Goal: Task Accomplishment & Management: Complete application form

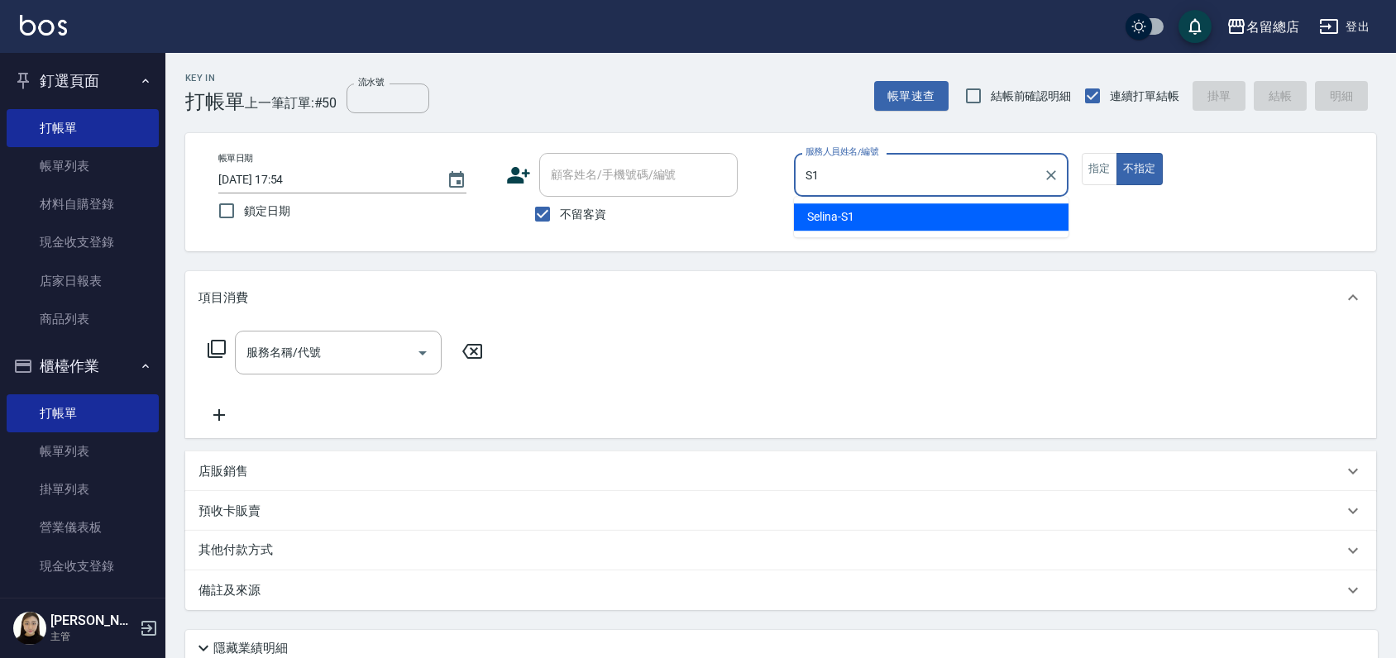
type input "Selina-S1"
type button "false"
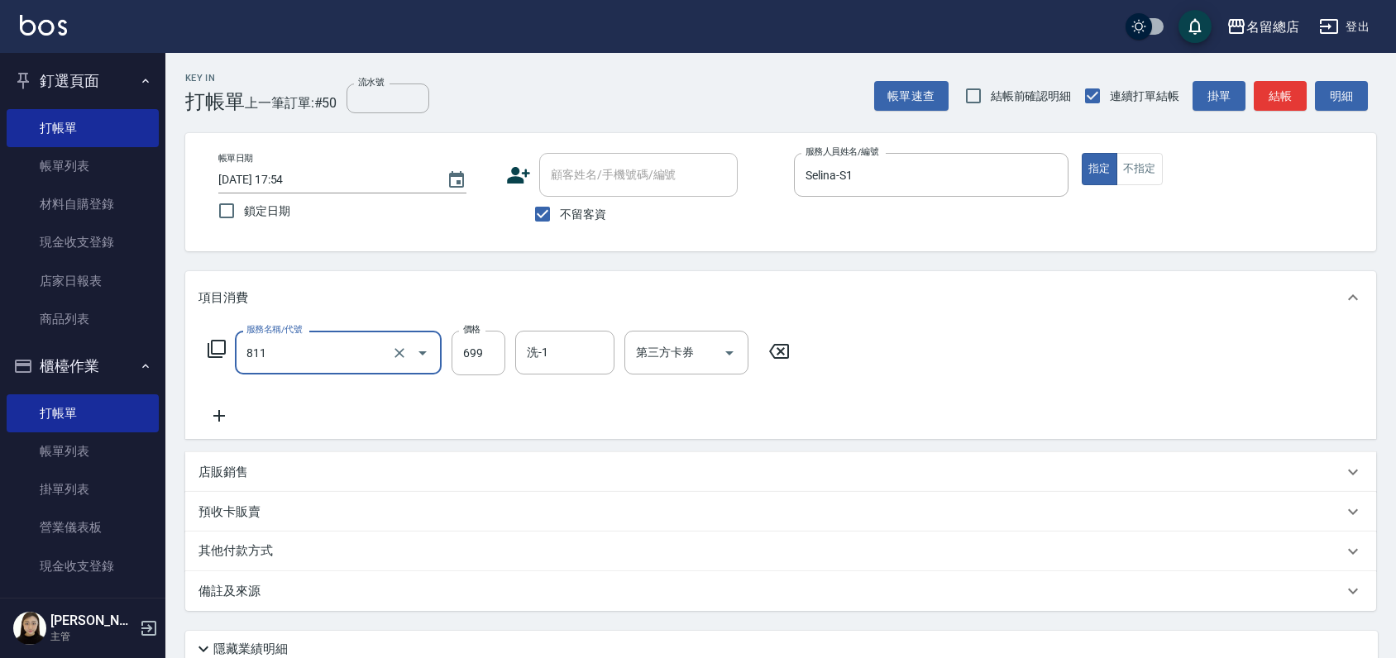
type input "洗+剪(811)"
type input "700"
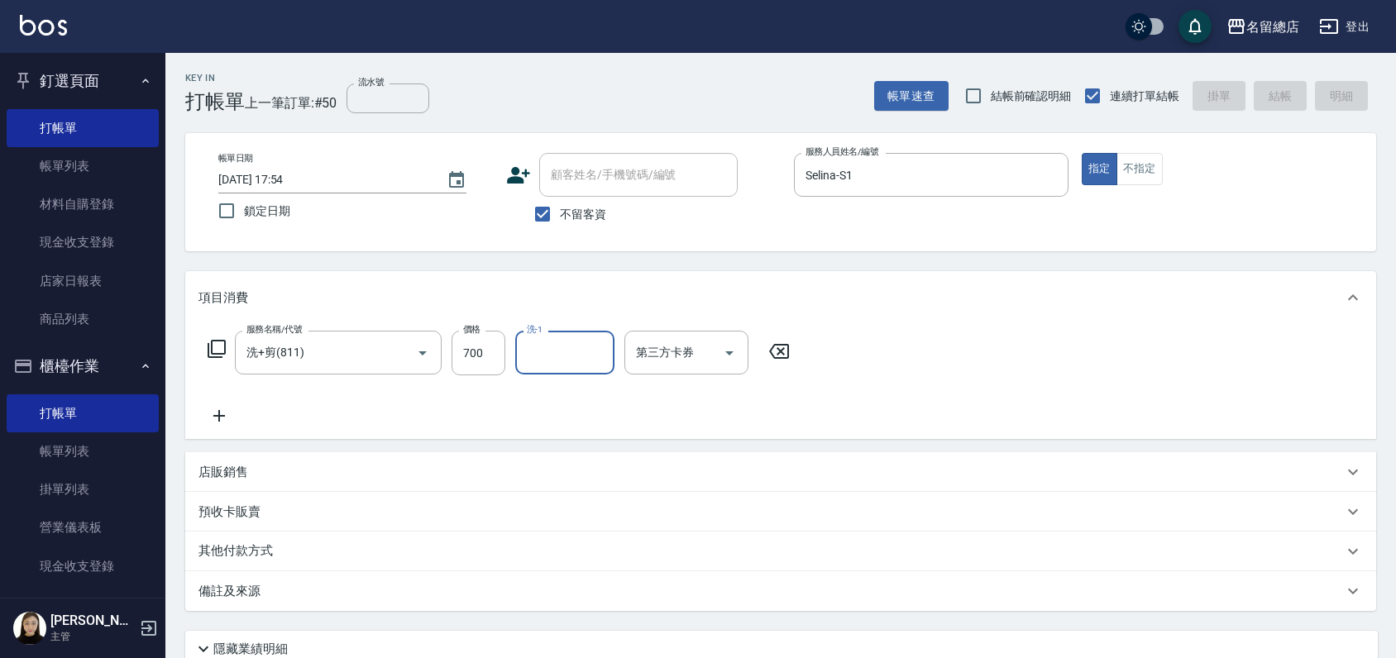
type input "[DATE] 18:31"
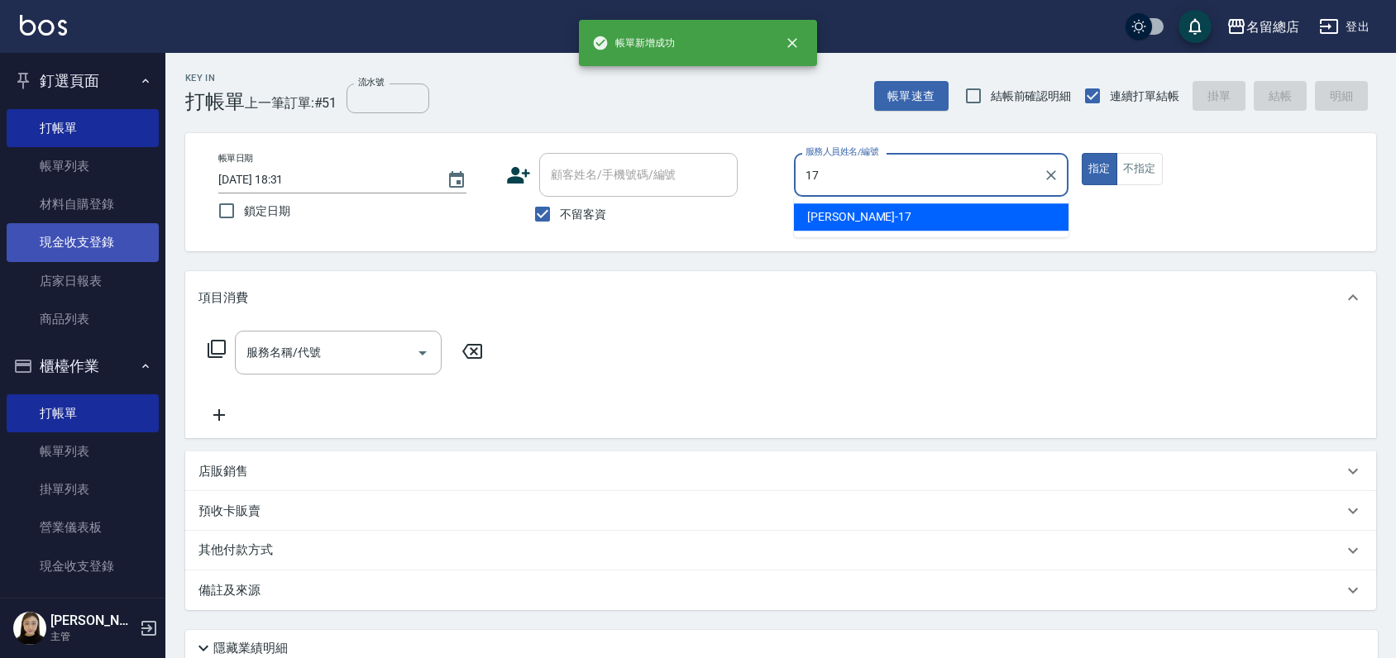
type input "[PERSON_NAME]-17"
type button "true"
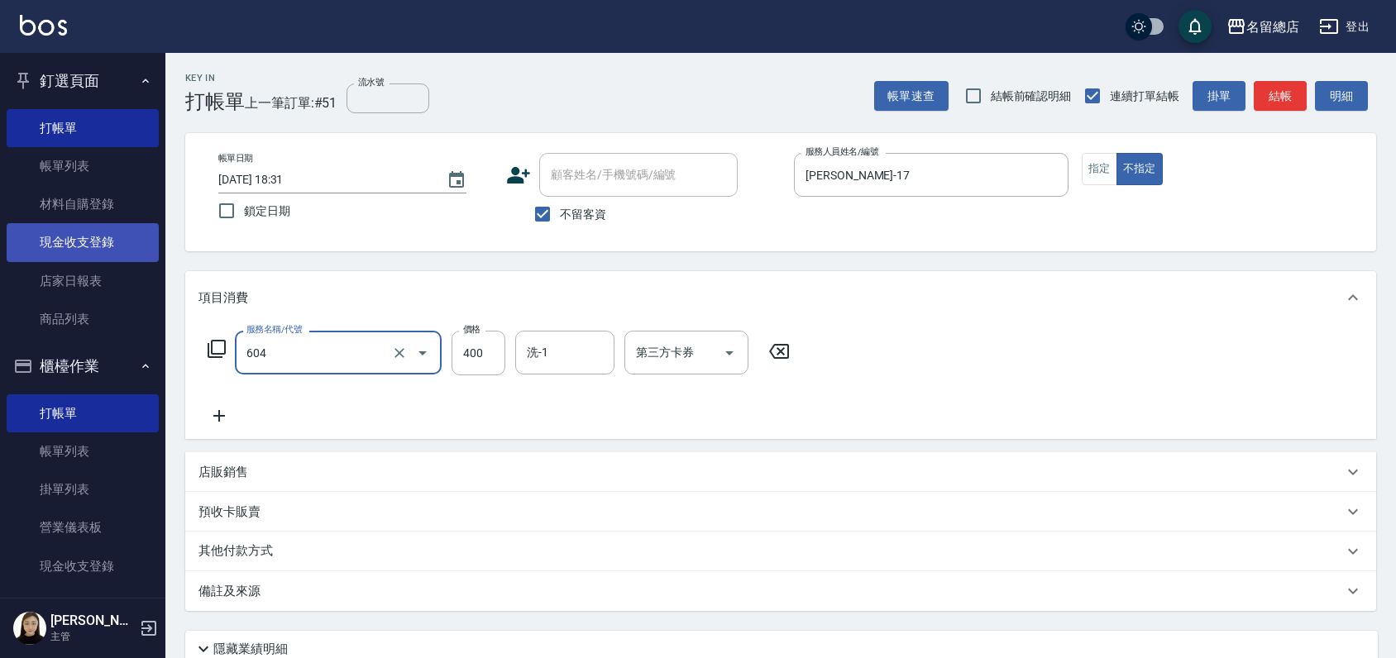
type input "健康洗髮(604)"
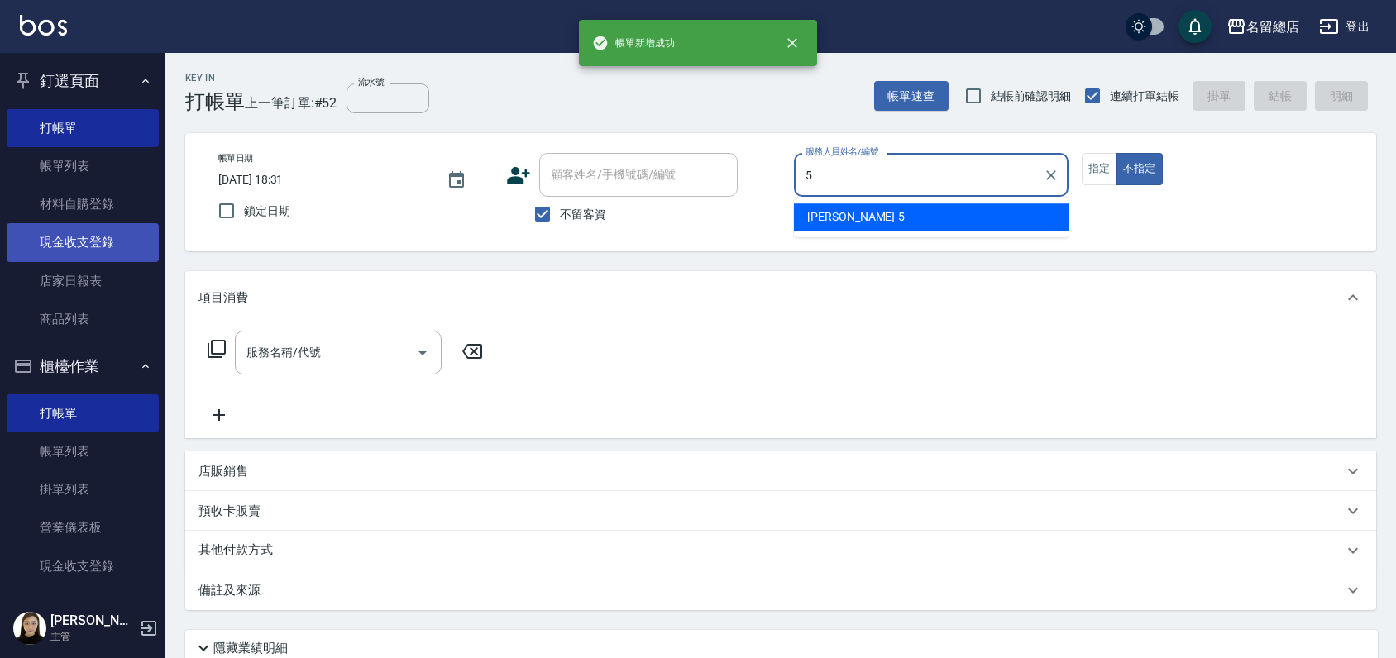
type input "[PERSON_NAME]-5"
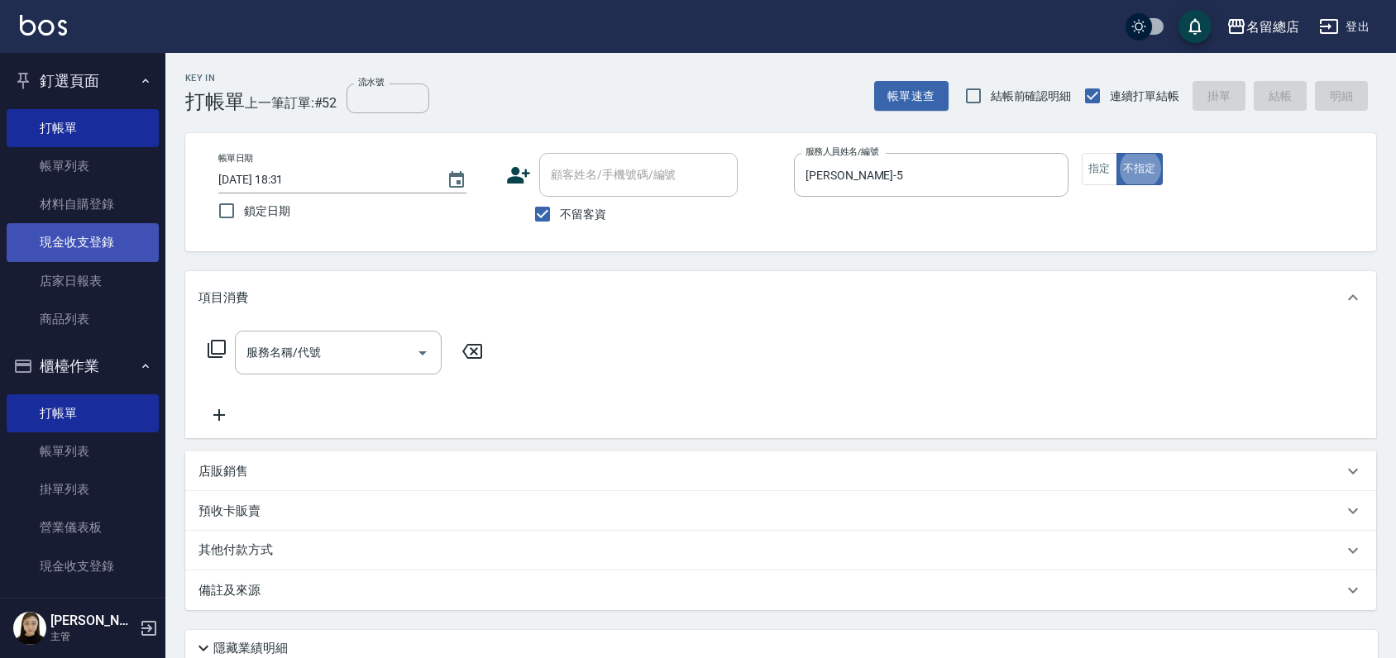
scroll to position [36, 0]
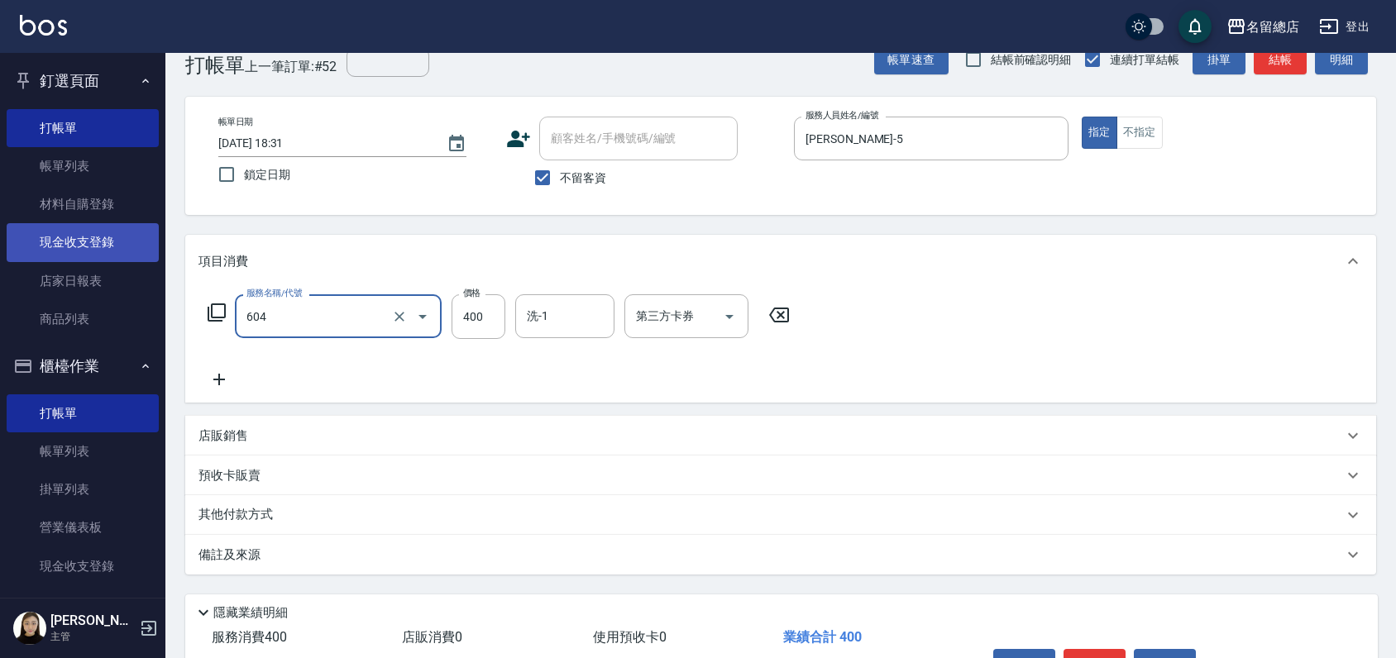
type input "健康洗髮(604)"
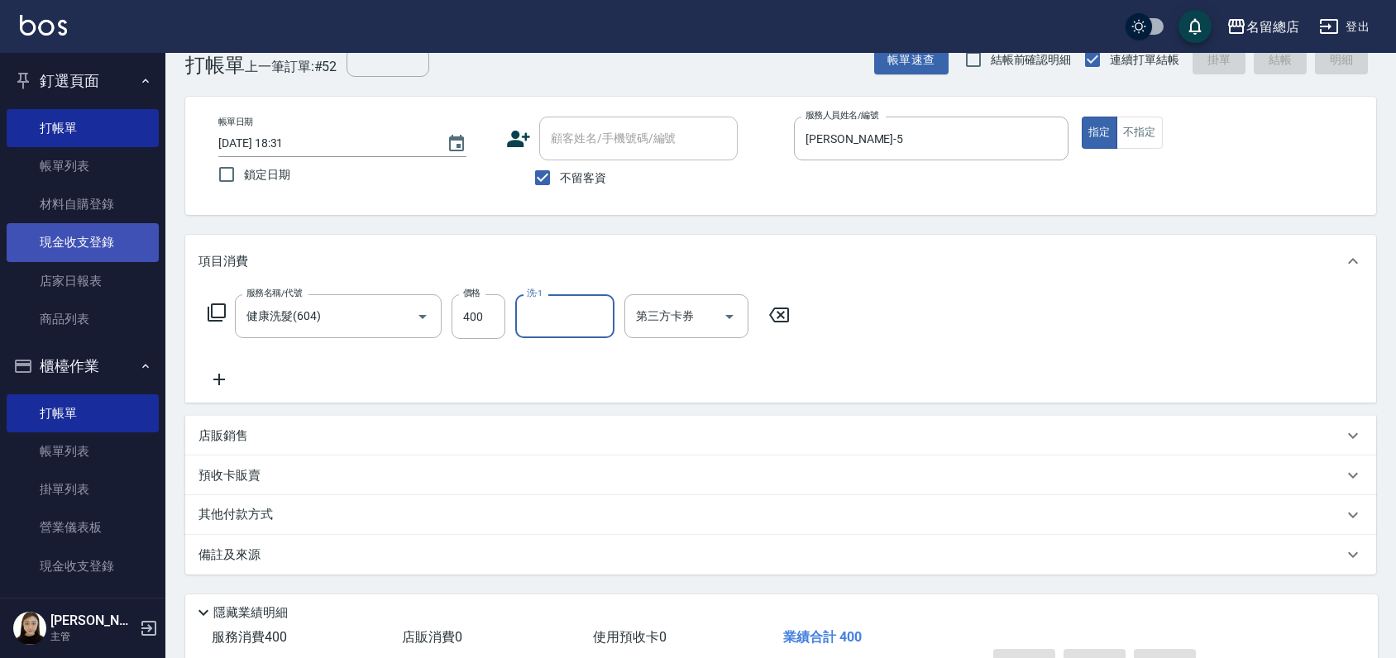
type input "[DATE] 18:32"
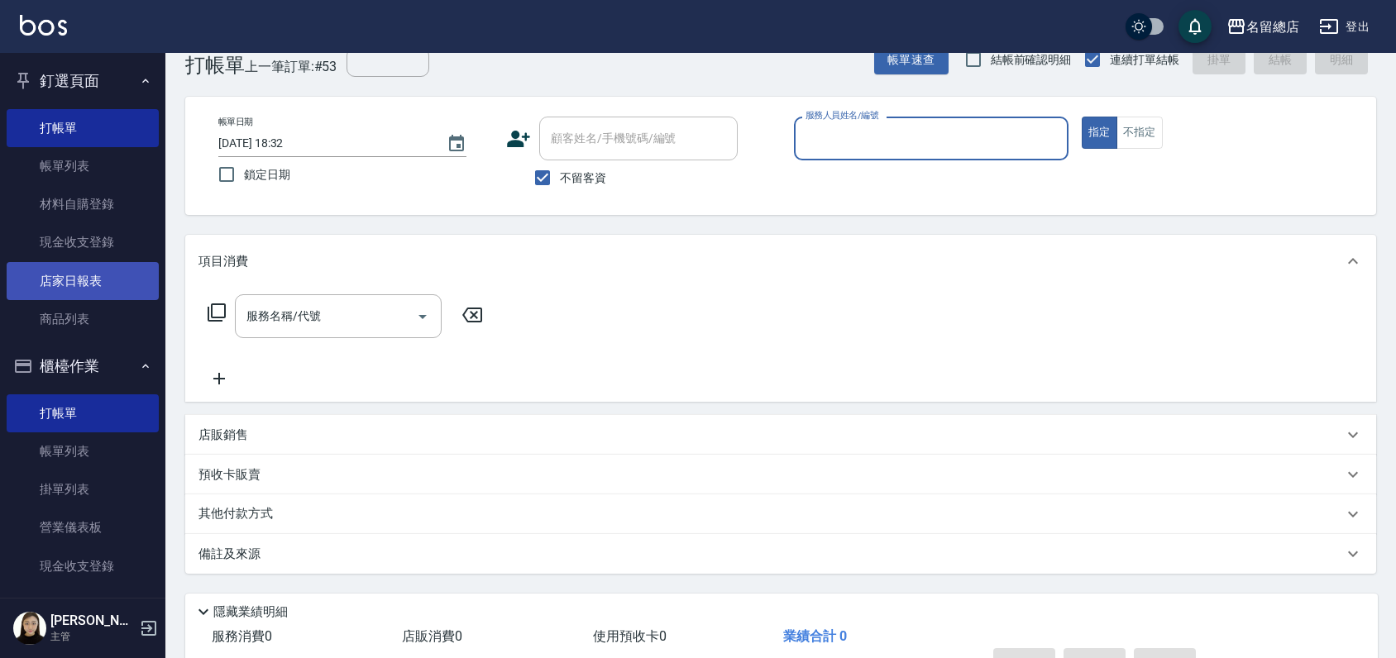
click at [76, 281] on link "店家日報表" at bounding box center [83, 281] width 152 height 38
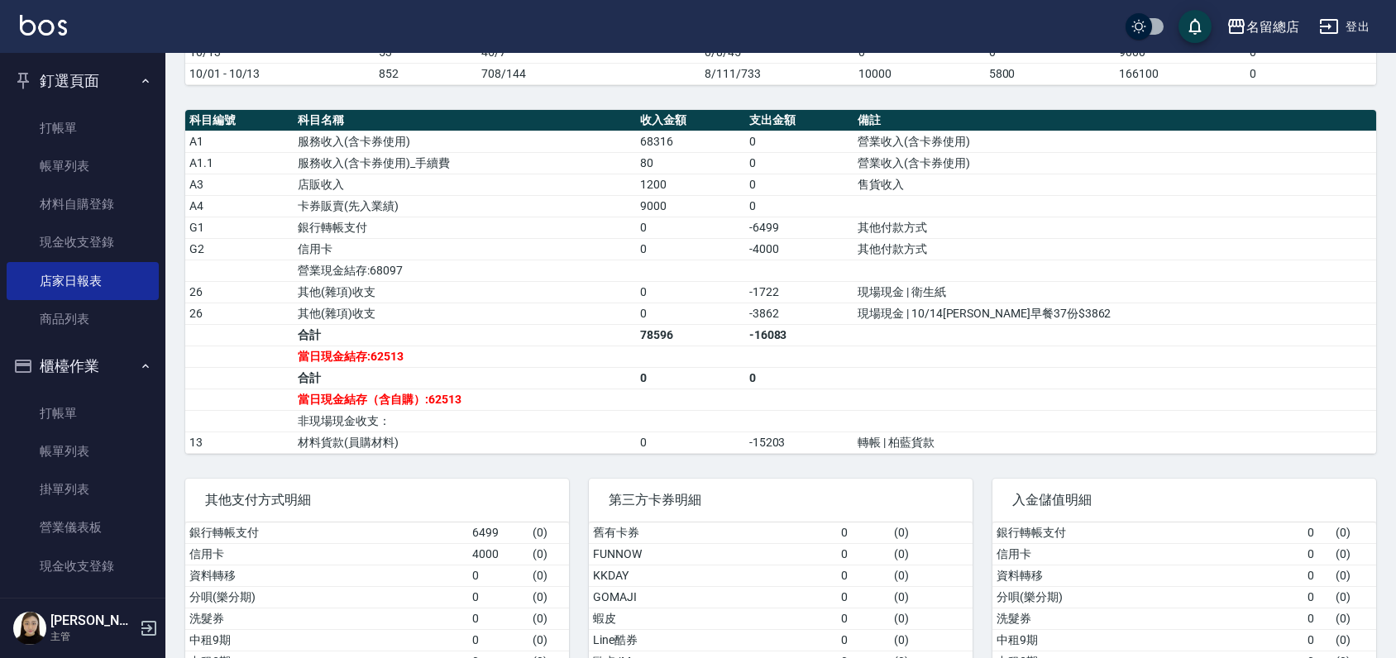
scroll to position [275, 0]
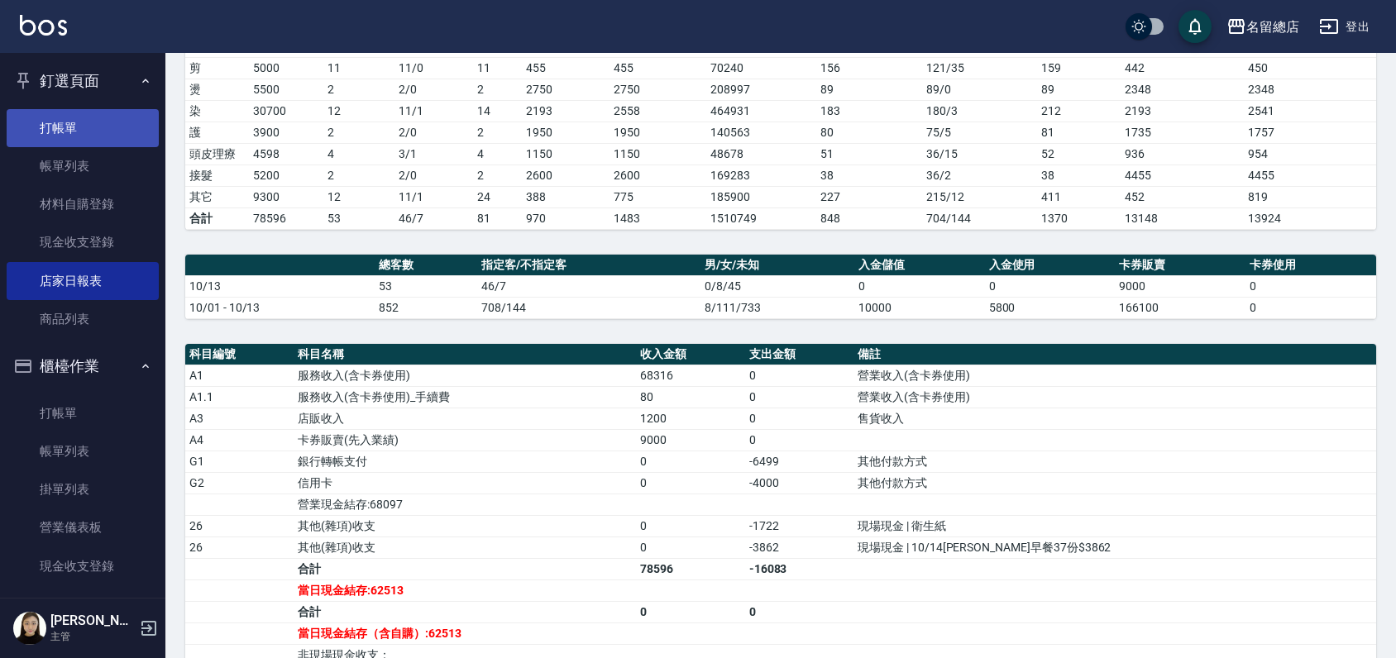
click at [73, 129] on link "打帳單" at bounding box center [83, 128] width 152 height 38
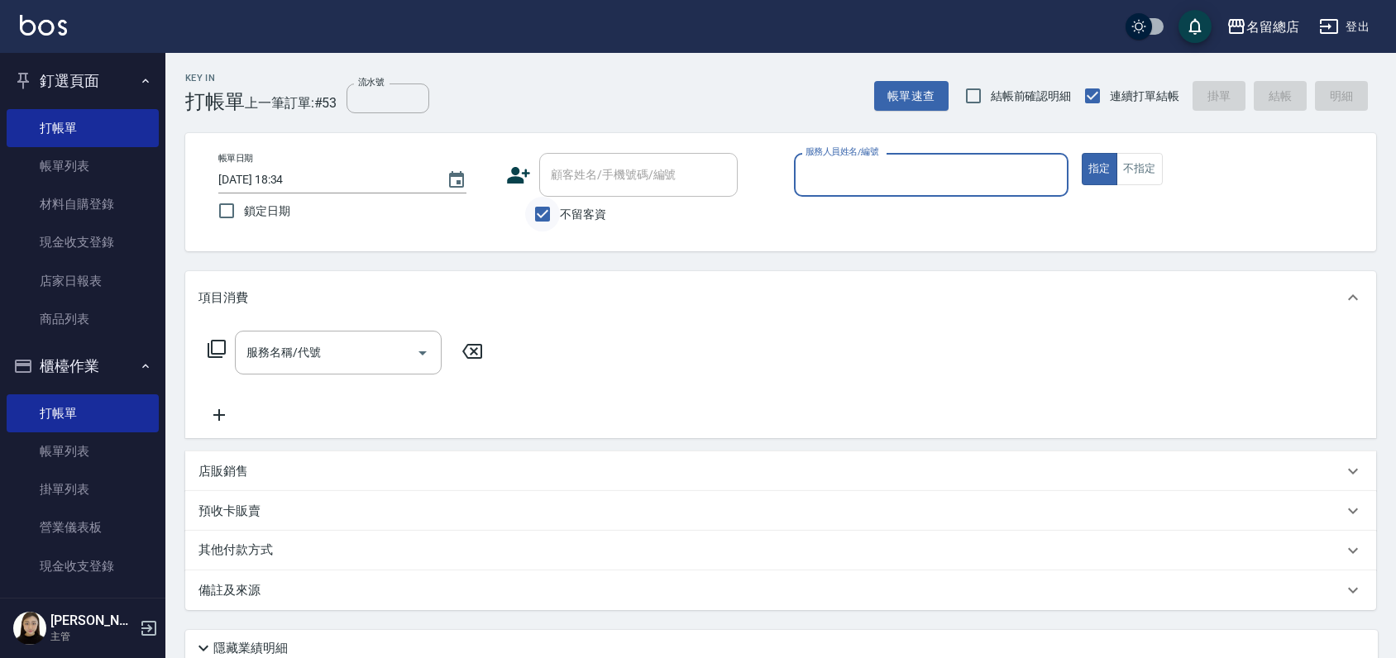
click at [549, 212] on input "不留客資" at bounding box center [542, 214] width 35 height 35
checkbox input "false"
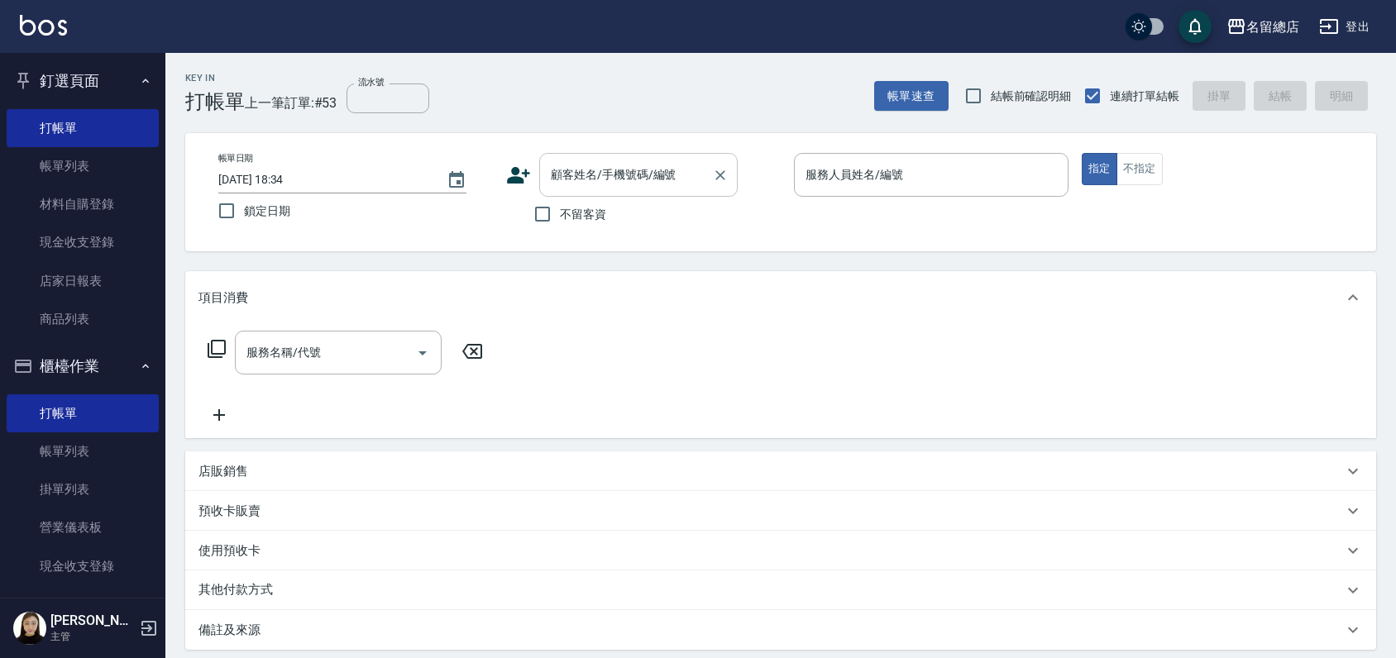
click at [567, 174] on input "顧客姓名/手機號碼/編號" at bounding box center [626, 174] width 159 height 29
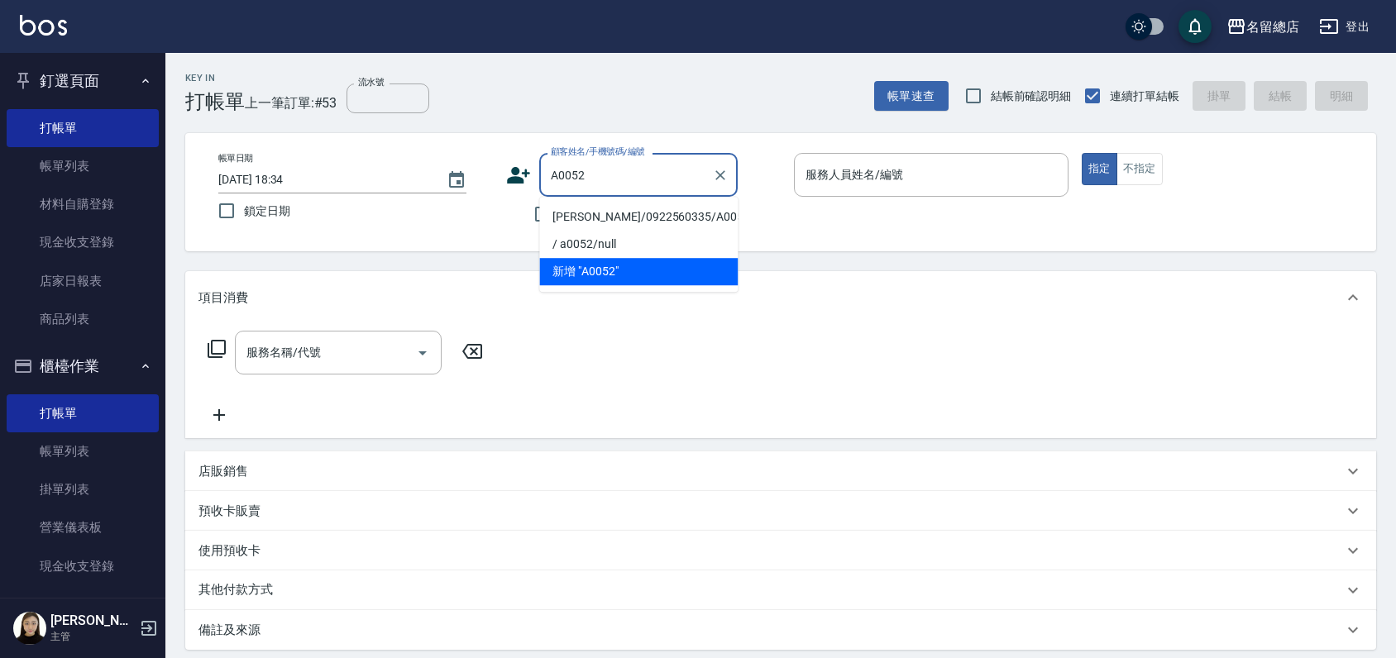
click at [599, 216] on li "[PERSON_NAME]/0922560335/A0052" at bounding box center [638, 216] width 198 height 27
type input "[PERSON_NAME]/0922560335/A0052"
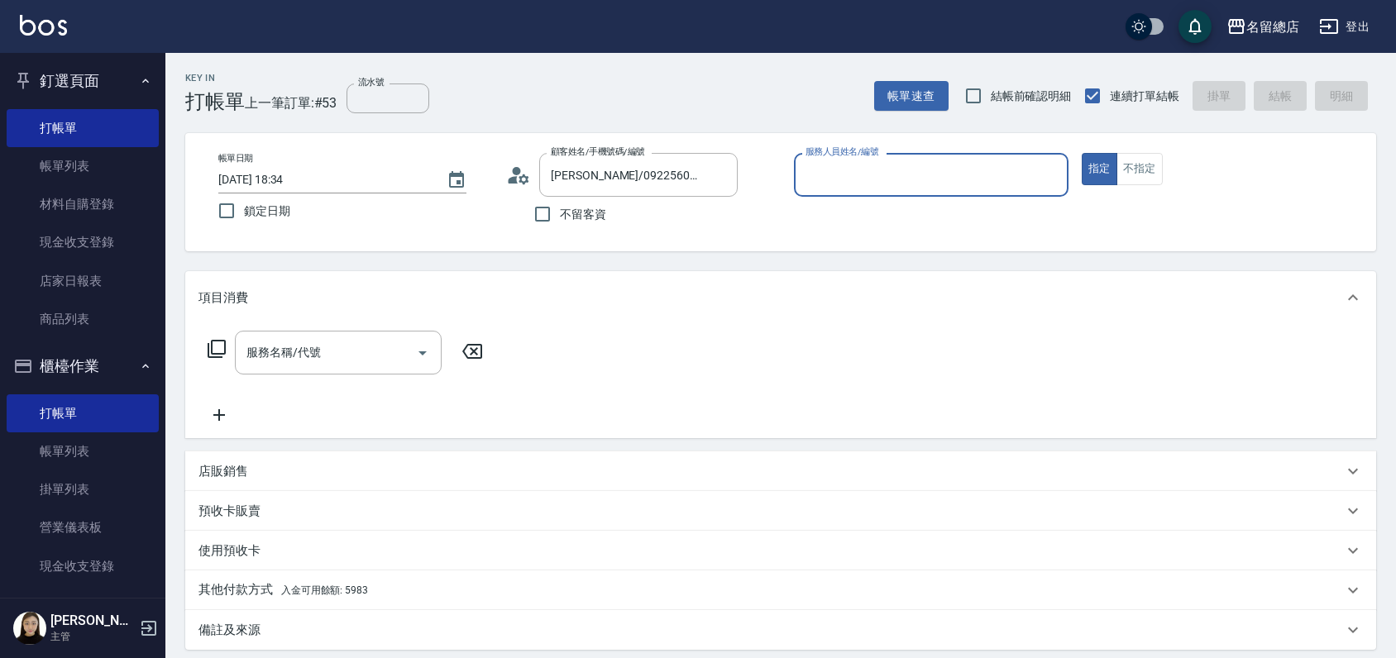
click at [890, 188] on input "服務人員姓名/編號" at bounding box center [931, 174] width 260 height 29
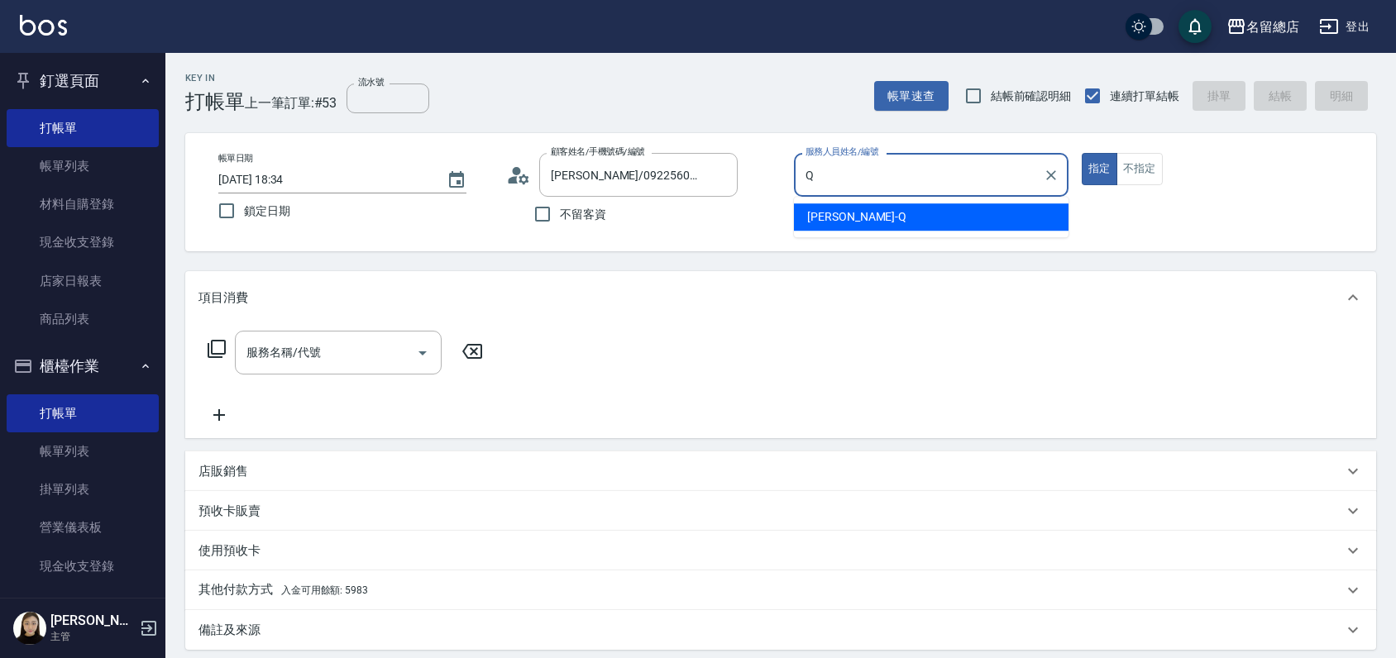
type input "[PERSON_NAME]"
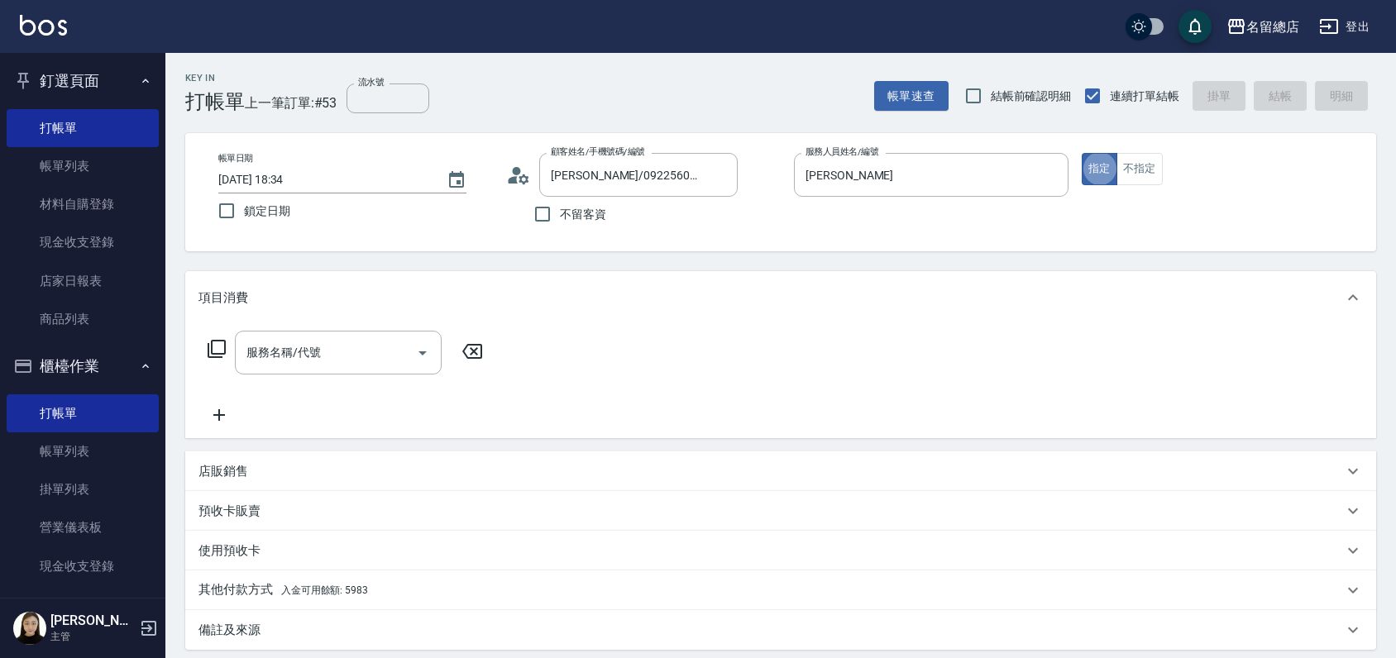
type button "true"
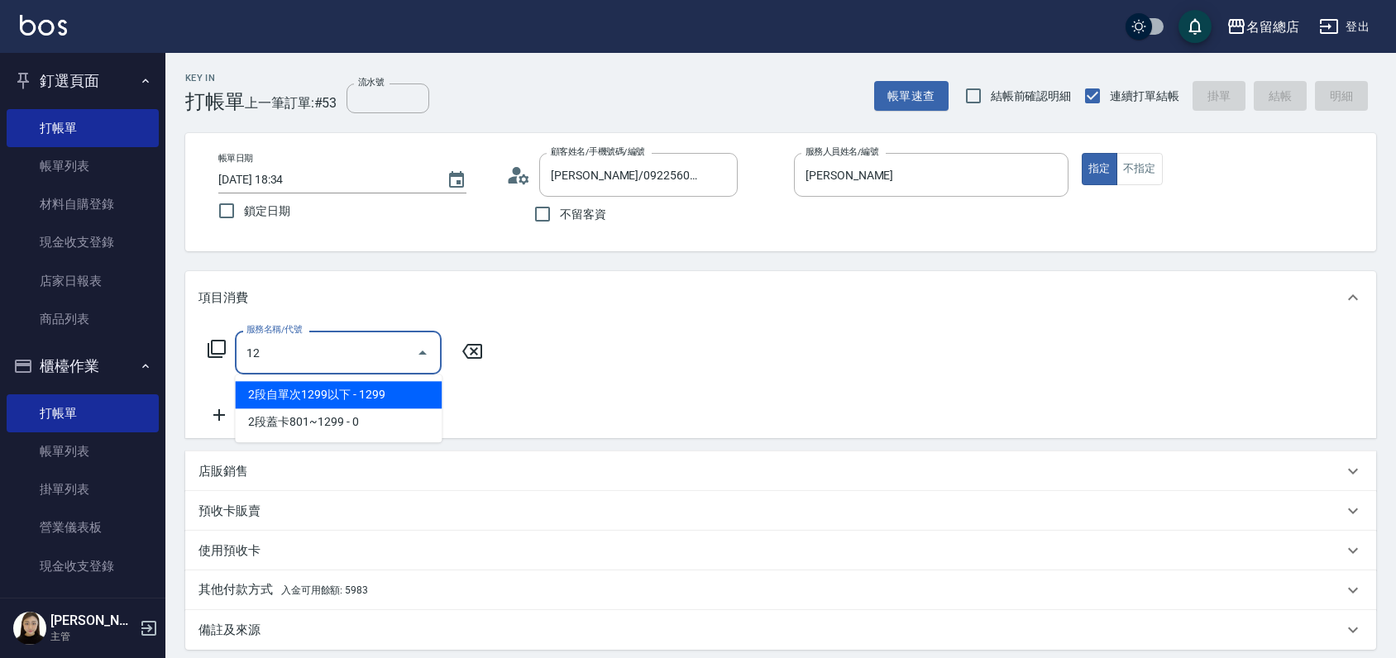
type input "1"
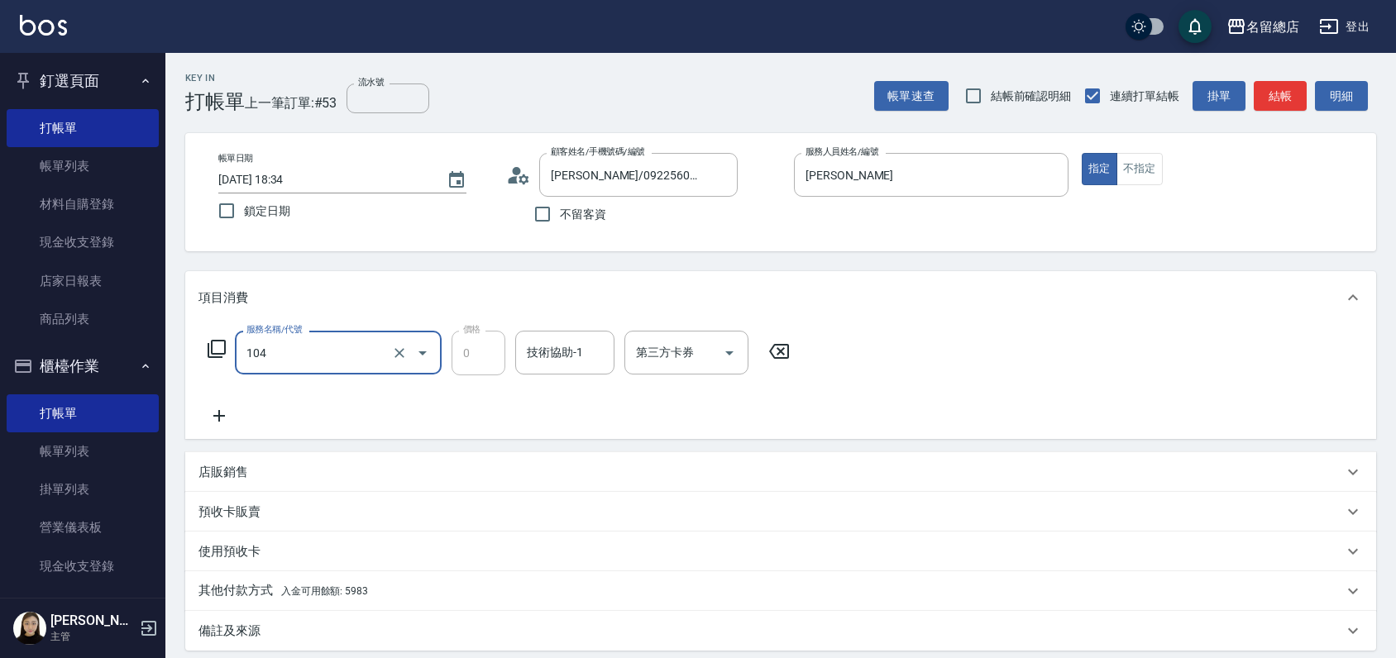
type input "頭皮蓋卡2點(104)"
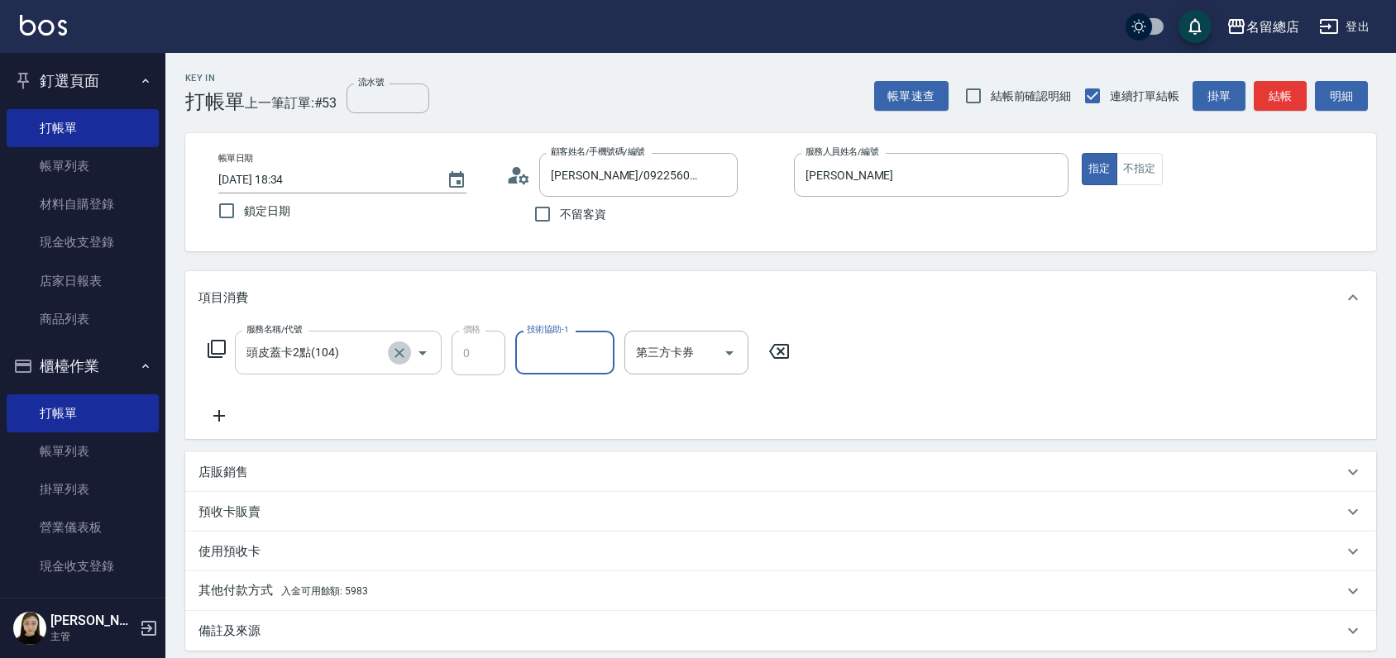
click at [397, 362] on button "Clear" at bounding box center [399, 353] width 23 height 23
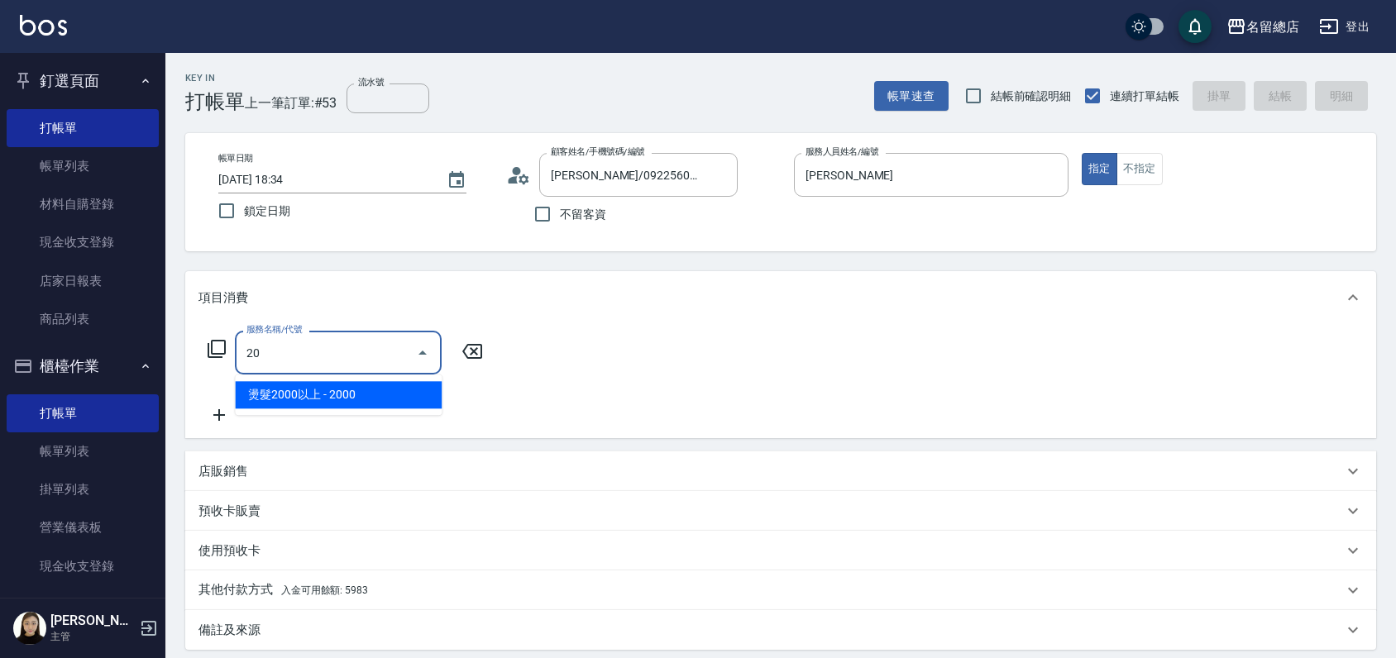
type input "2"
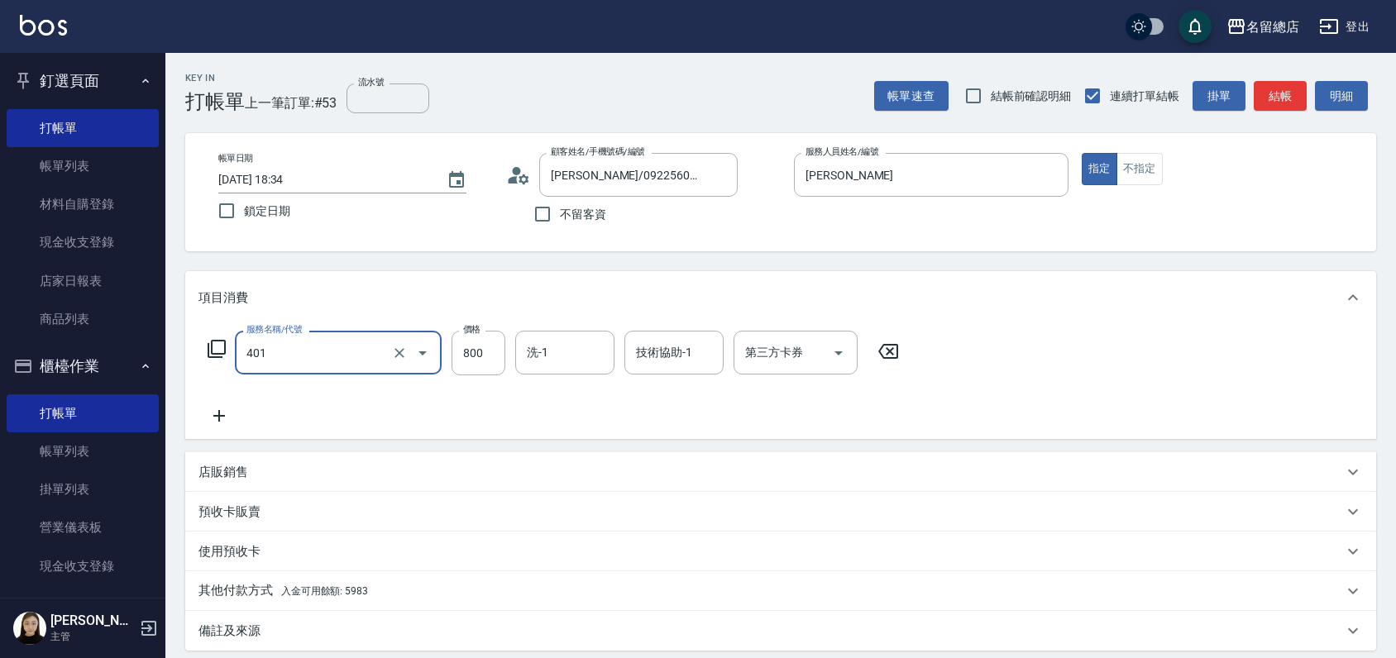
type input "自備護髮(401)"
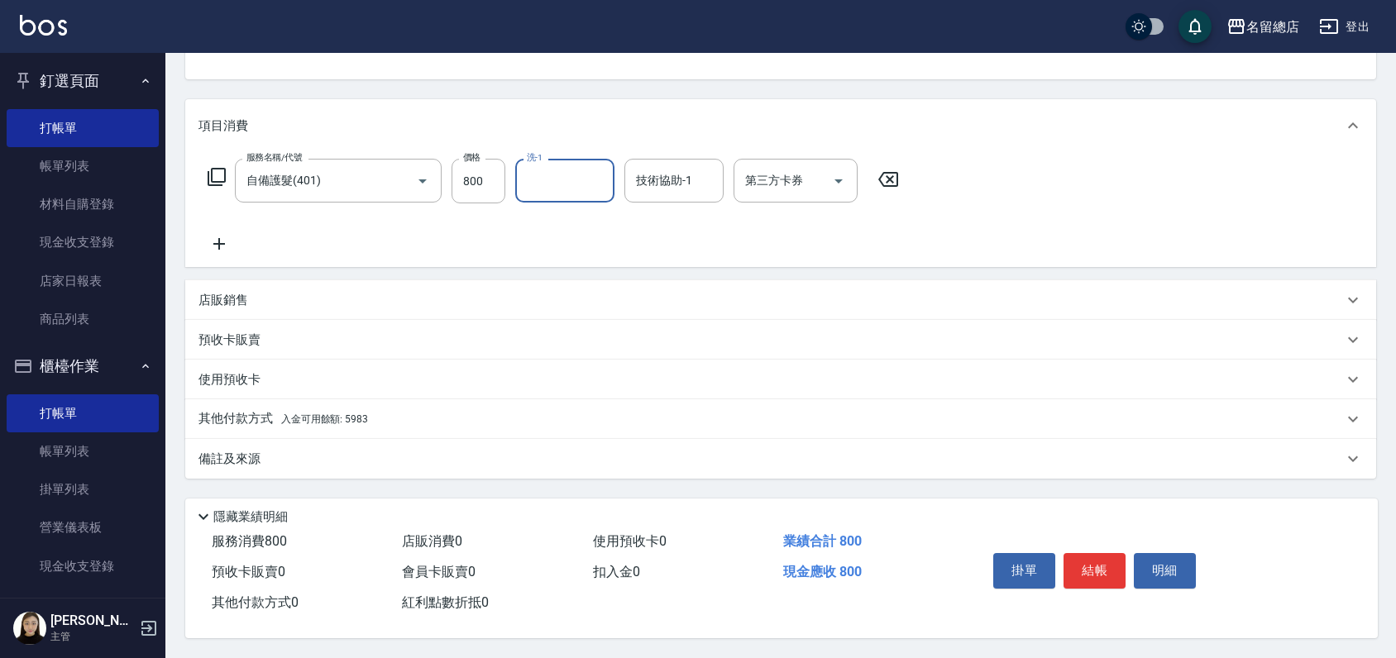
scroll to position [178, 0]
click at [225, 411] on p "其他付款方式 入金可用餘額: 5983" at bounding box center [283, 419] width 170 height 18
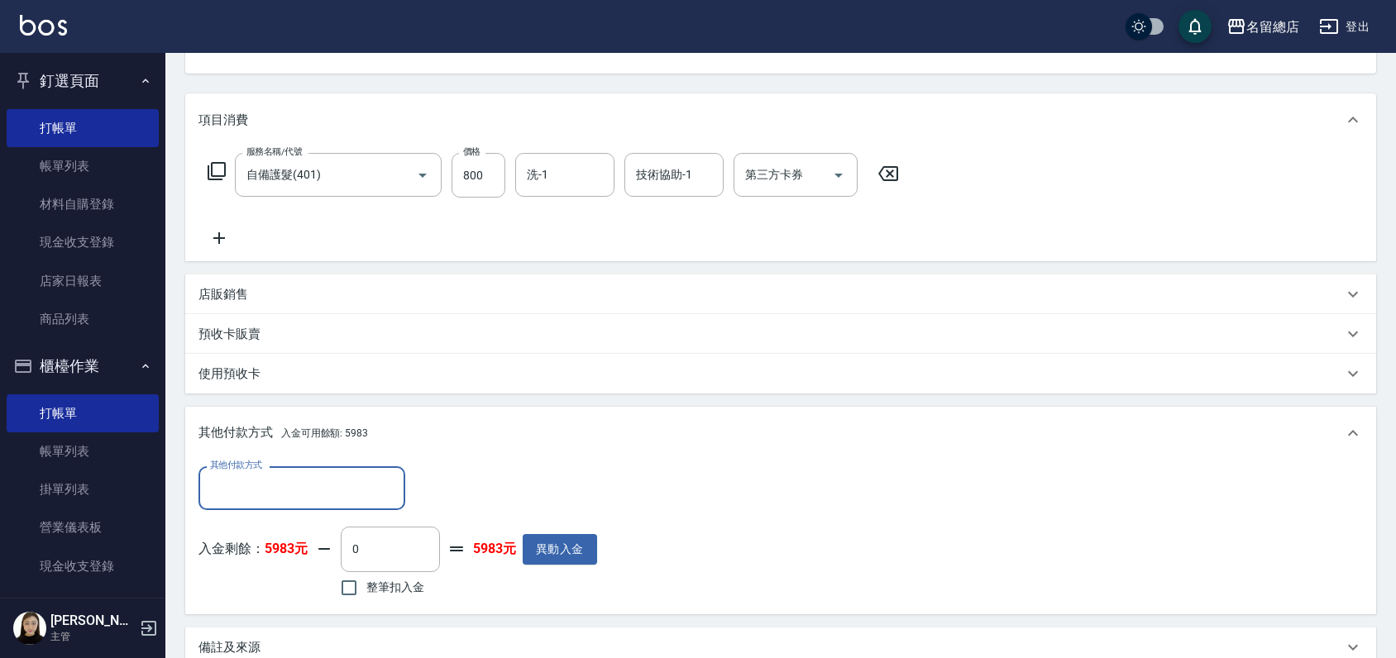
scroll to position [0, 0]
click at [347, 588] on input "整筆扣入金" at bounding box center [349, 588] width 35 height 35
checkbox input "true"
type input "800"
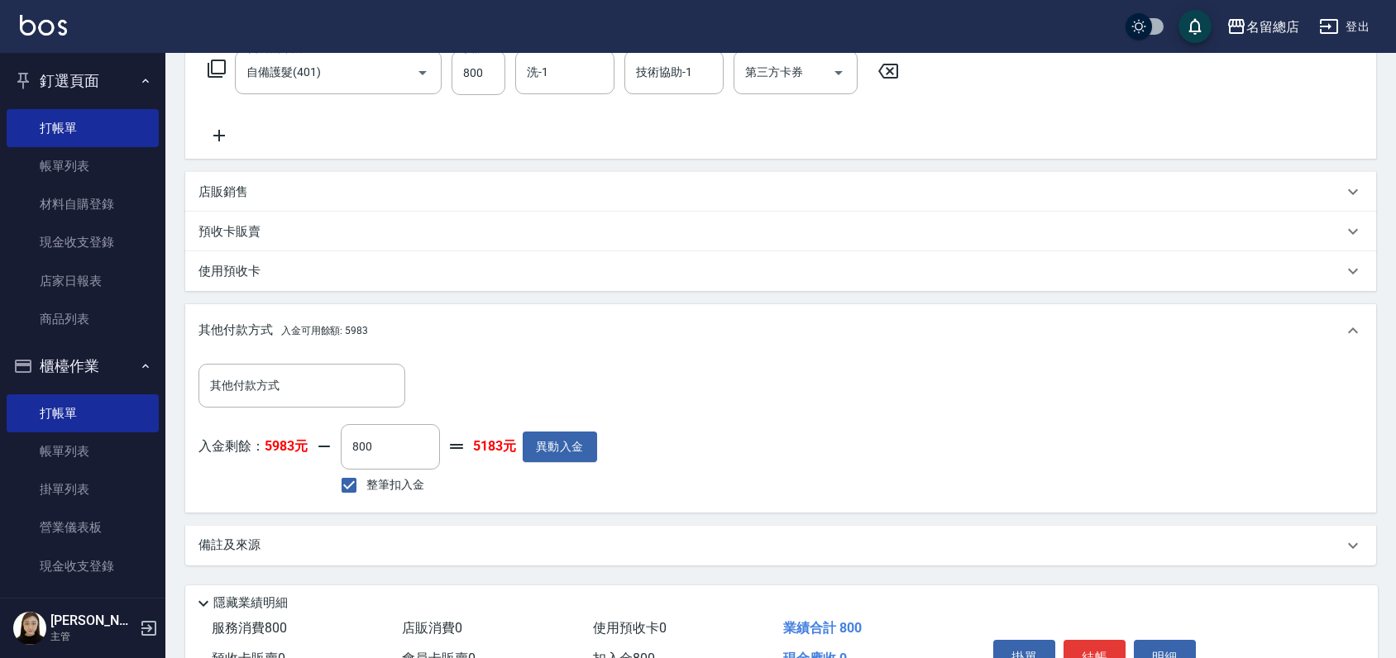
scroll to position [372, 0]
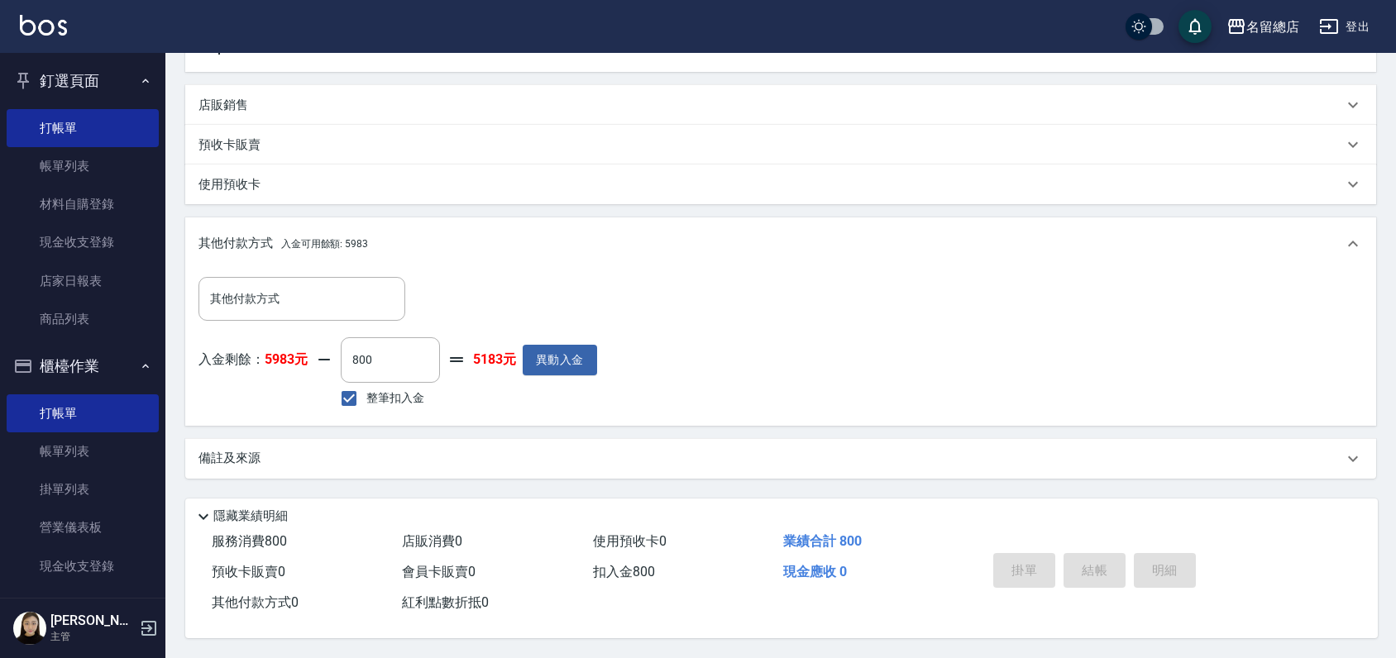
type input "[DATE] 18:48"
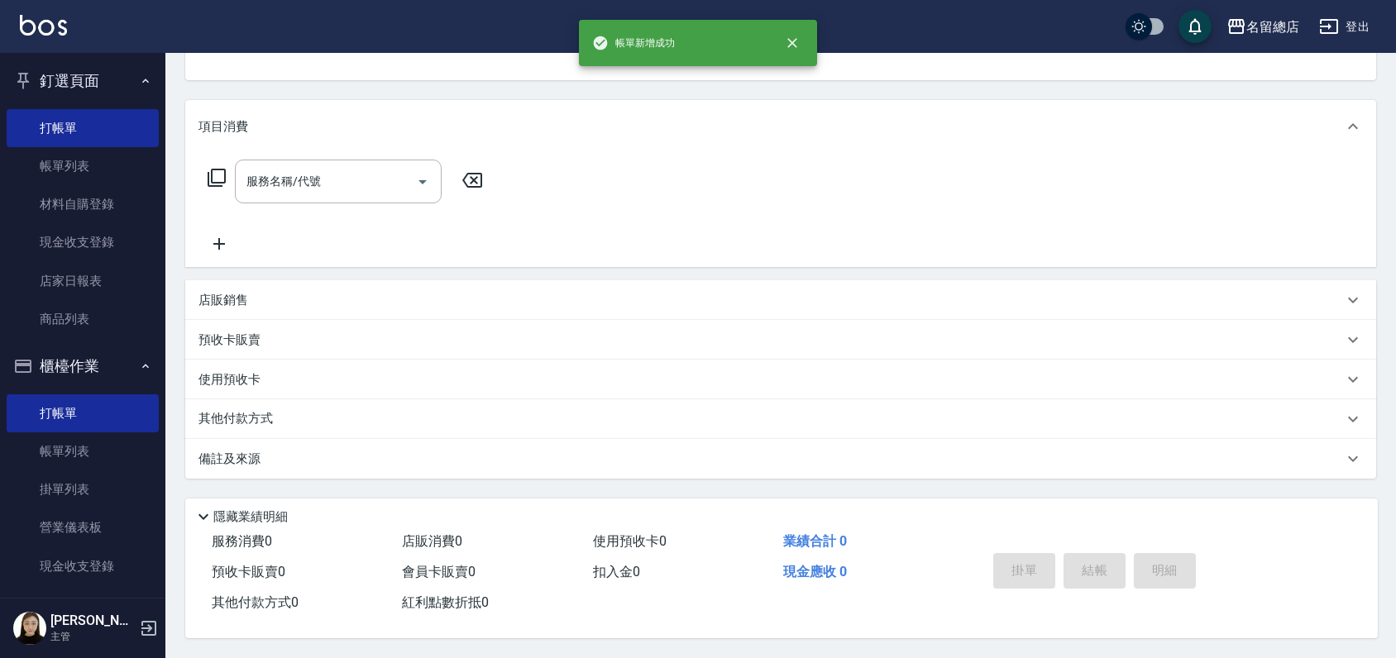
scroll to position [0, 0]
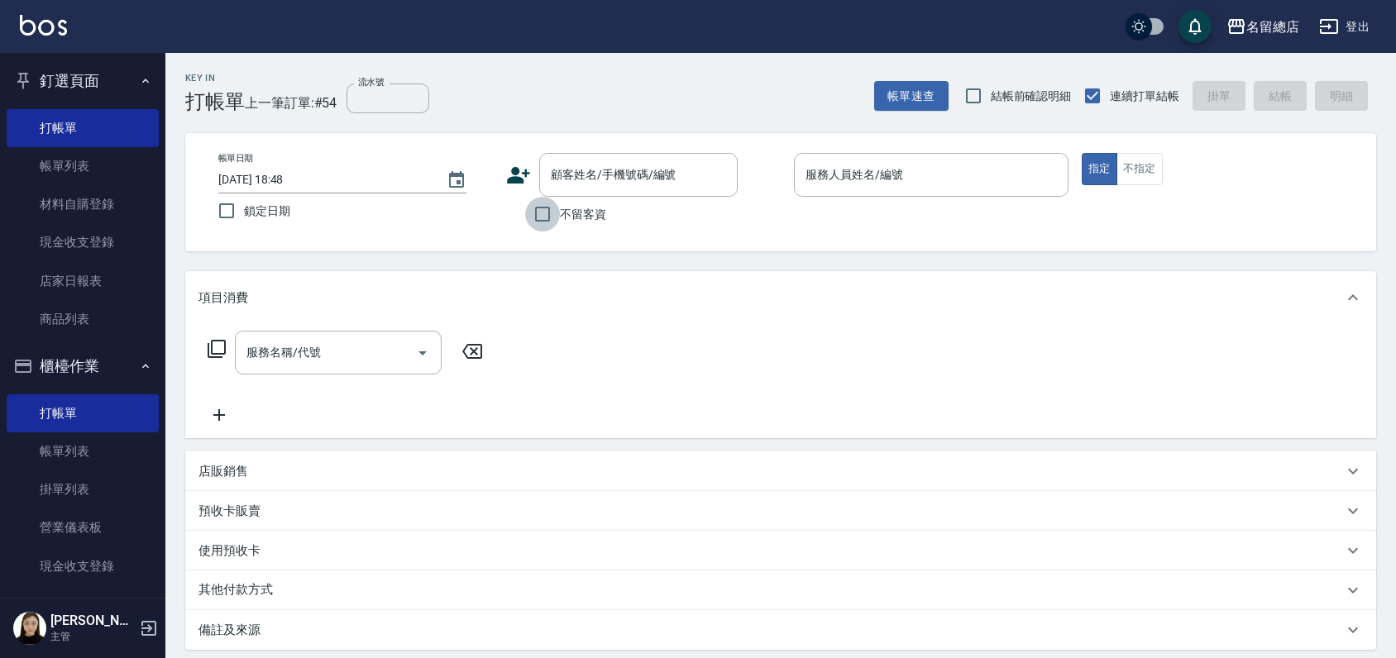
click at [538, 217] on input "不留客資" at bounding box center [542, 214] width 35 height 35
checkbox input "true"
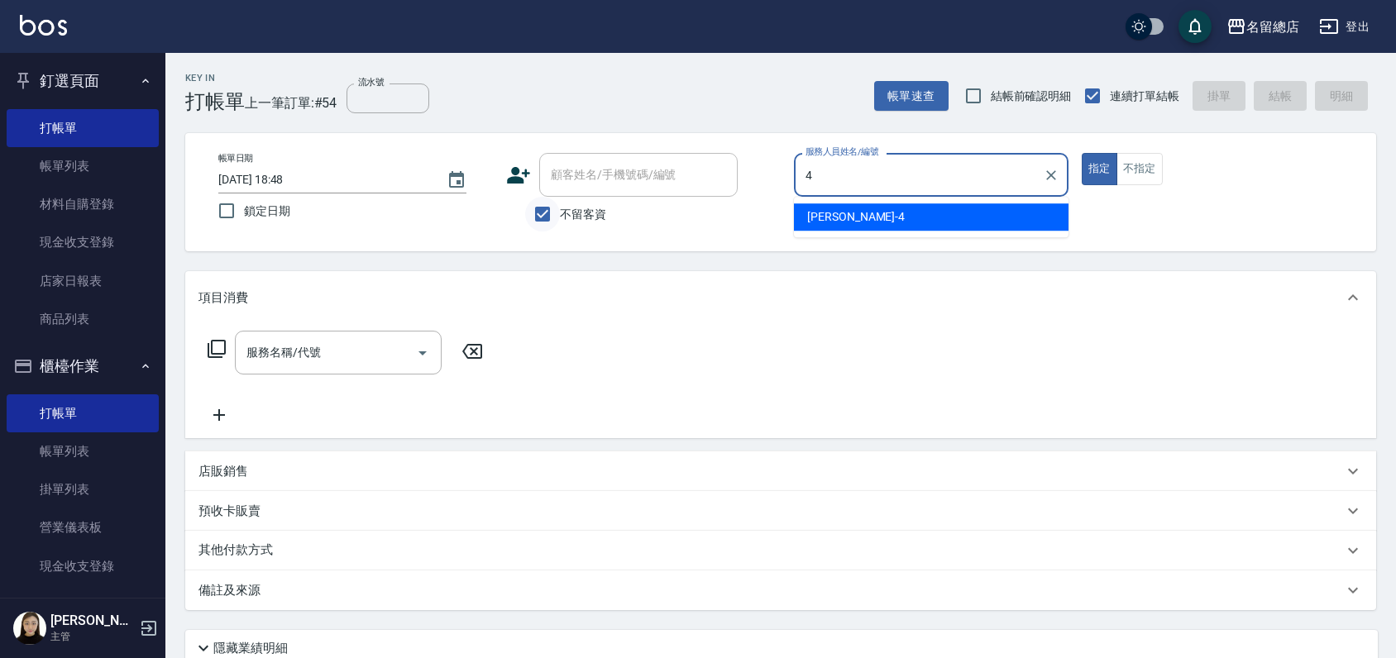
type input "[PERSON_NAME]-4"
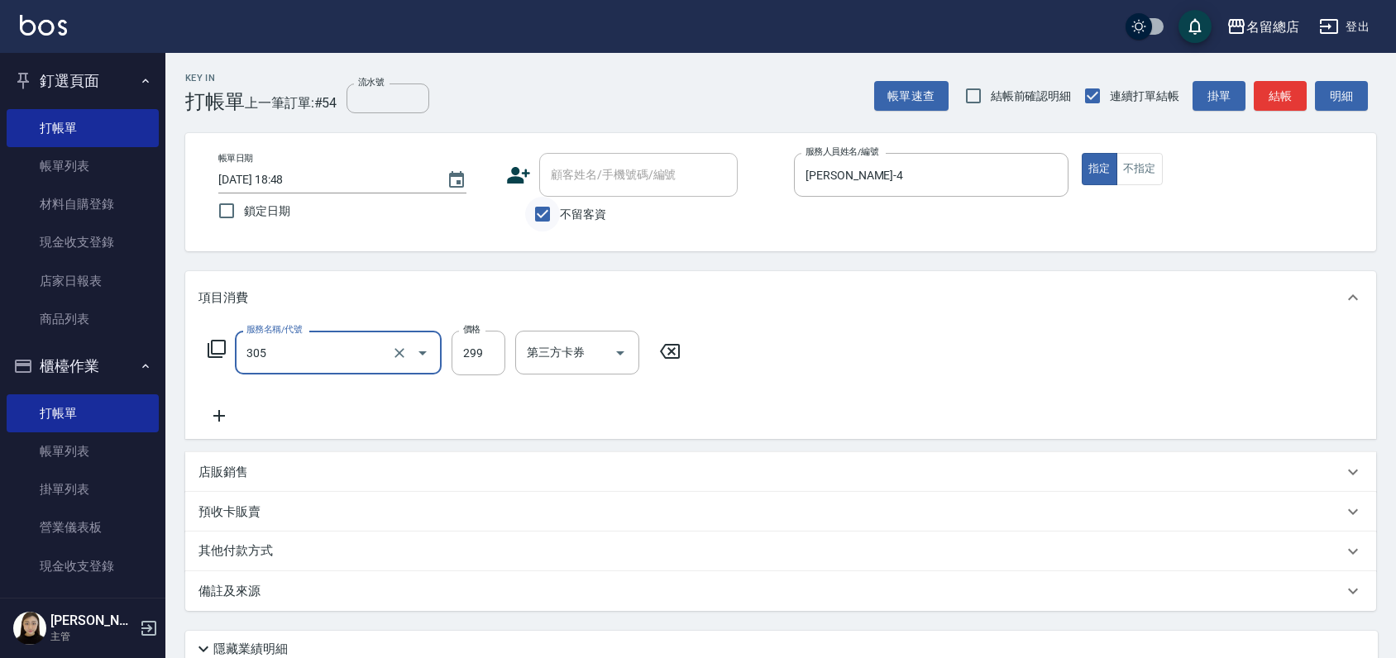
type input "剪髮(305)"
type input "500"
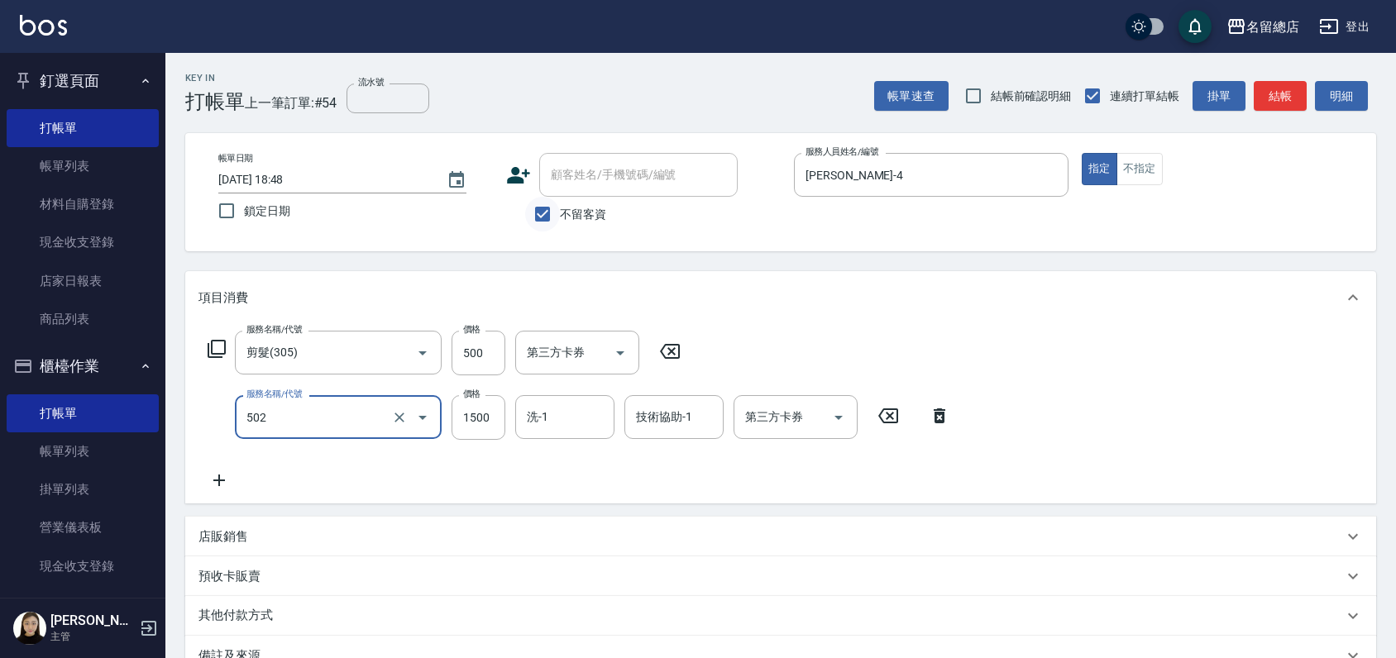
type input "染髮1500以上(502)"
type input "1800"
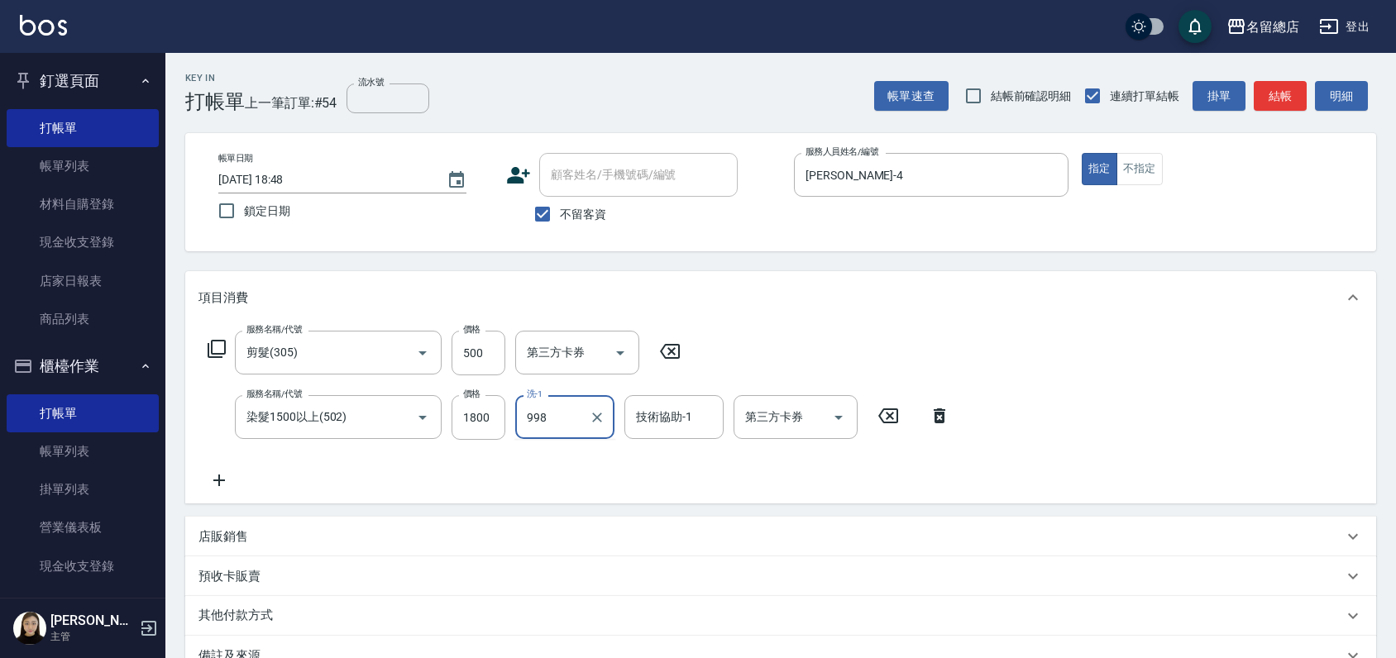
type input "998"
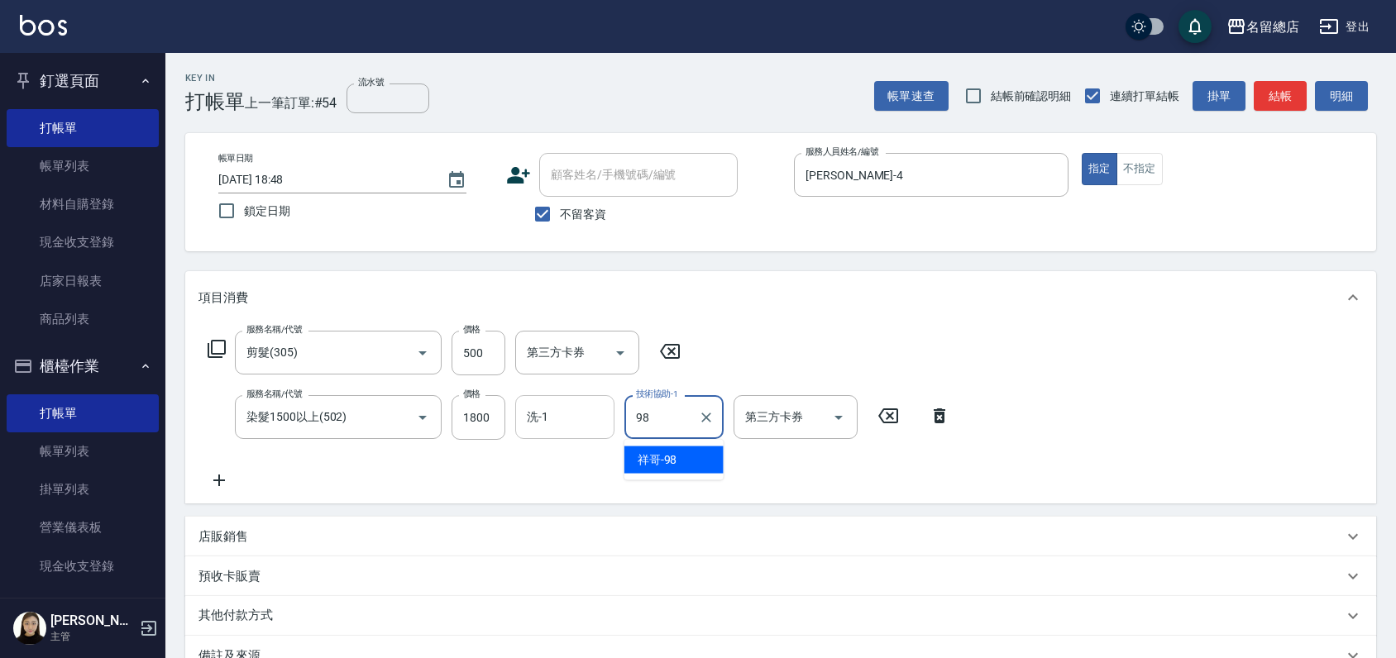
type input "祥哥-98"
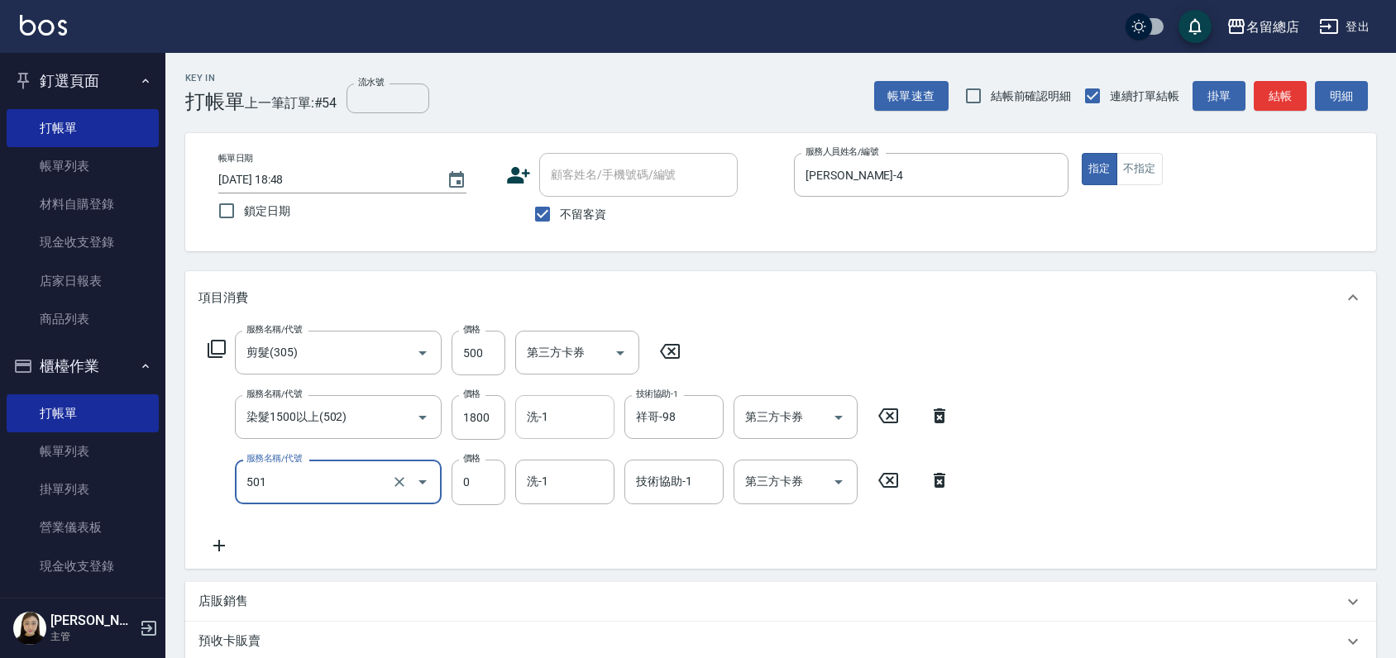
type input "2段蓋卡1300以上(501)"
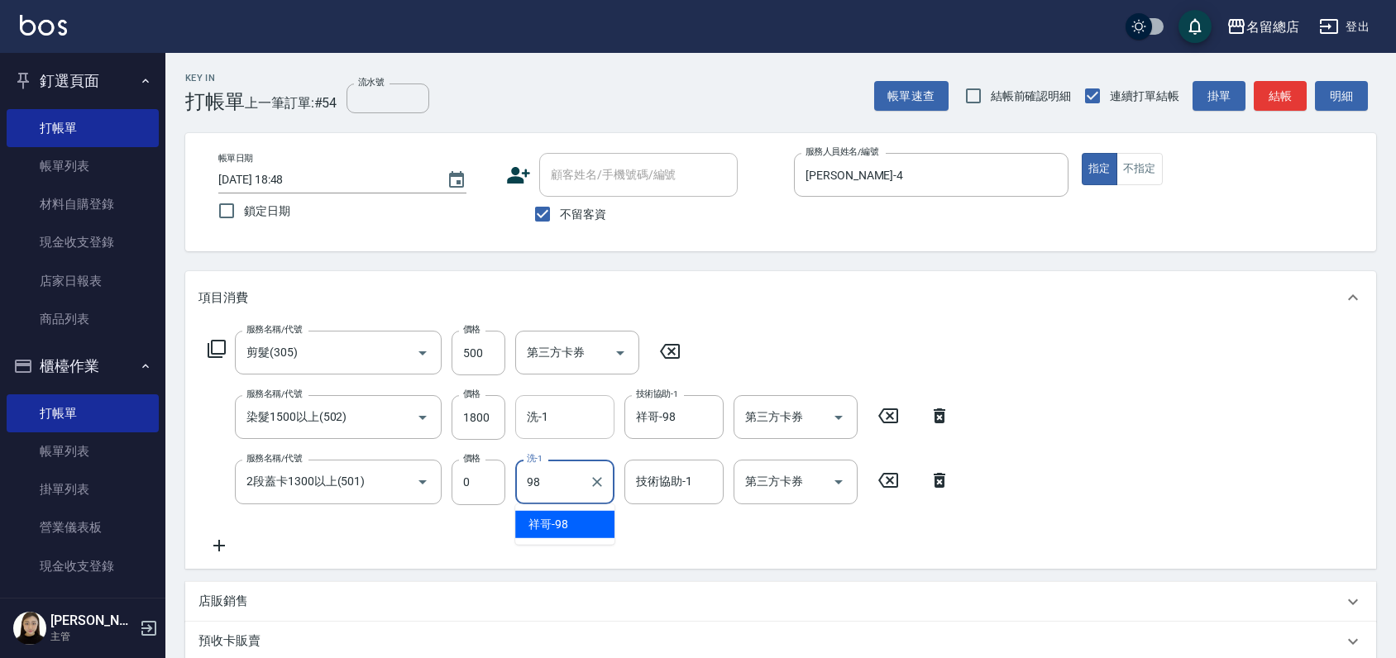
type input "祥哥-98"
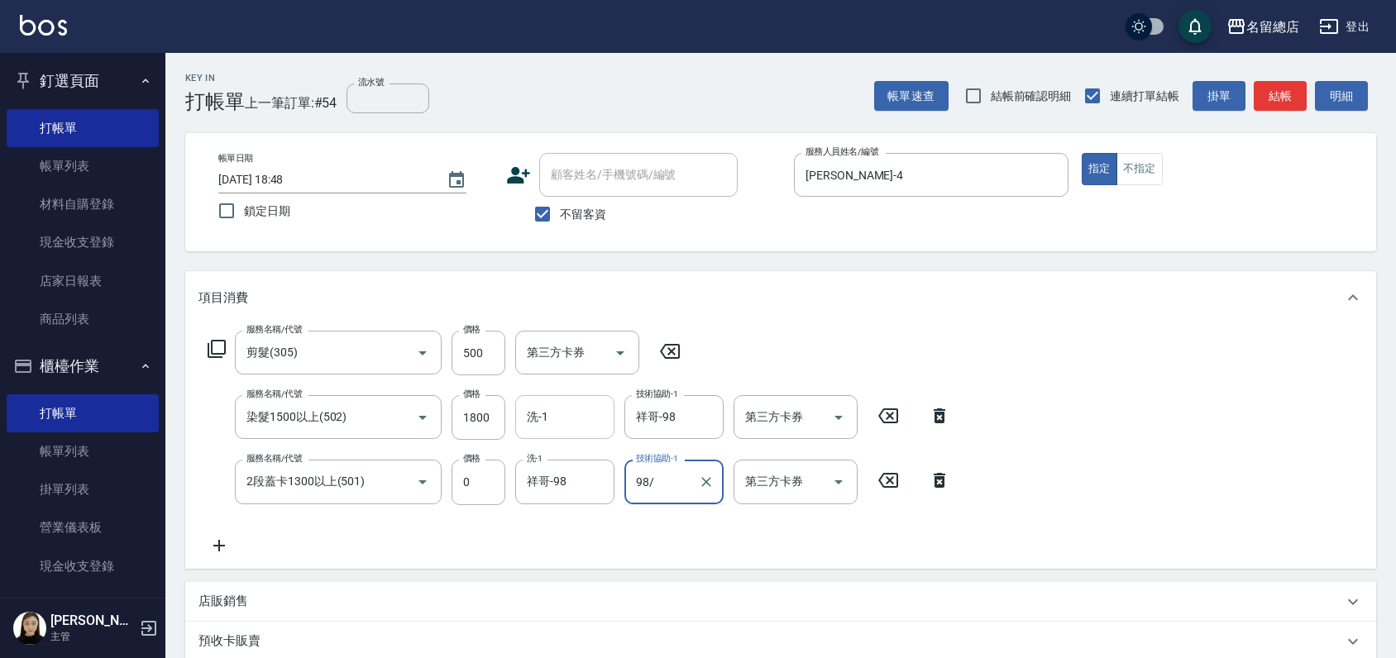
type input "98/"
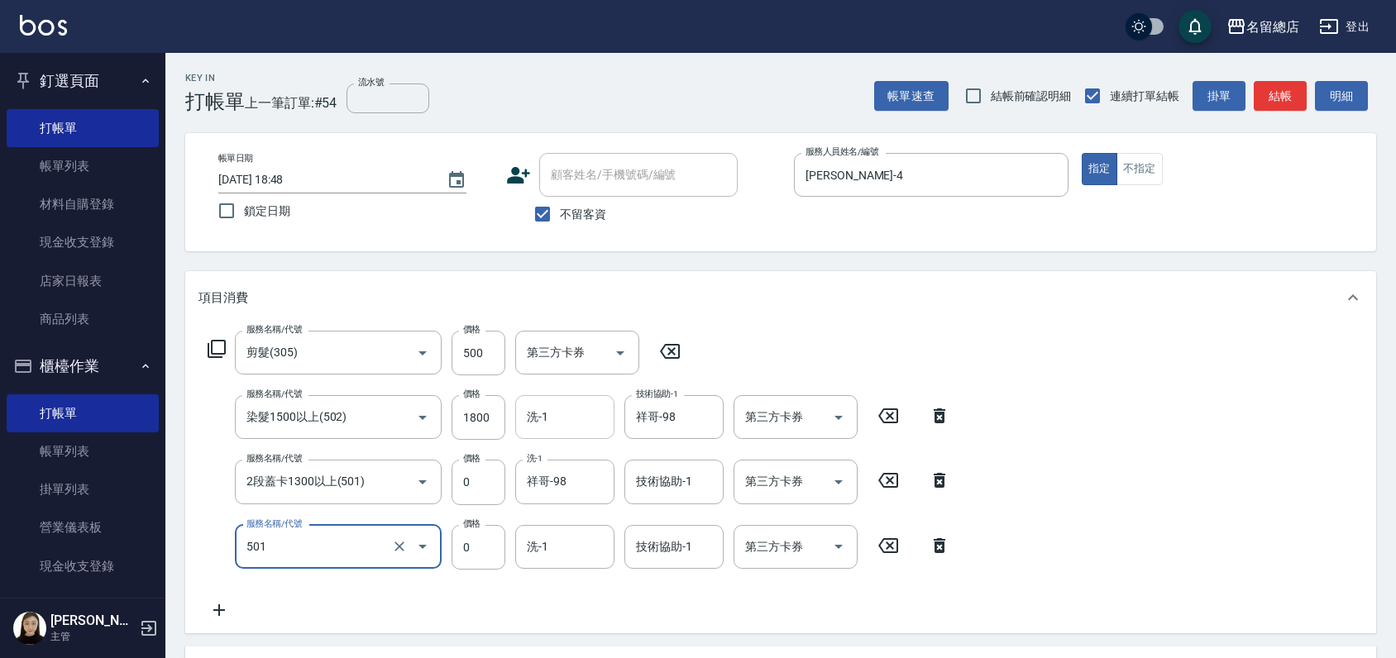
type input "2段蓋卡1300以上(501)"
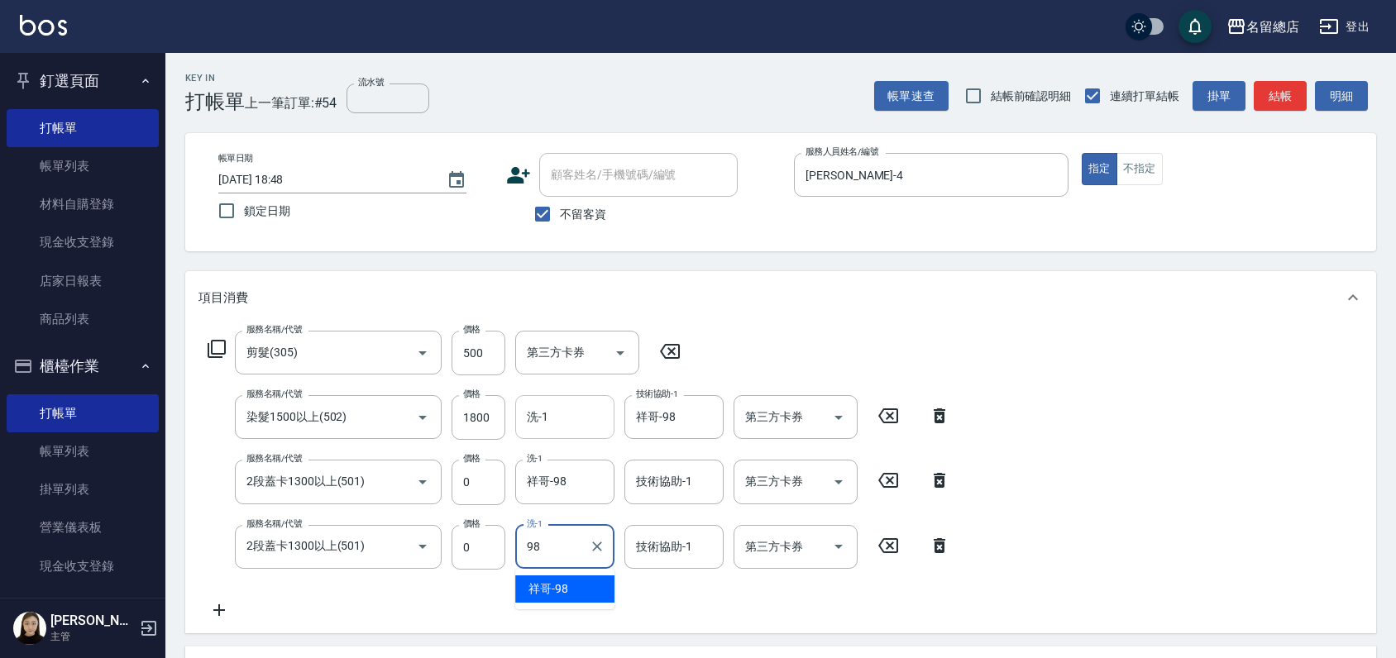
type input "祥哥-98"
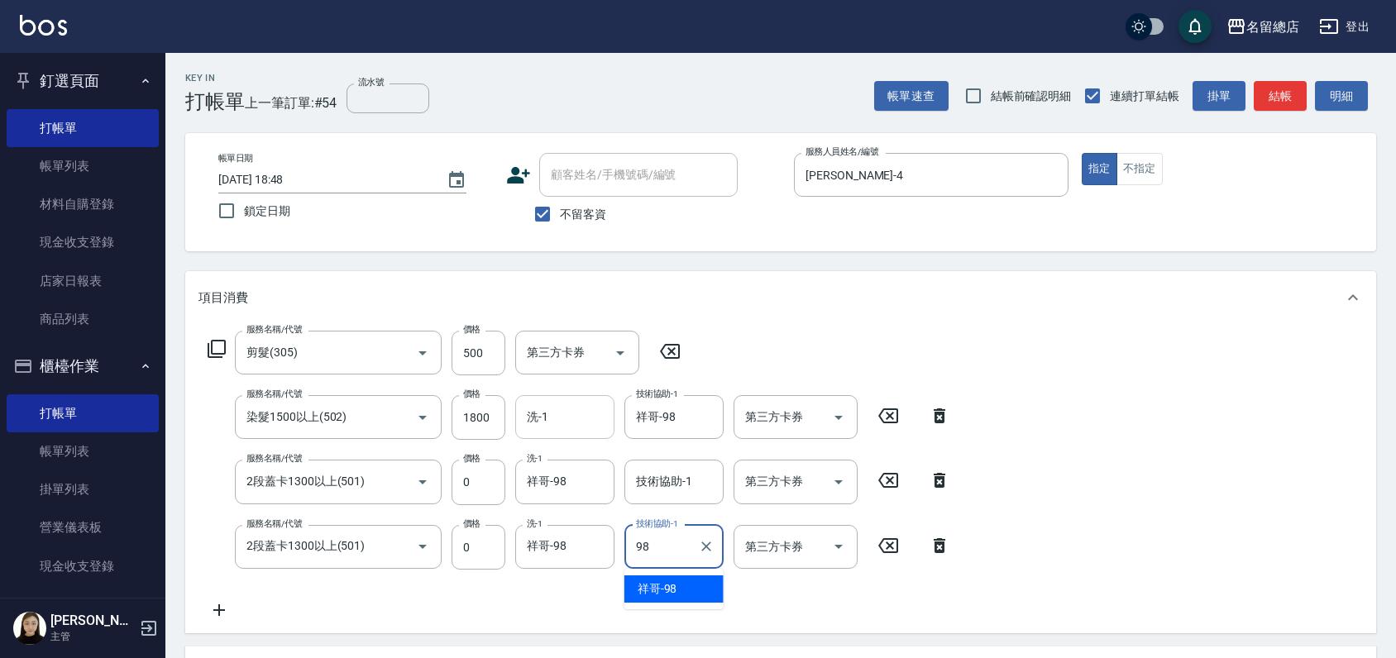
type input "祥哥-98"
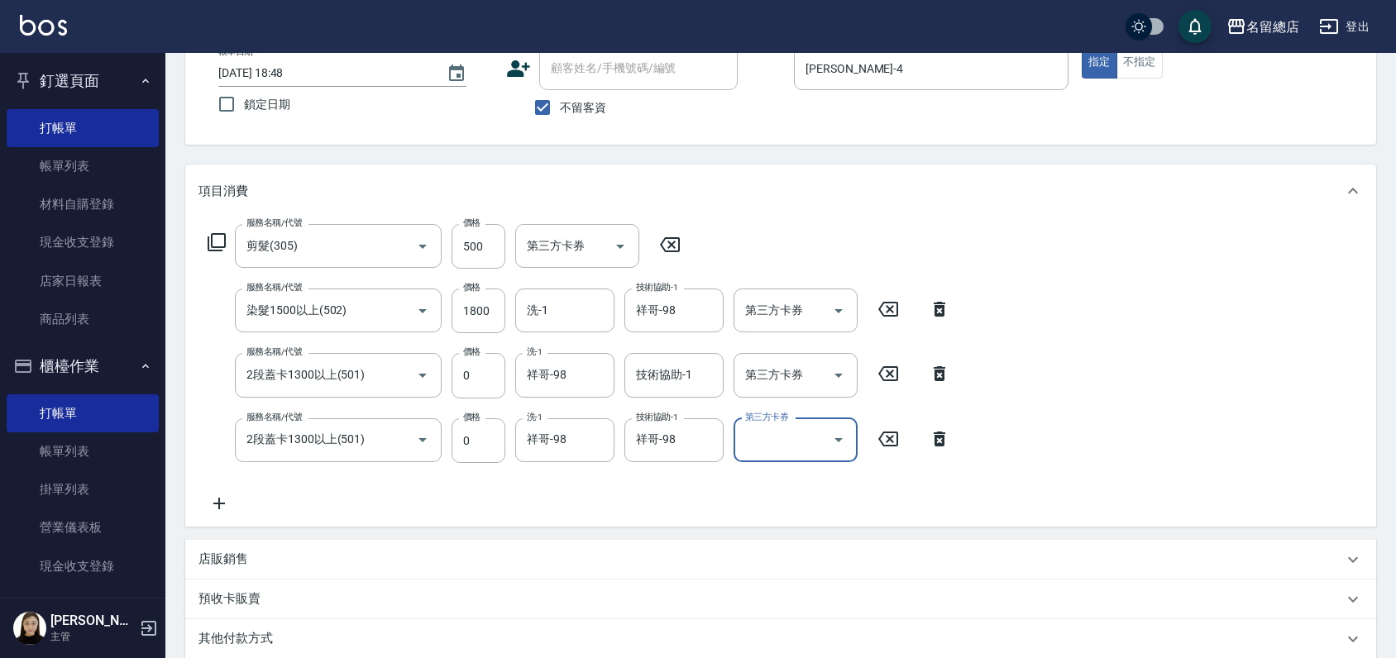
scroll to position [332, 0]
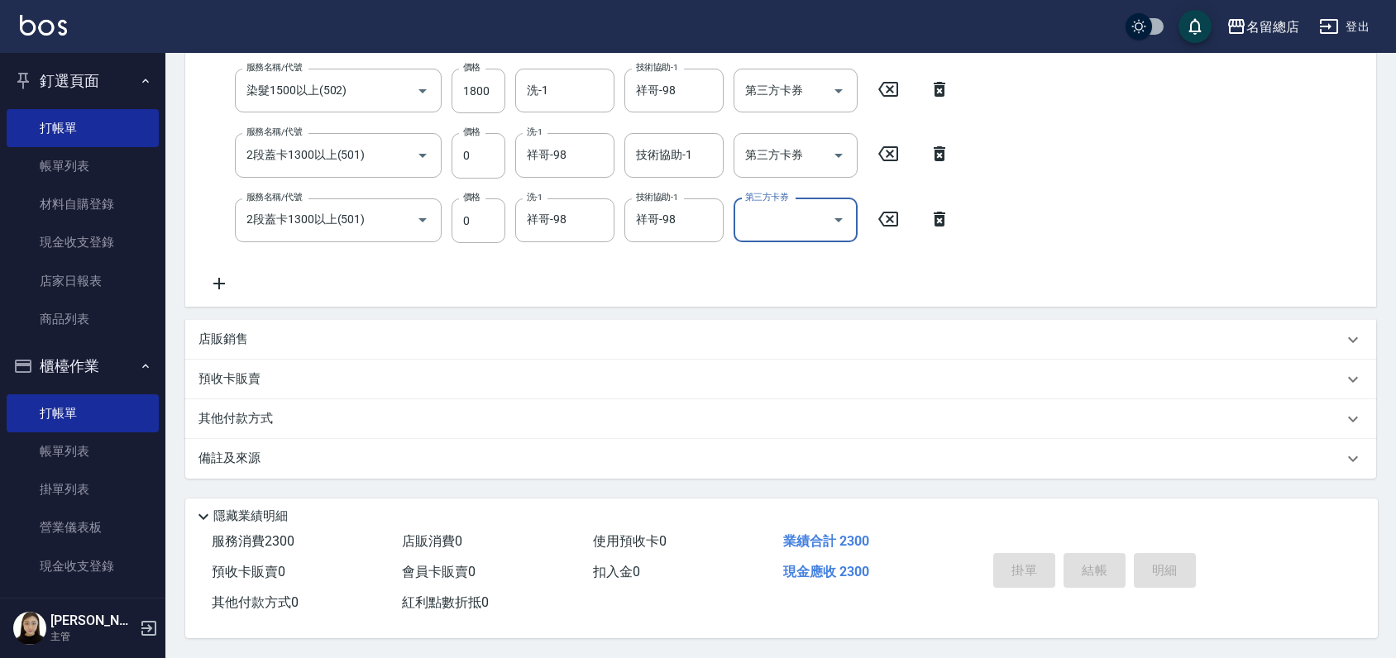
type input "[DATE] 18:50"
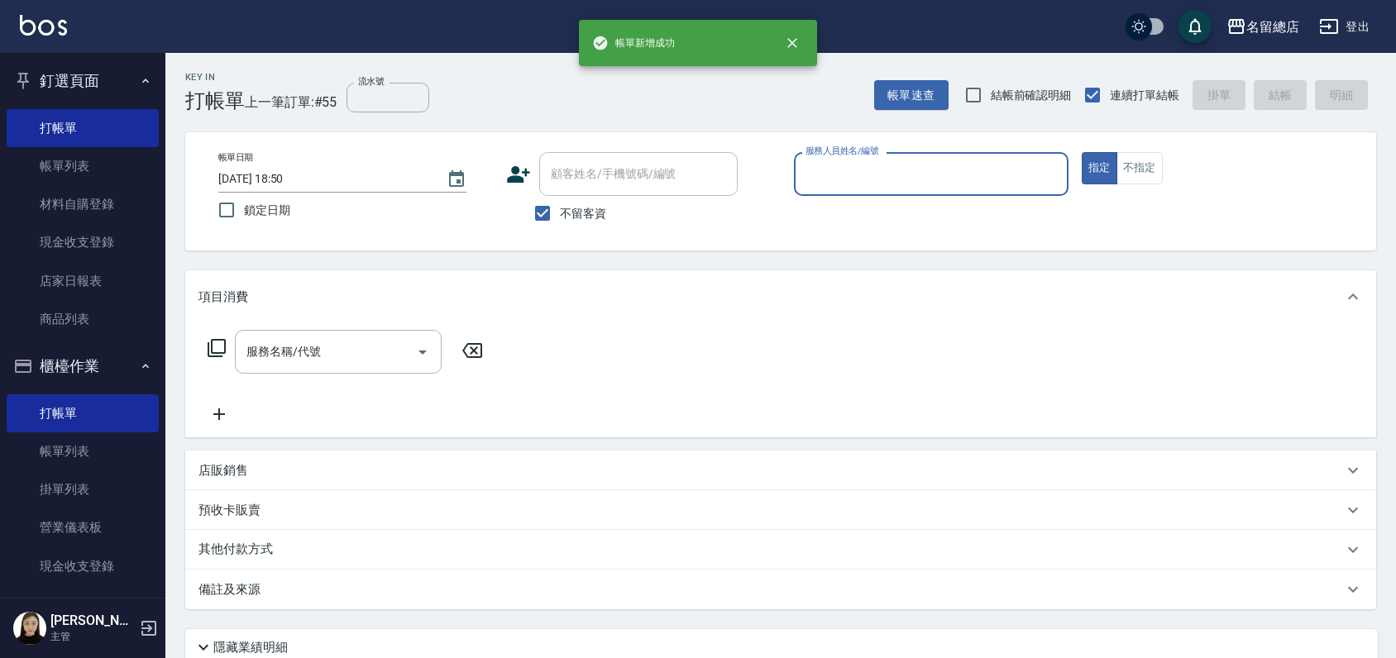
scroll to position [0, 0]
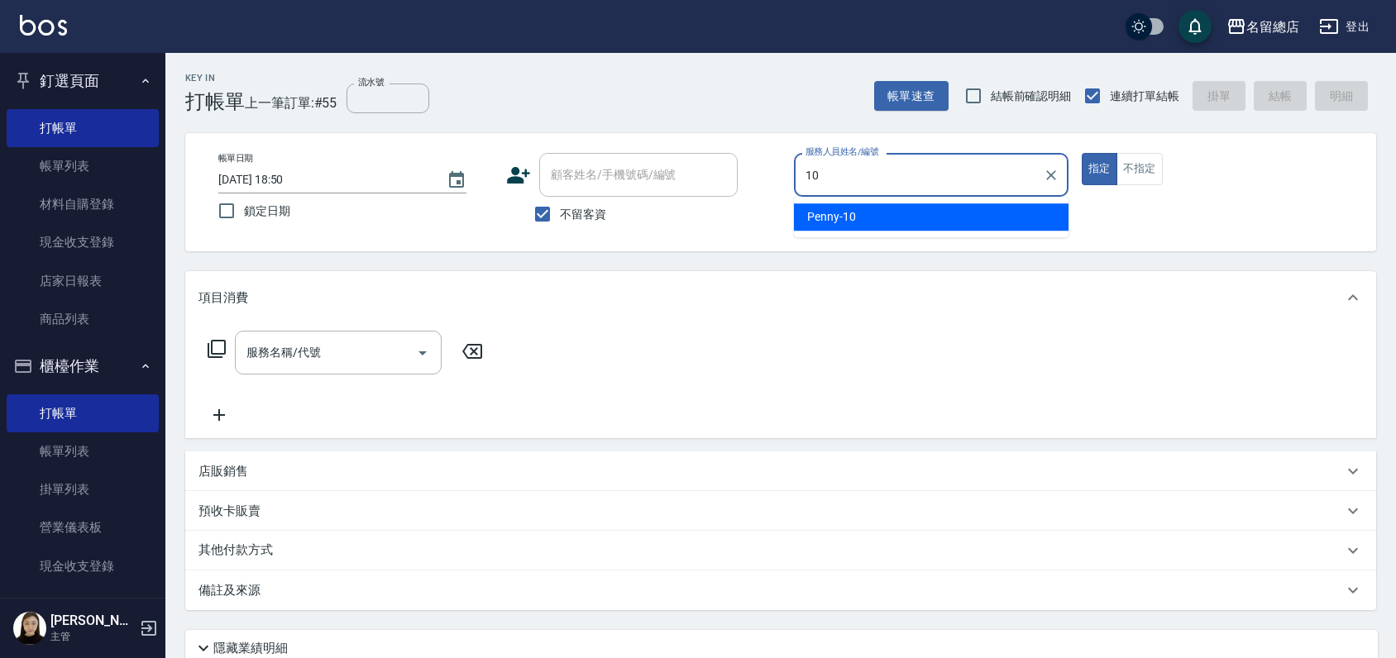
type input "Penny-10"
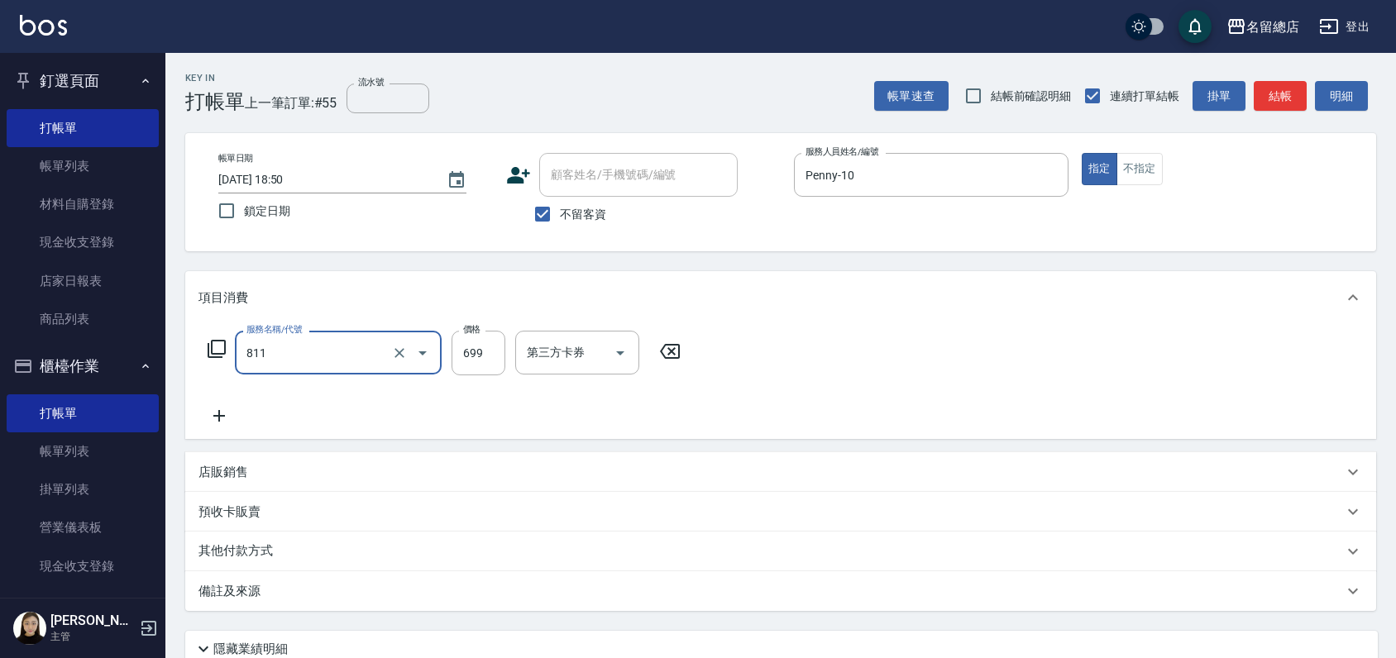
type input "洗+剪(811)"
type input "700"
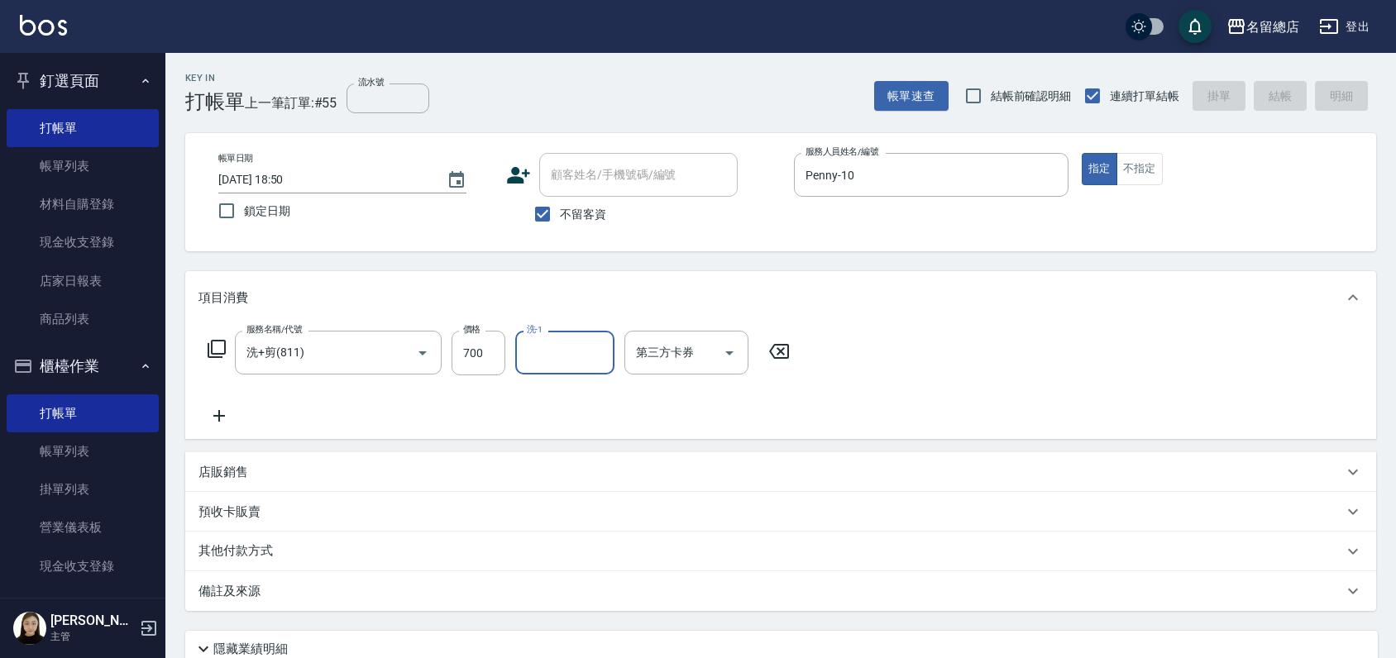
type input "[DATE] 18:55"
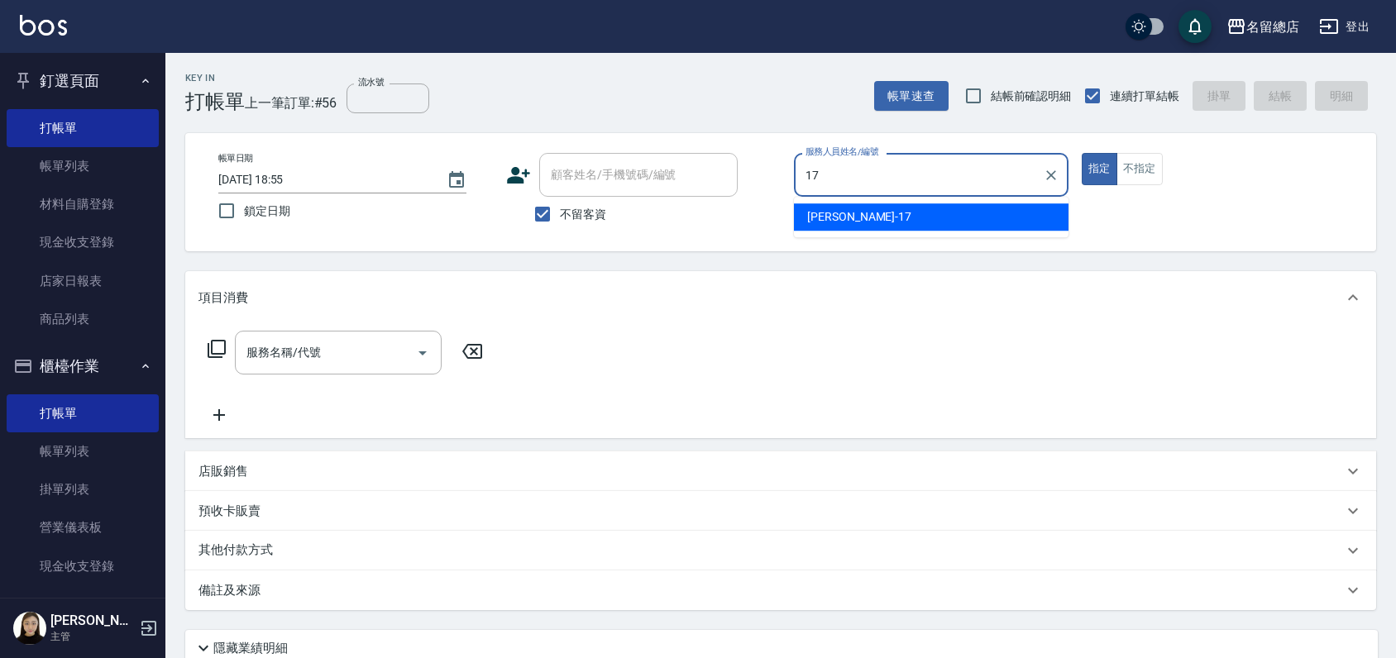
type input "[PERSON_NAME]-17"
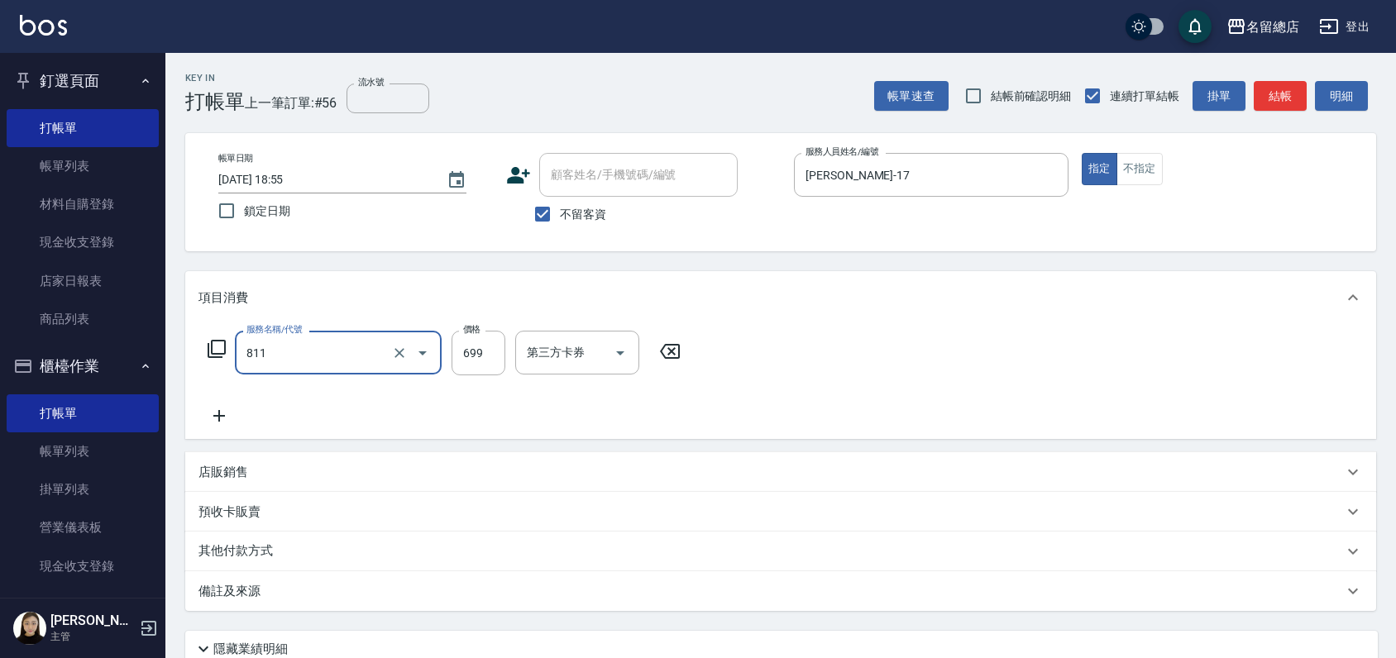
type input "洗+剪(811)"
type input "500"
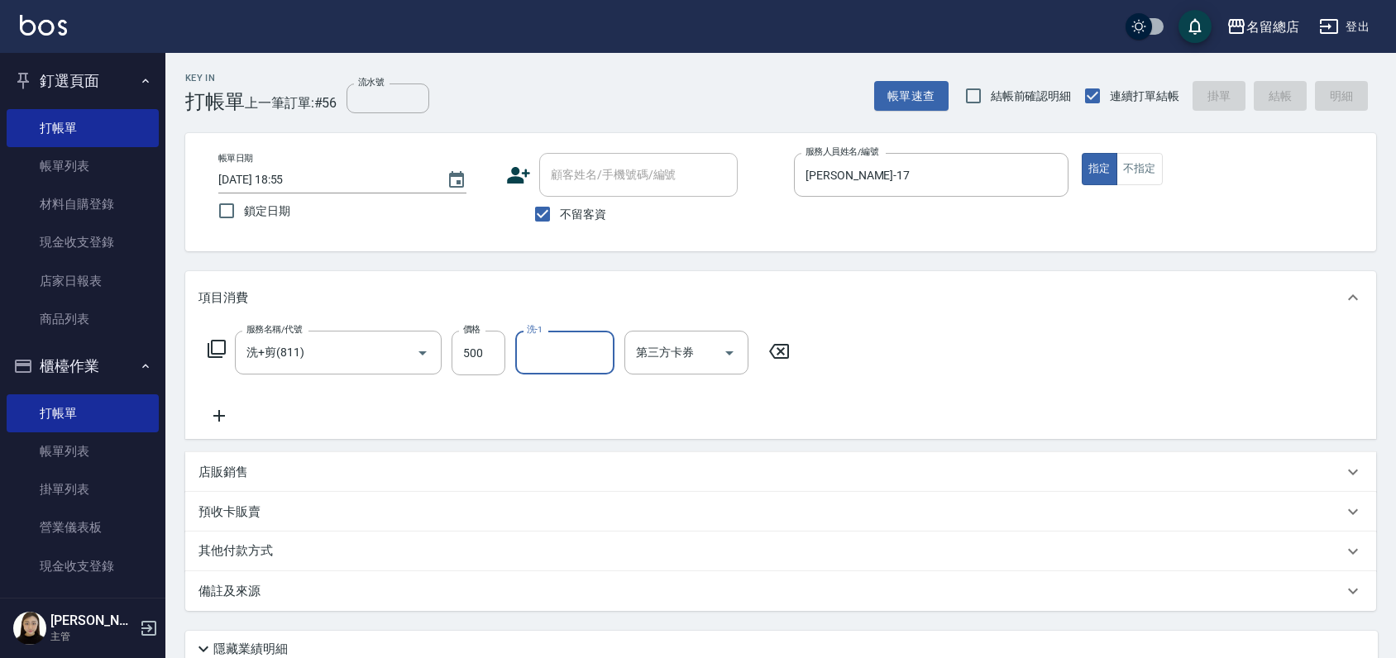
type input "[DATE] 18:56"
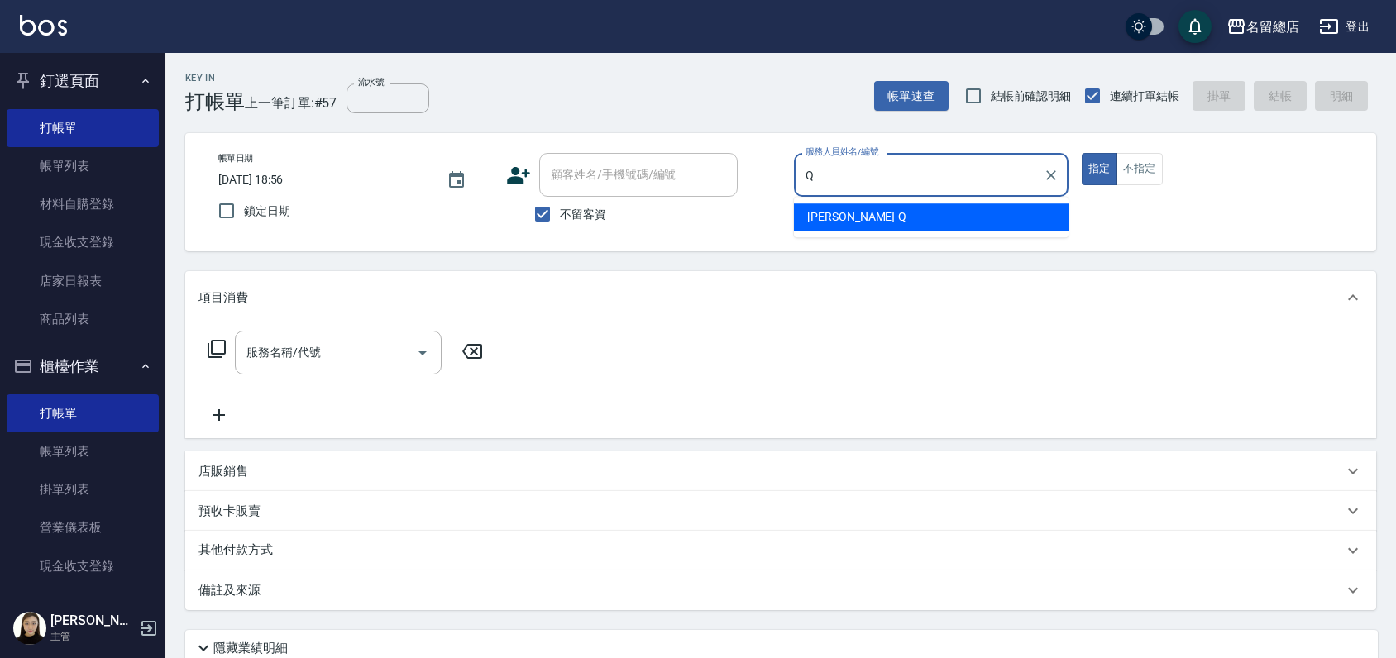
type input "[PERSON_NAME]"
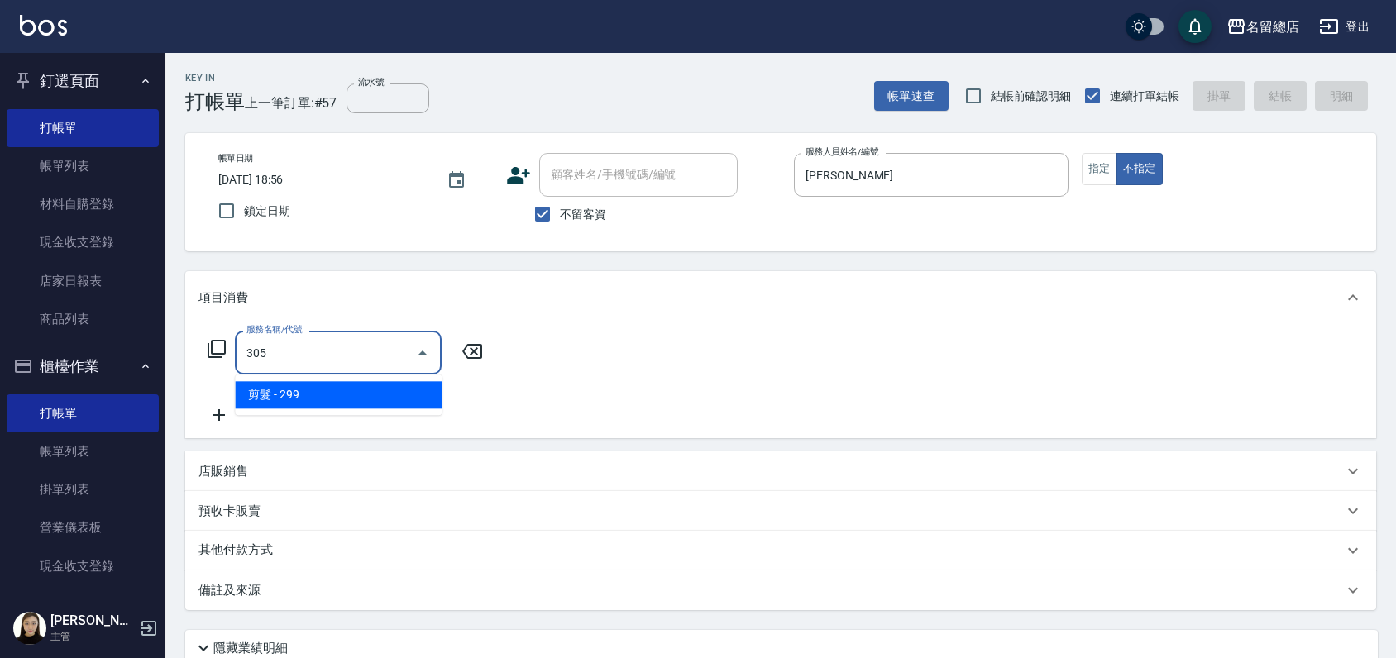
type input "剪髮(305)"
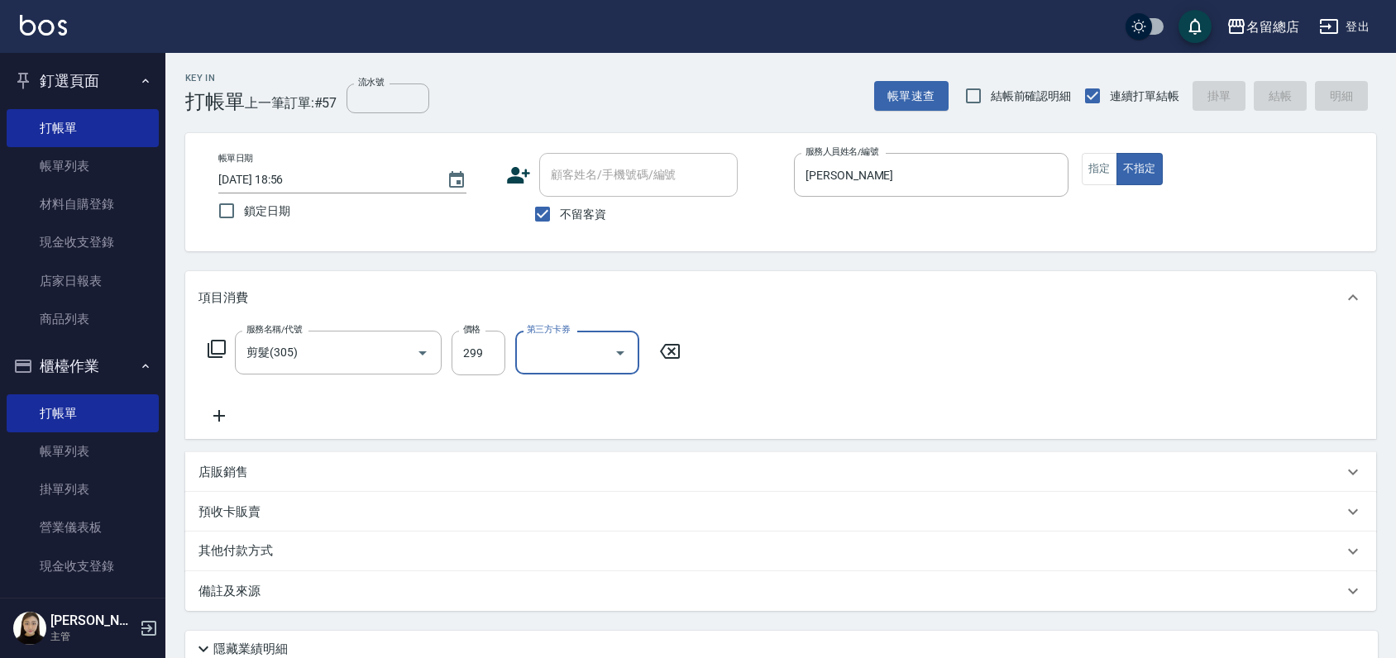
type input "[DATE] 19:10"
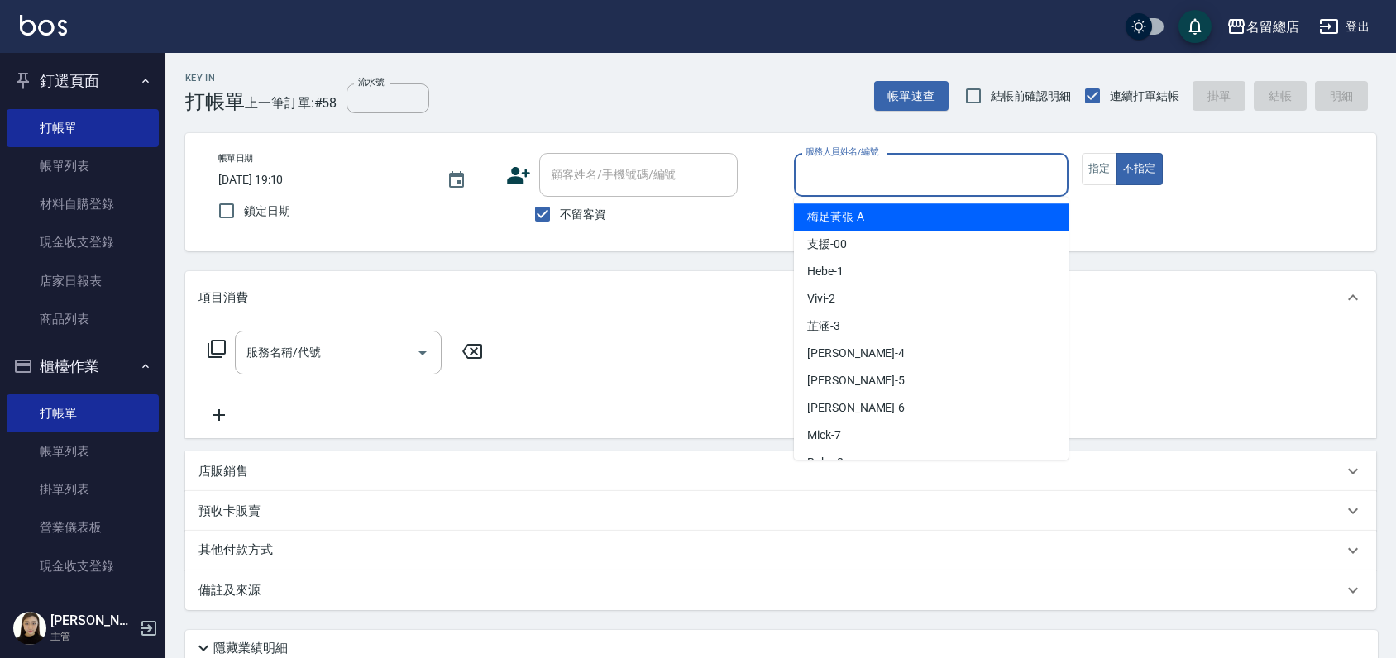
click at [815, 177] on input "服務人員姓名/編號" at bounding box center [931, 174] width 260 height 29
click at [542, 213] on input "不留客資" at bounding box center [542, 214] width 35 height 35
checkbox input "false"
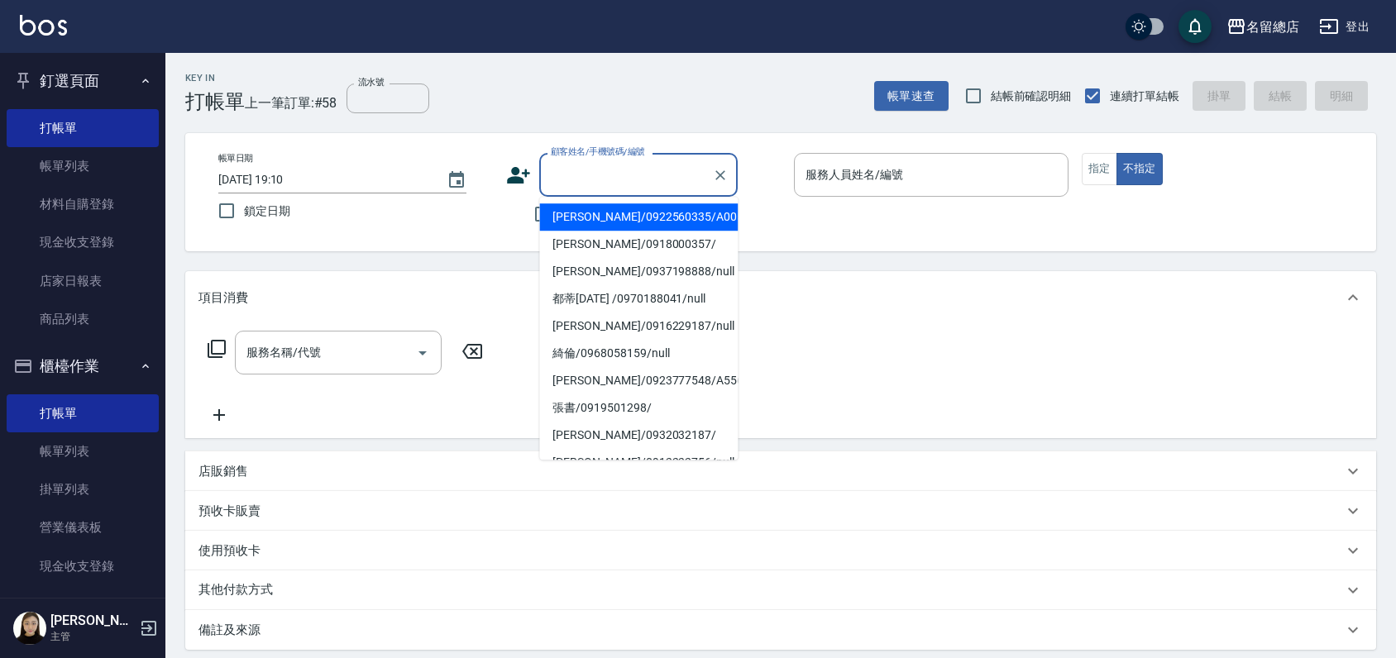
click at [569, 172] on input "顧客姓名/手機號碼/編號" at bounding box center [626, 174] width 159 height 29
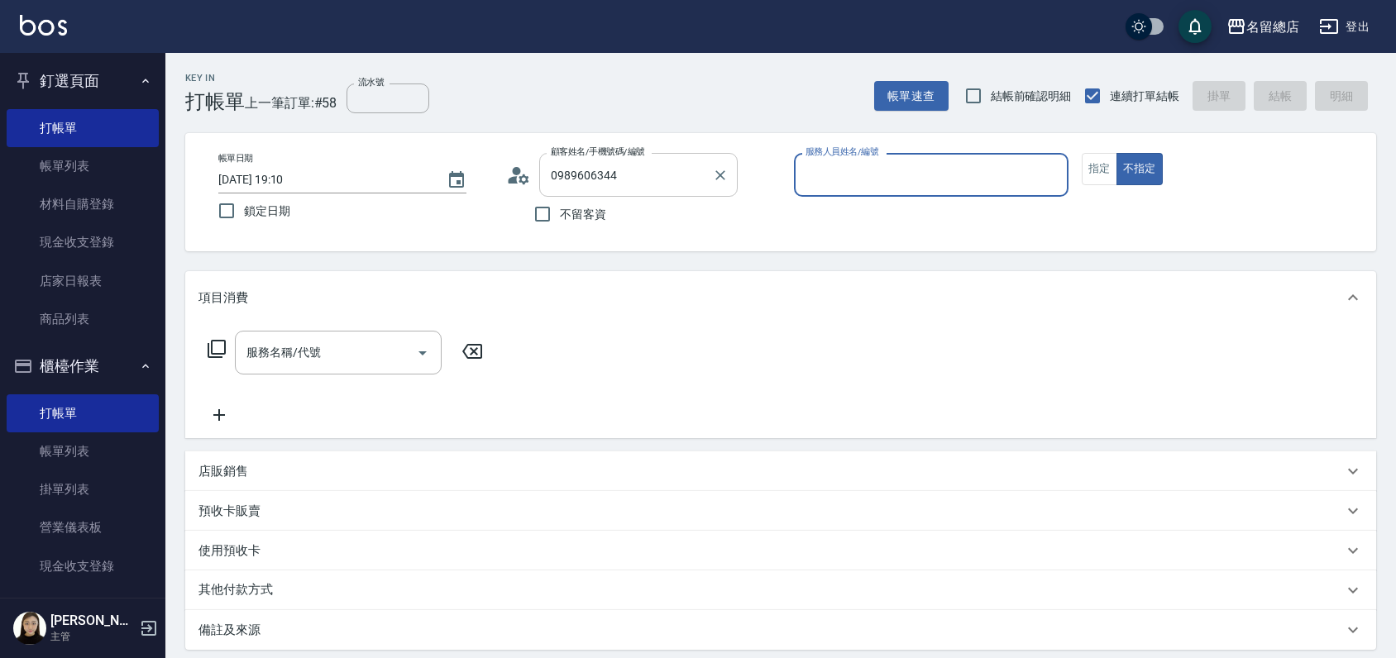
type input "[PERSON_NAME]/0989606344/null"
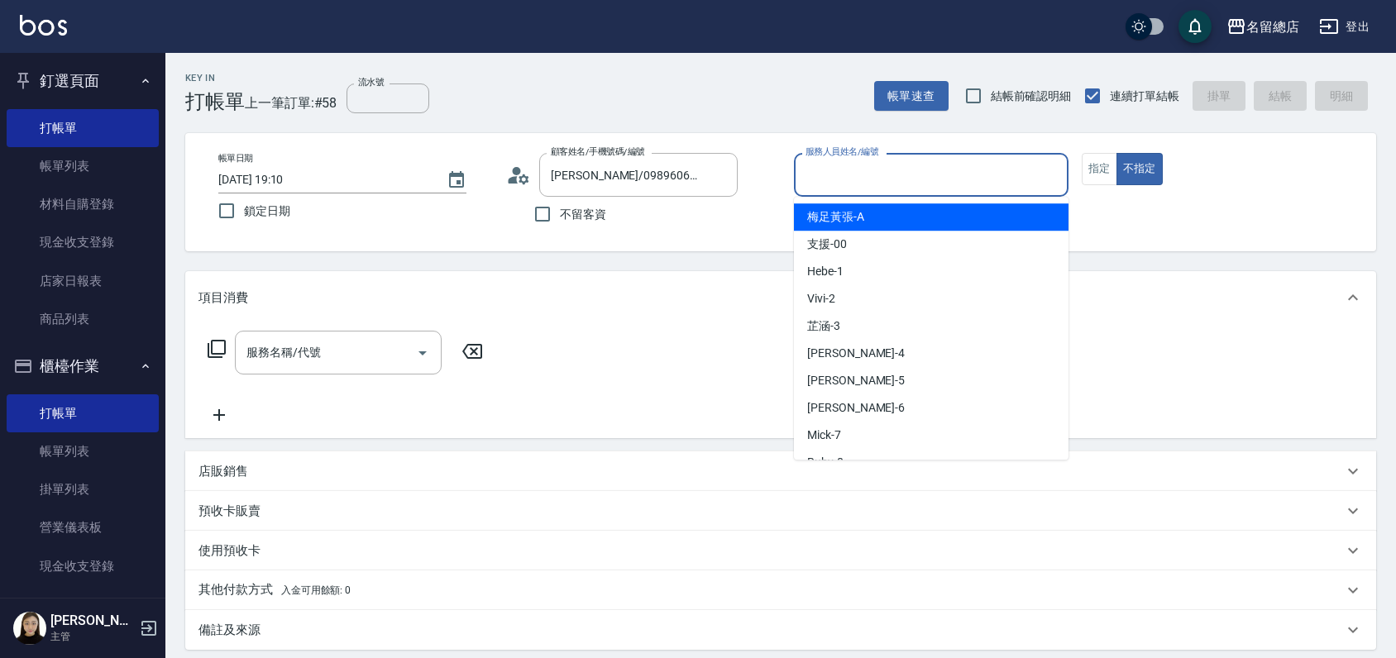
click at [885, 172] on input "服務人員姓名/編號" at bounding box center [931, 174] width 260 height 29
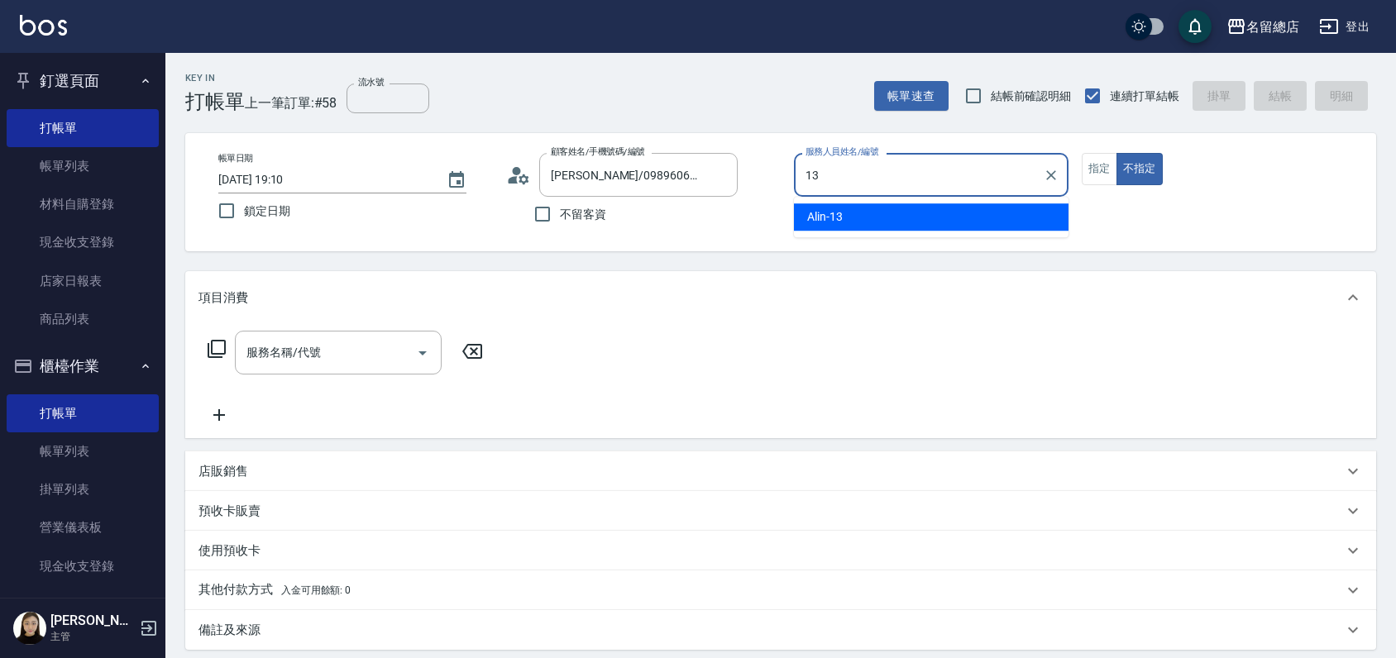
type input "Alin-13"
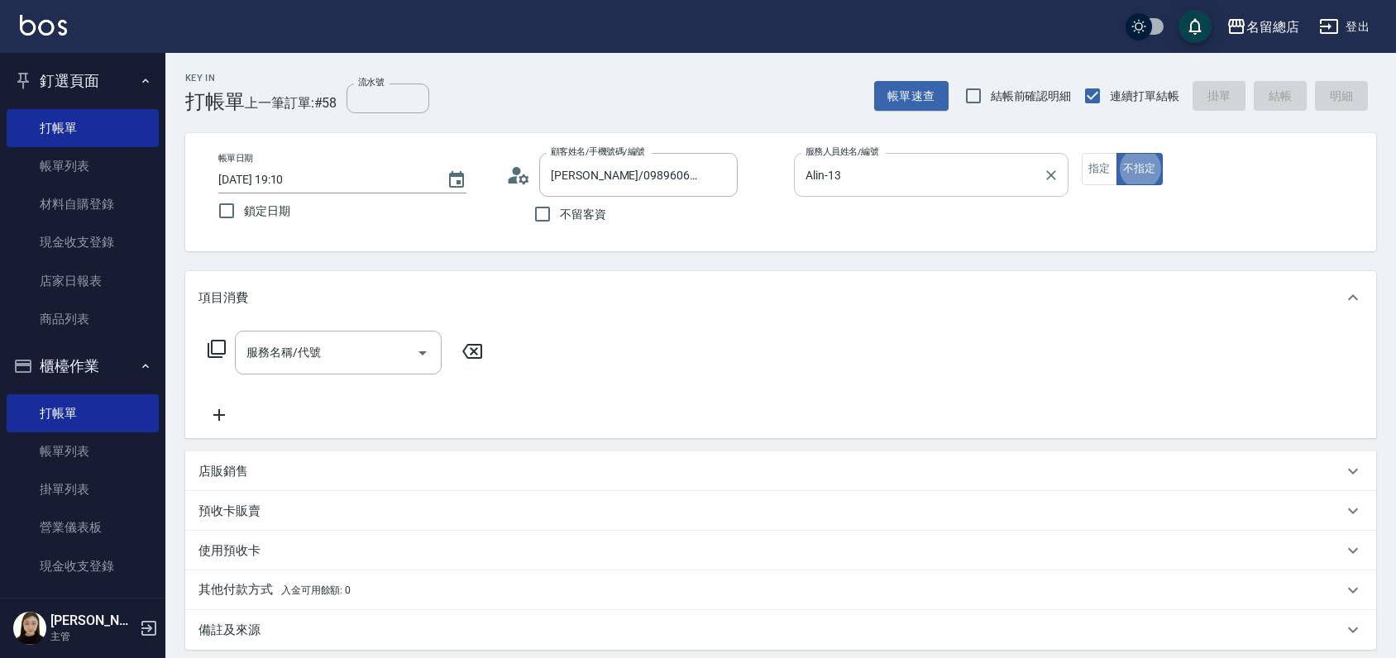
type button "false"
type input "."
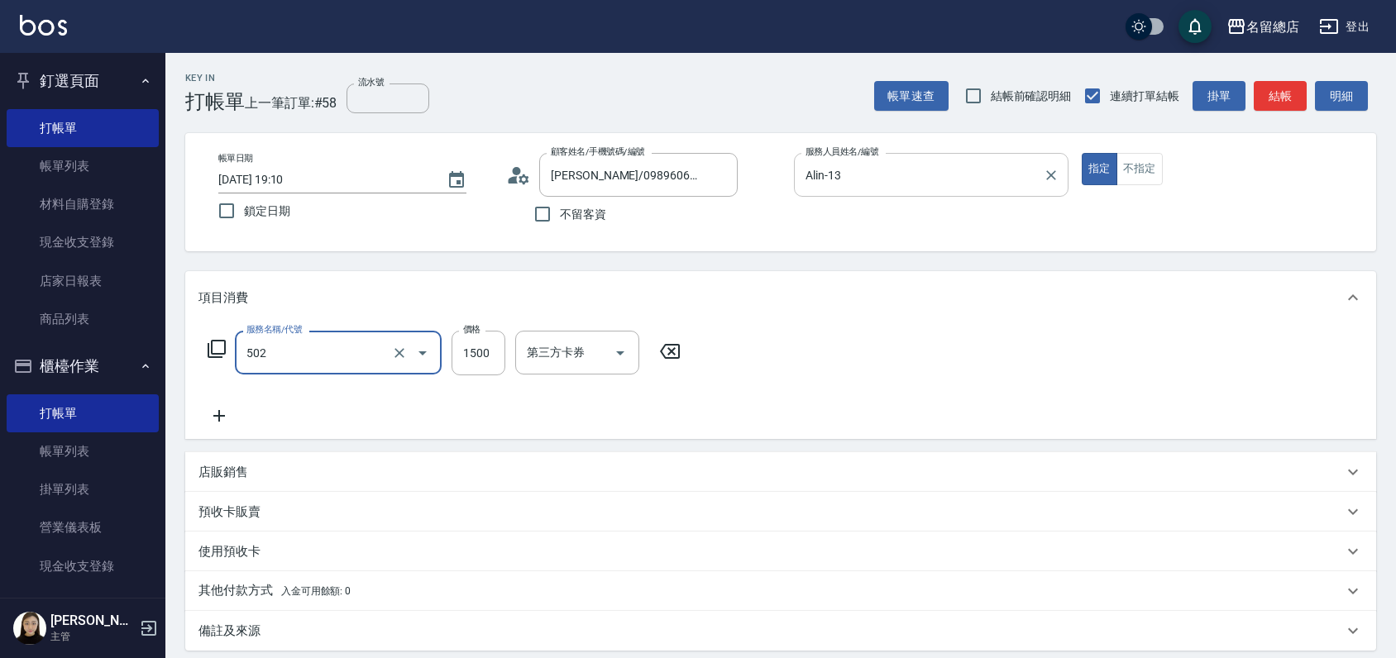
type input "染髮1500以上(502)"
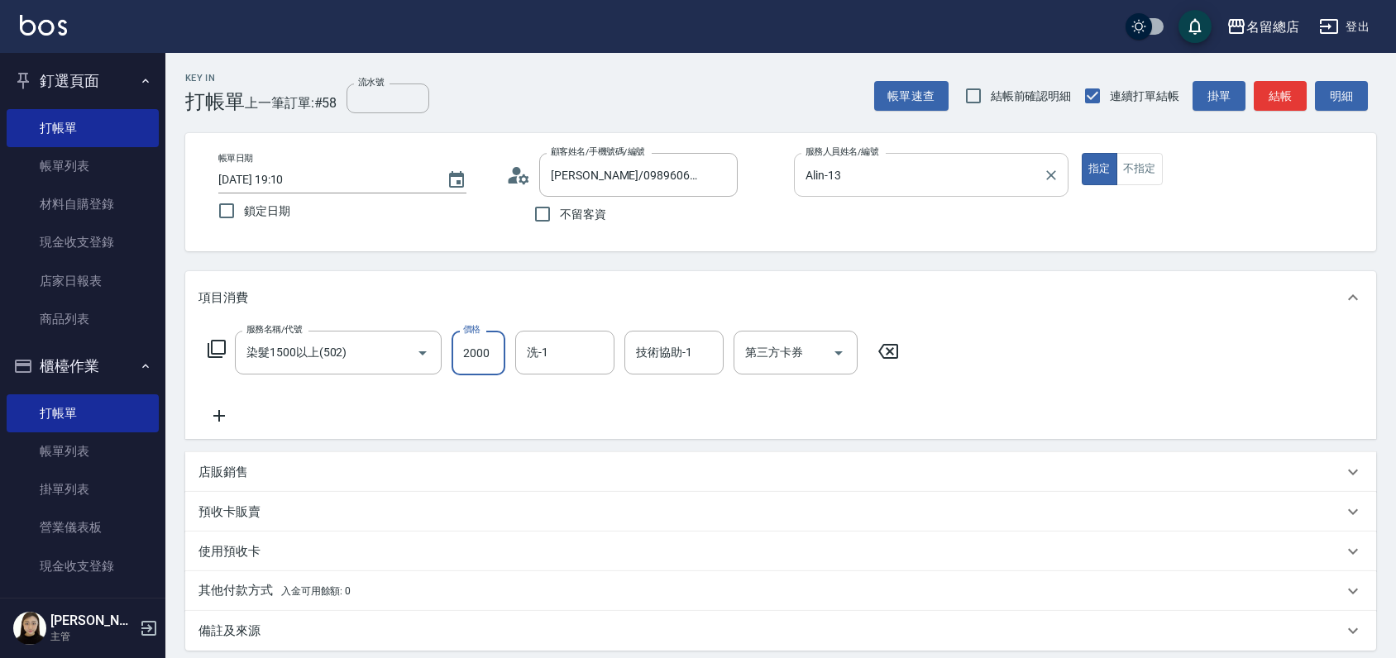
type input "2000"
type input "[PERSON_NAME]-35"
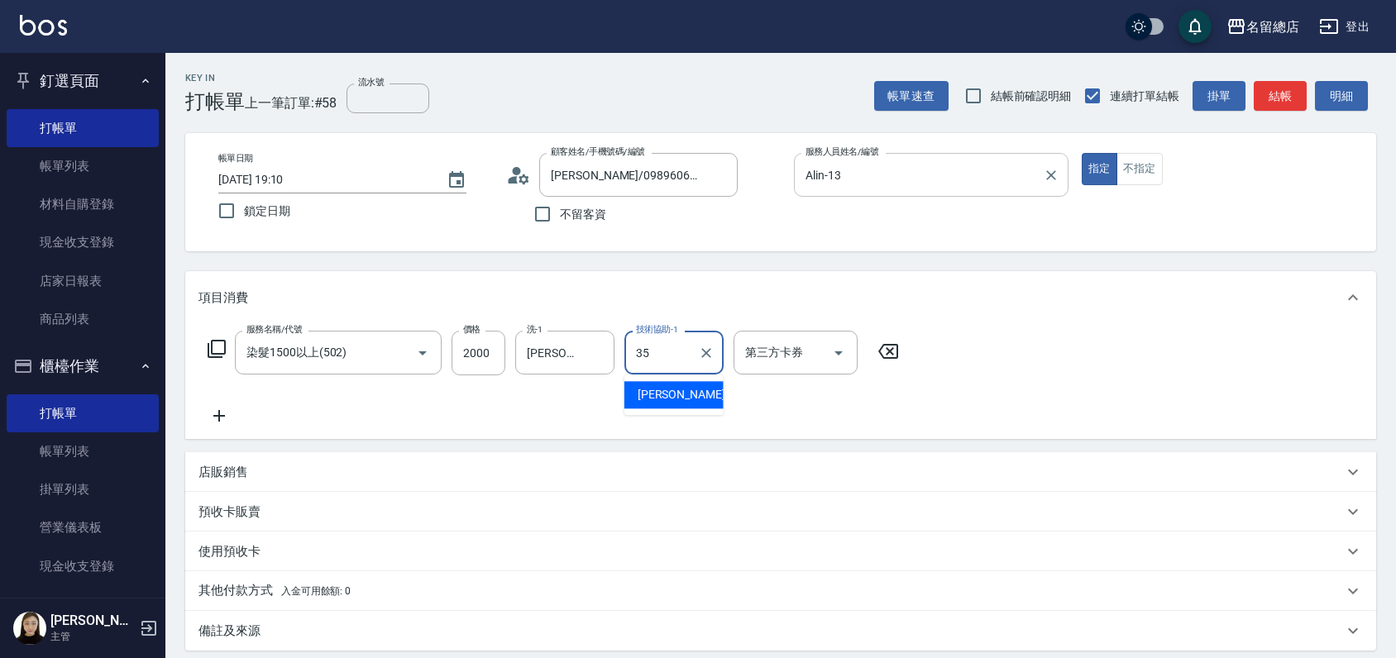
type input "[PERSON_NAME]-35"
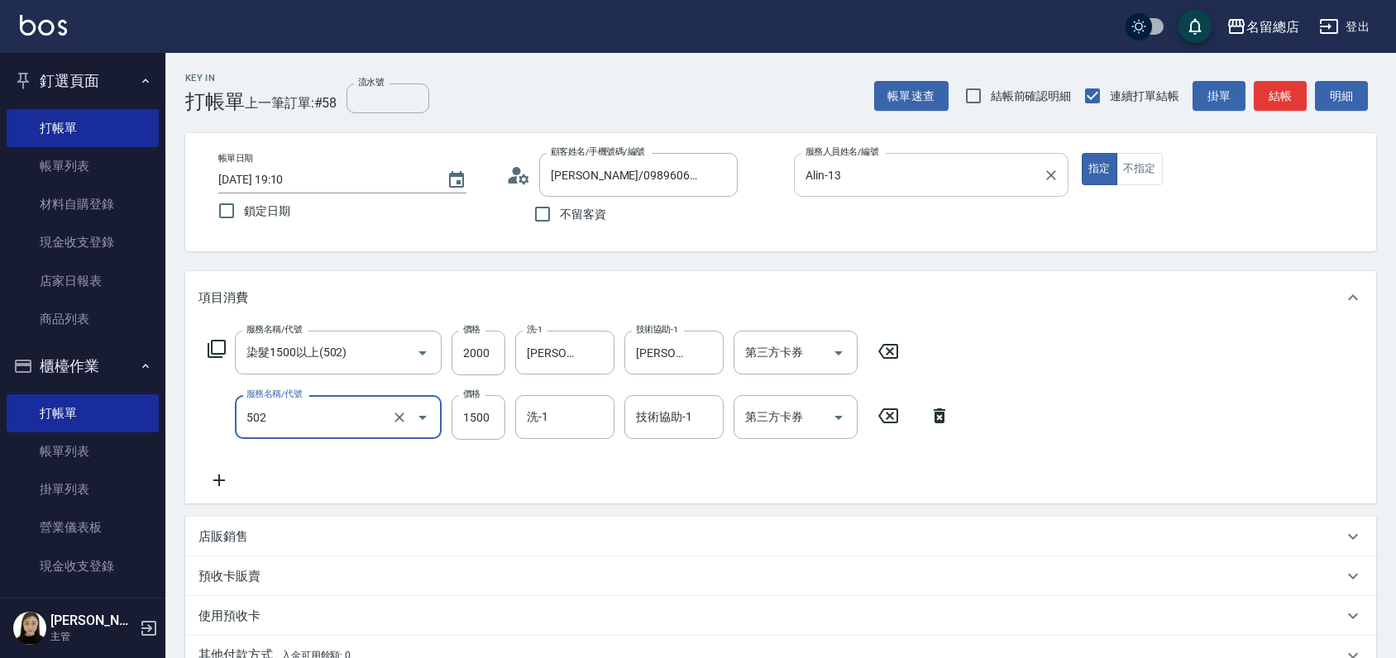
type input "染髮1500以上(502)"
type input "1500"
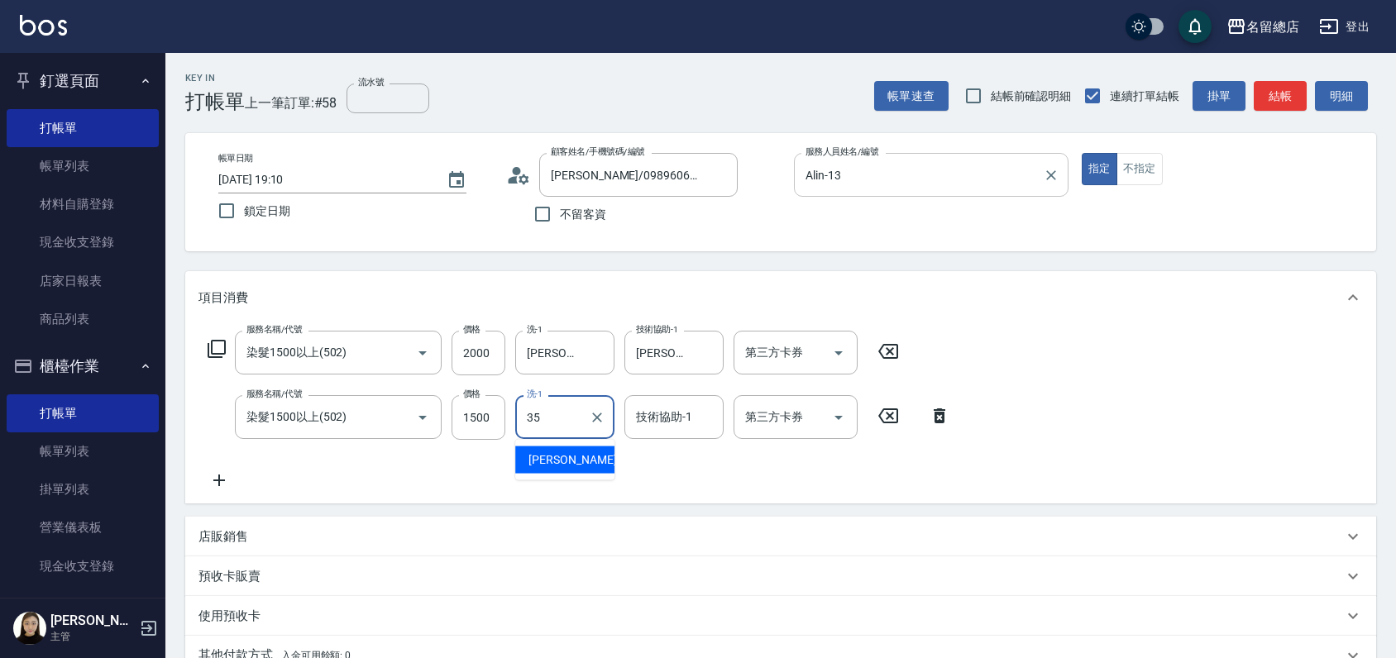
type input "[PERSON_NAME]-35"
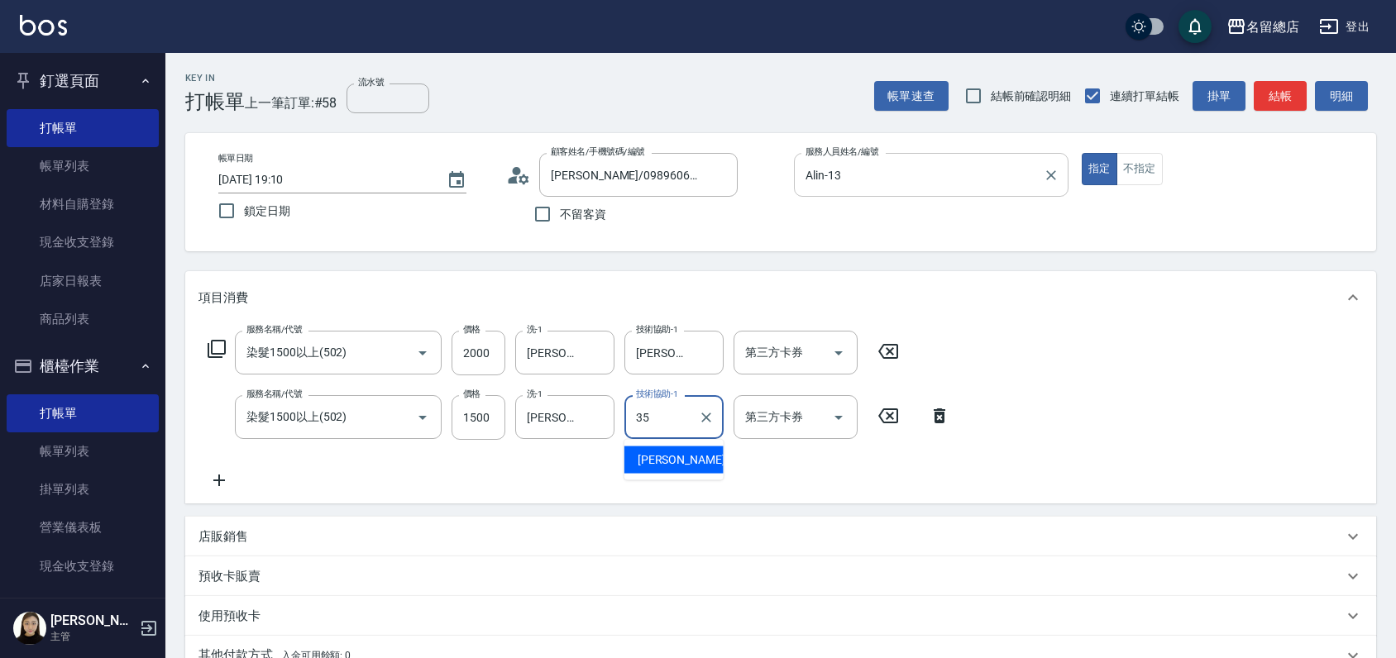
type input "[PERSON_NAME]-35"
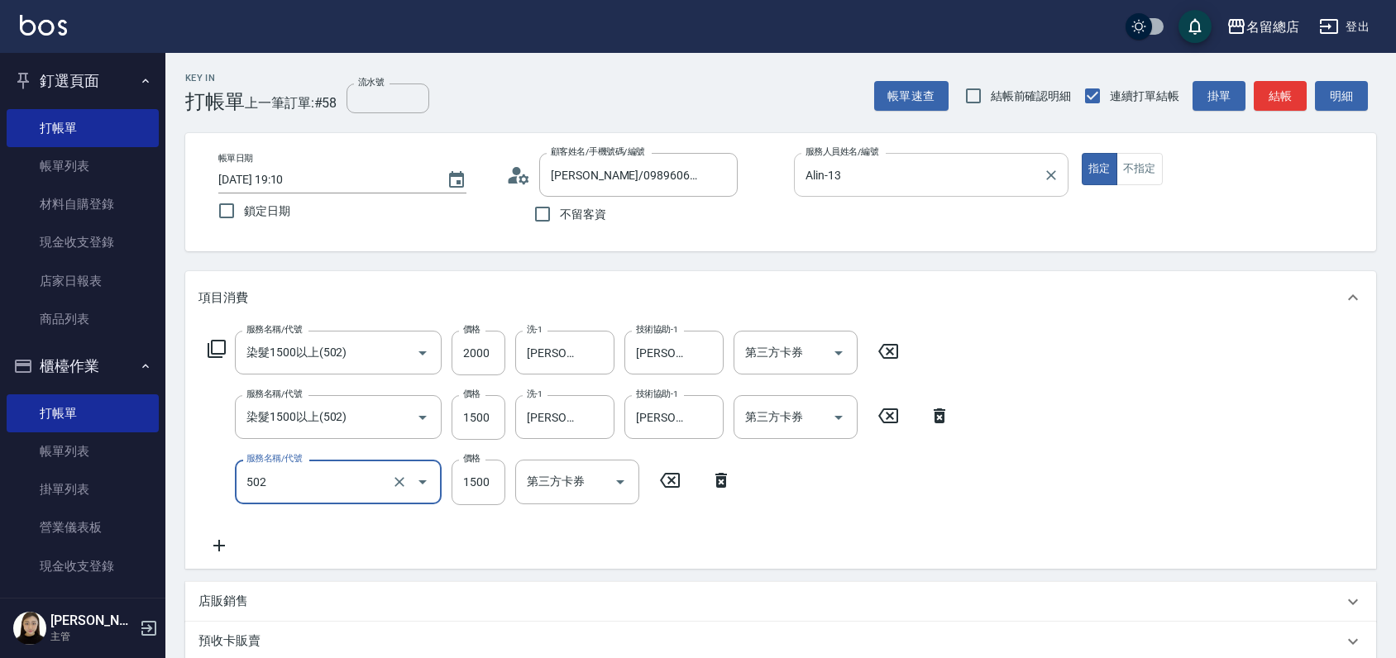
type input "染髮1500以上(502)"
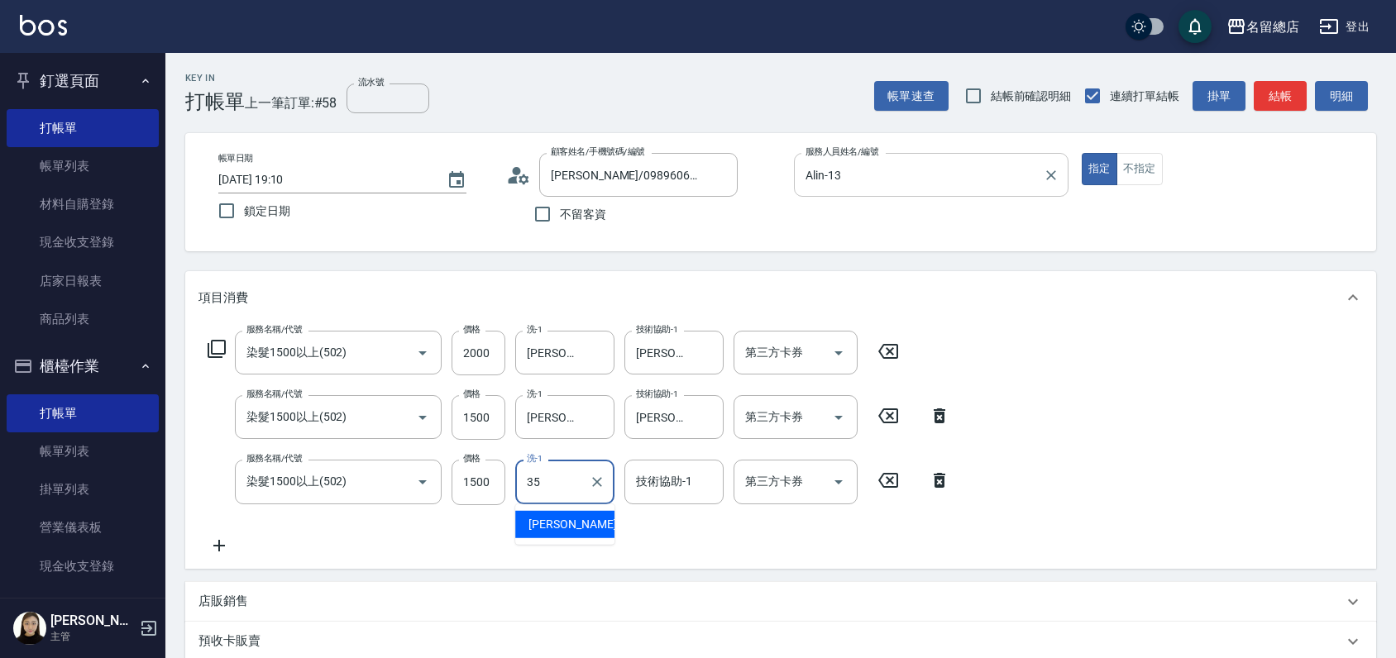
type input "[PERSON_NAME]-35"
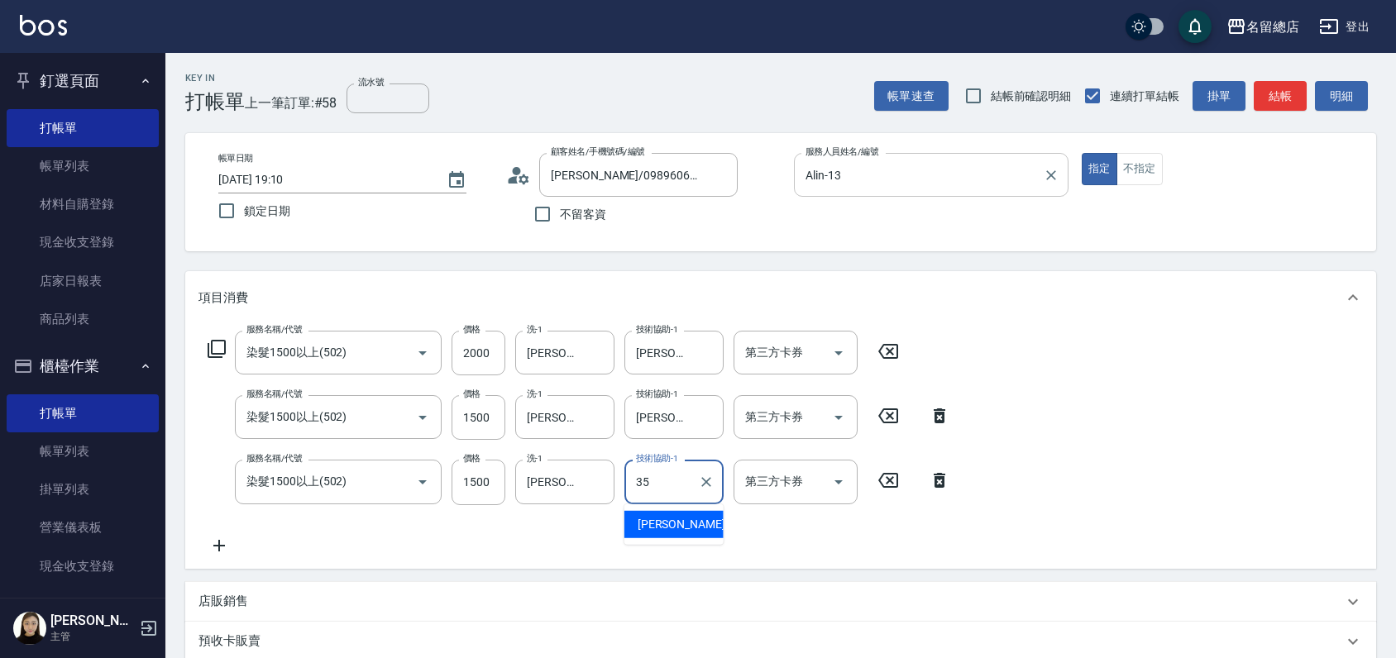
type input "[PERSON_NAME]-35"
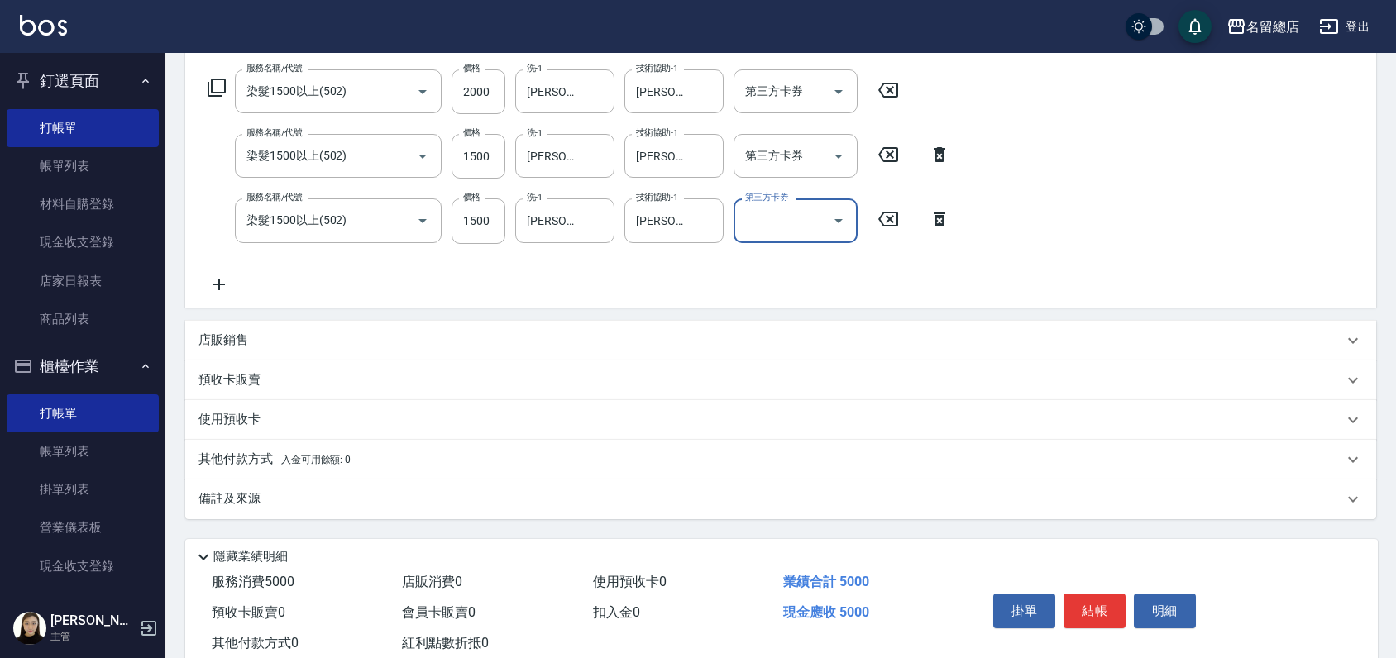
scroll to position [307, 0]
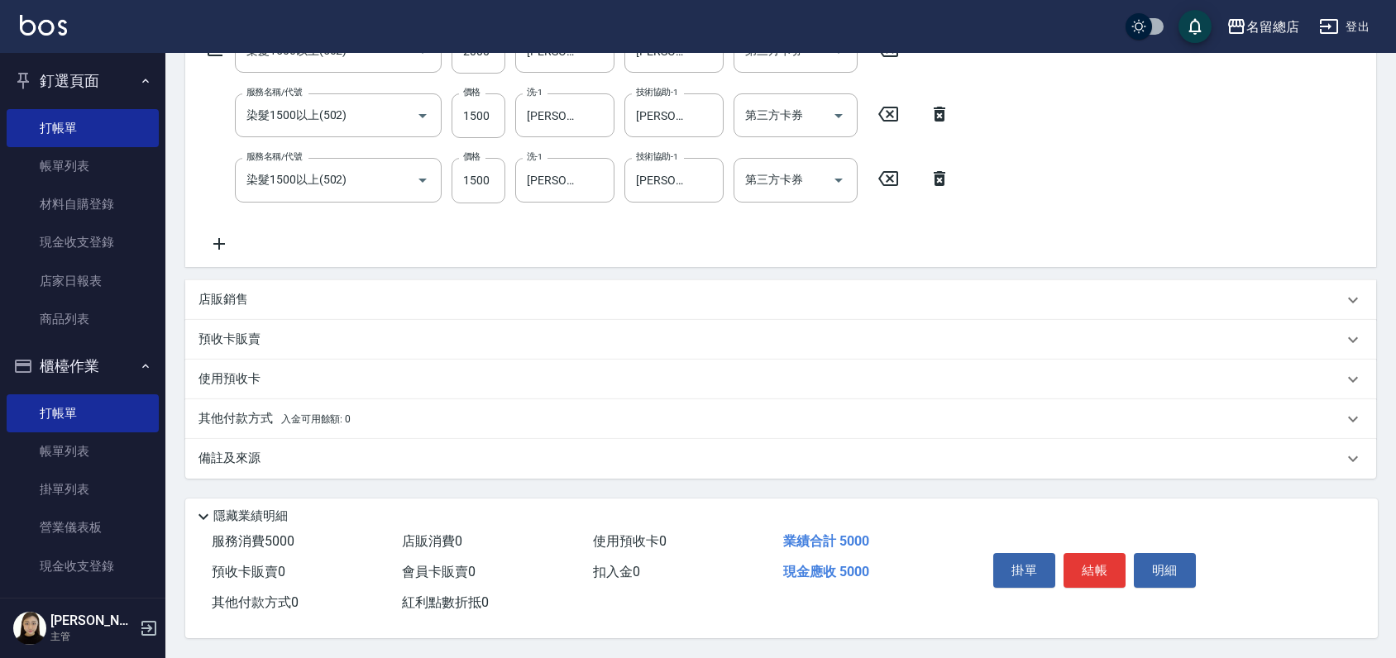
click at [314, 322] on div "預收卡販賣" at bounding box center [780, 340] width 1191 height 40
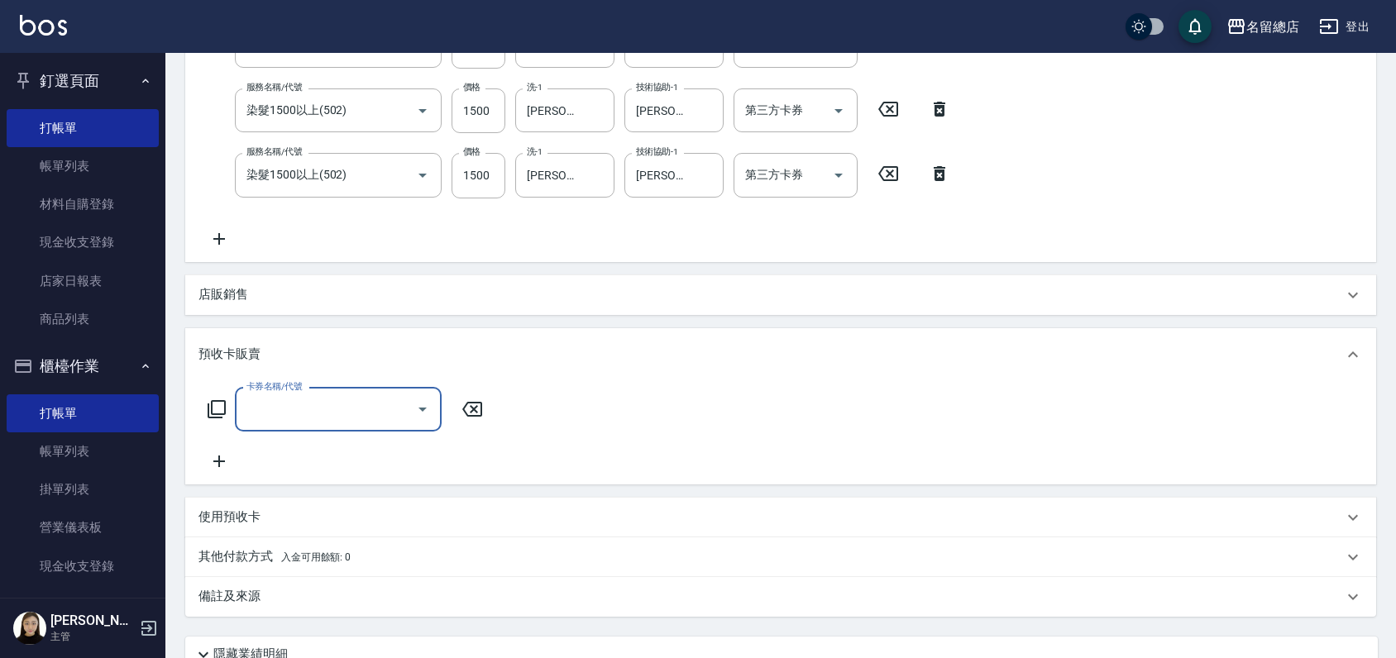
scroll to position [0, 0]
type input "二段自備卡(407)"
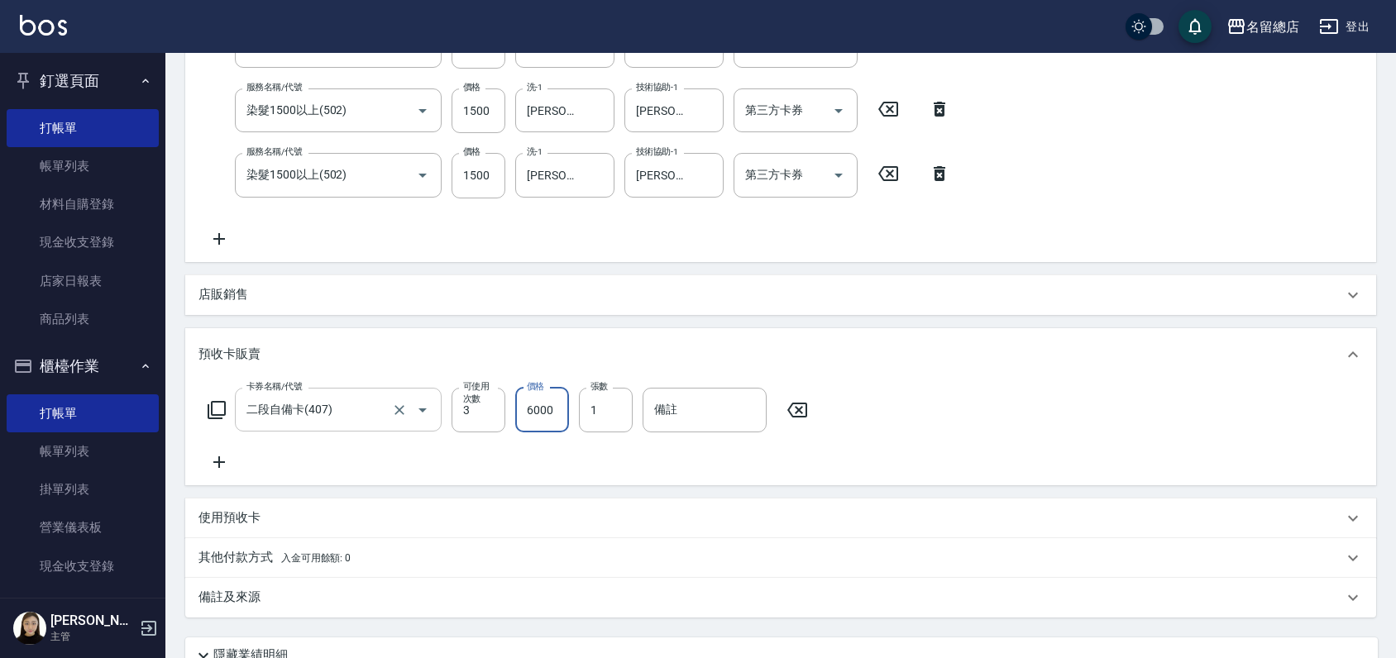
type input "6000"
type input "9318"
click at [352, 170] on input "染髮1500以上(502)" at bounding box center [315, 174] width 146 height 29
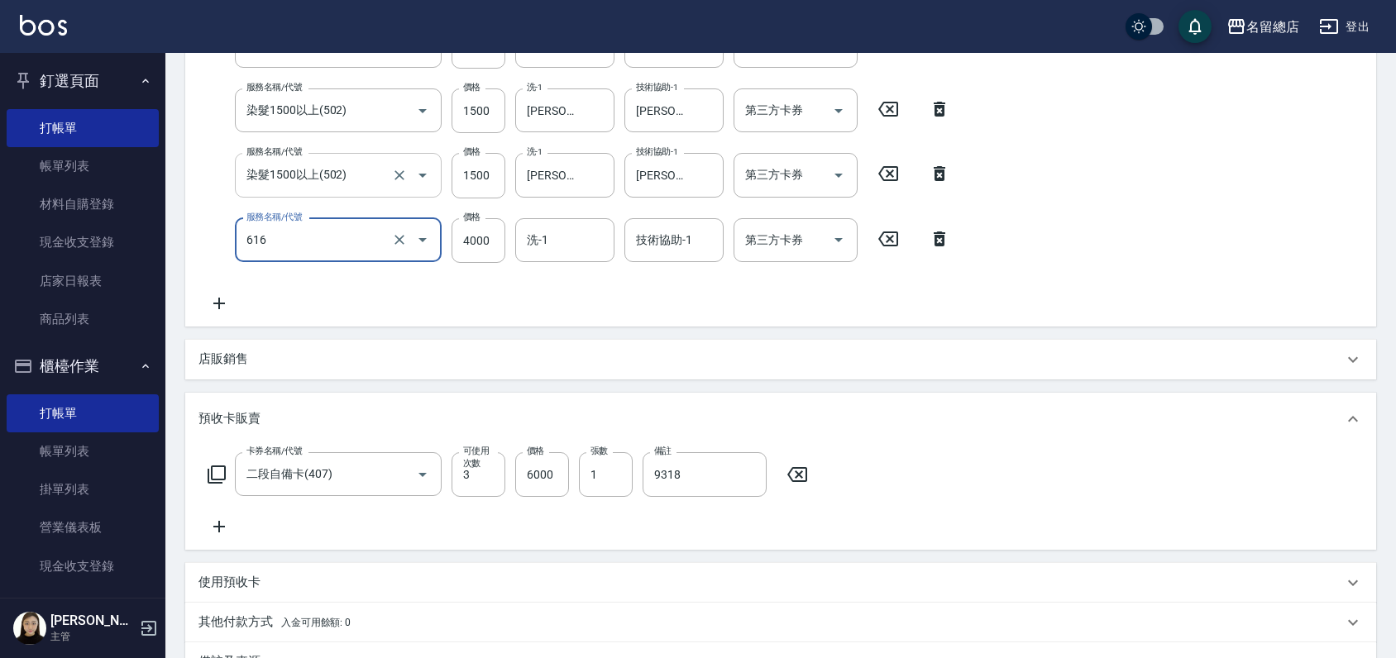
type input "自備接髮(616)"
type input "4500"
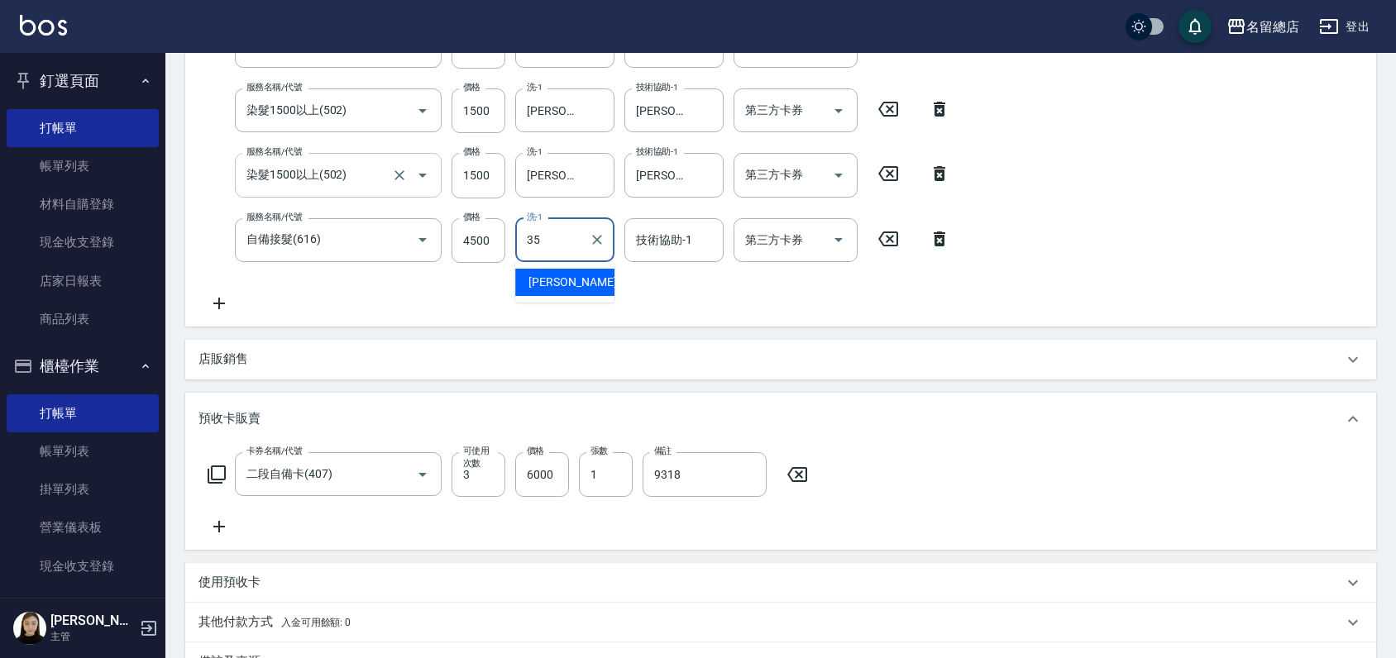
type input "[PERSON_NAME]-35"
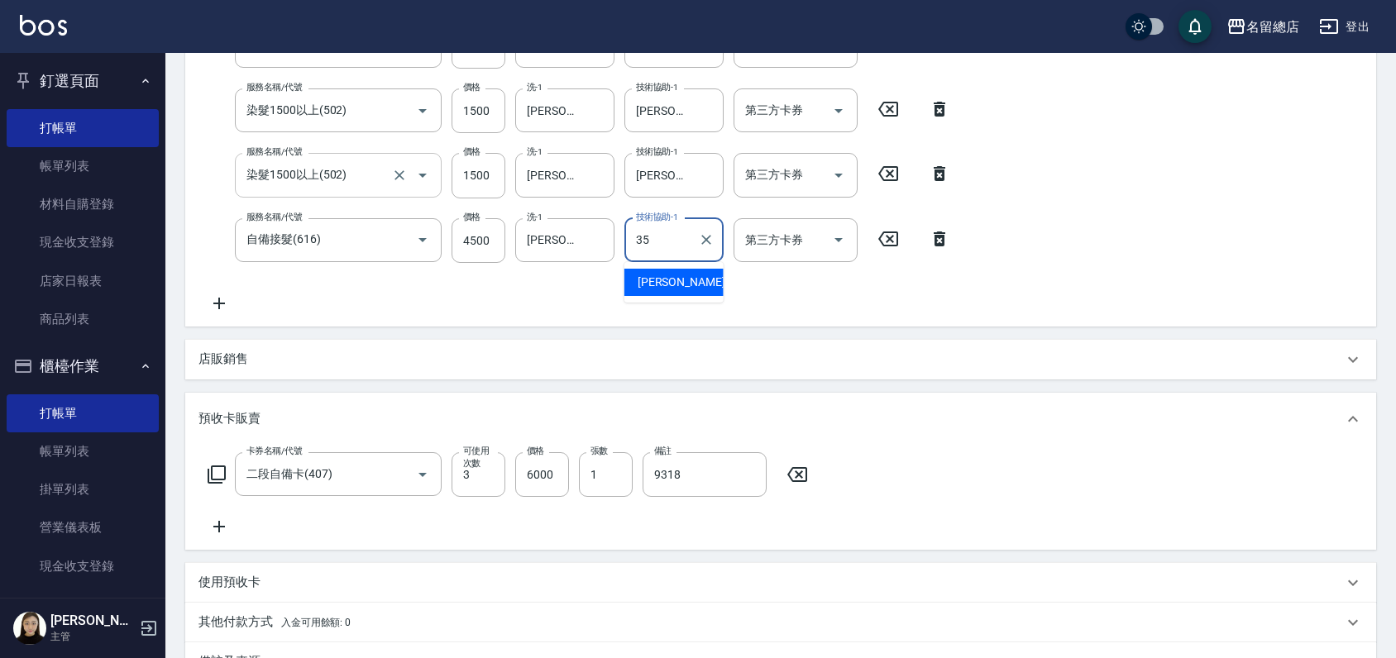
type input "[PERSON_NAME]-35"
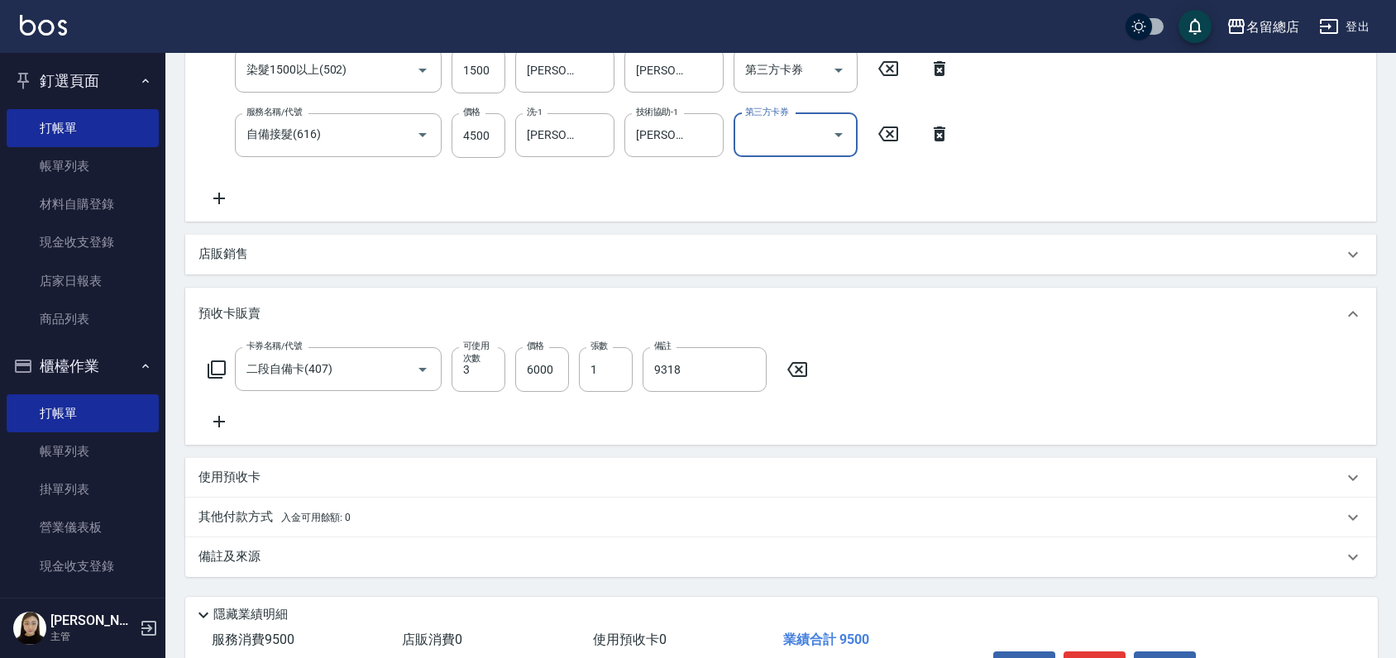
scroll to position [515, 0]
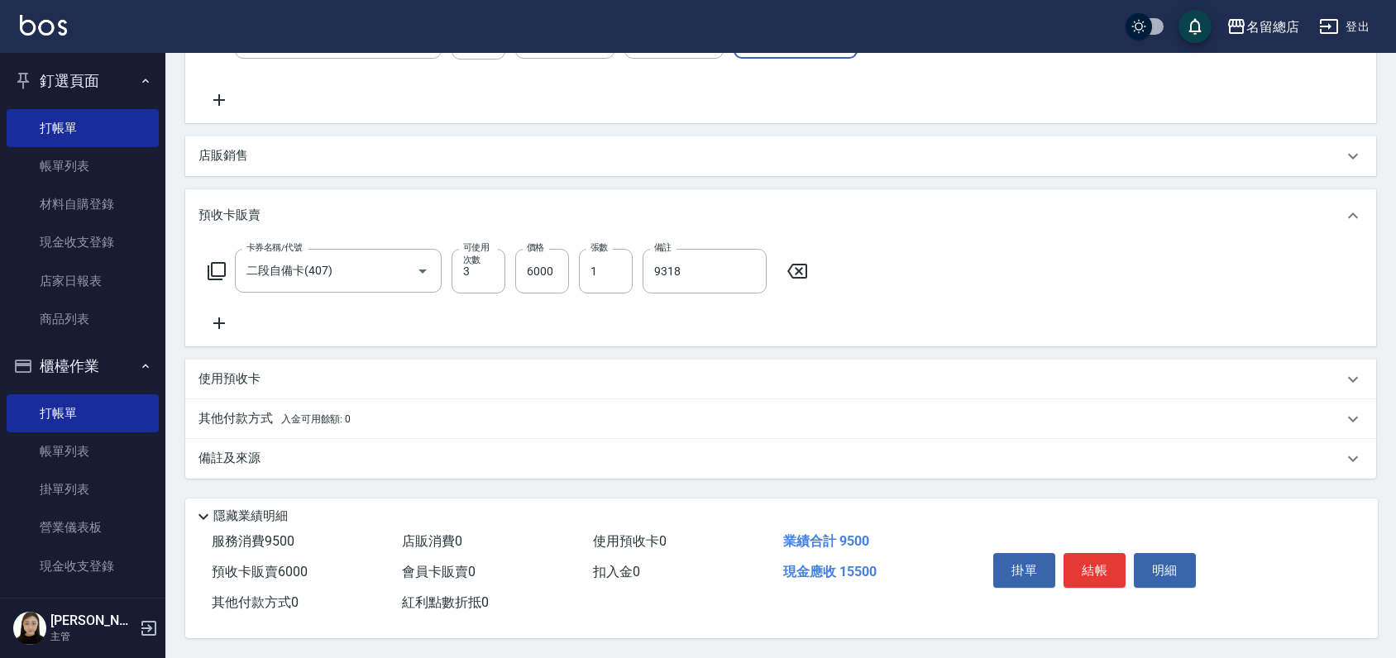
click at [237, 415] on p "其他付款方式 入金可用餘額: 0" at bounding box center [274, 419] width 152 height 18
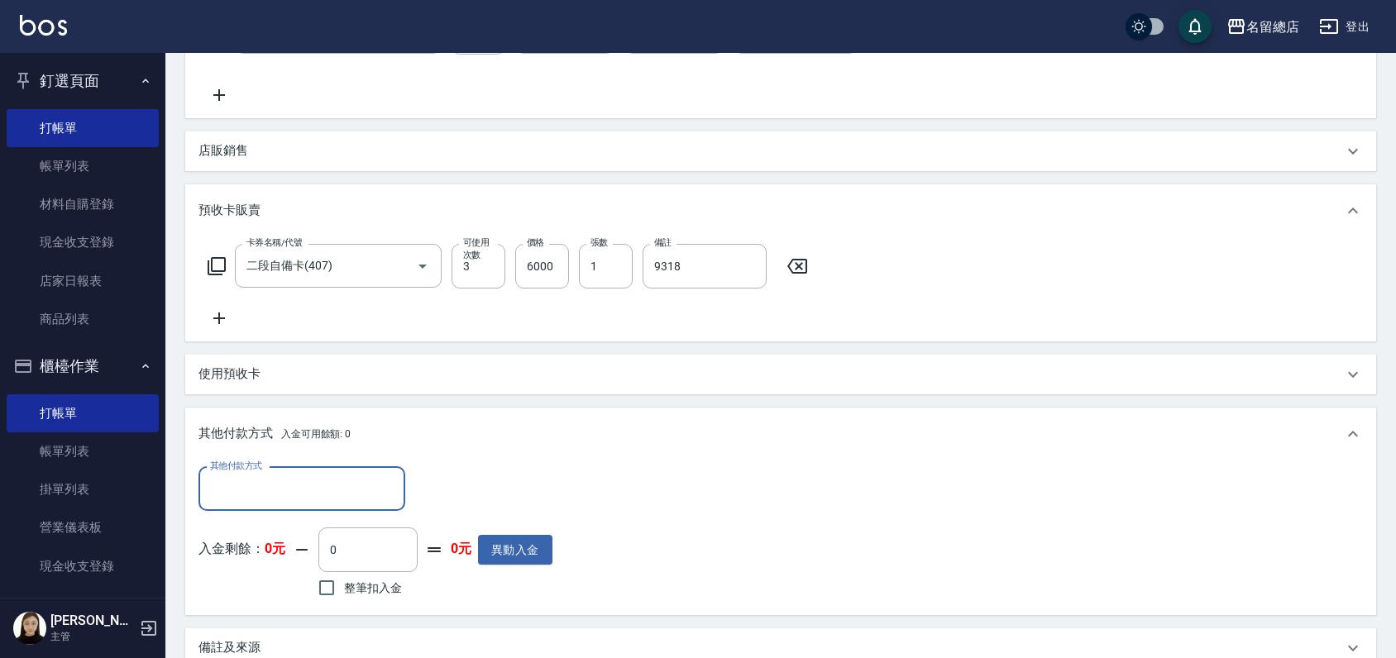
scroll to position [0, 0]
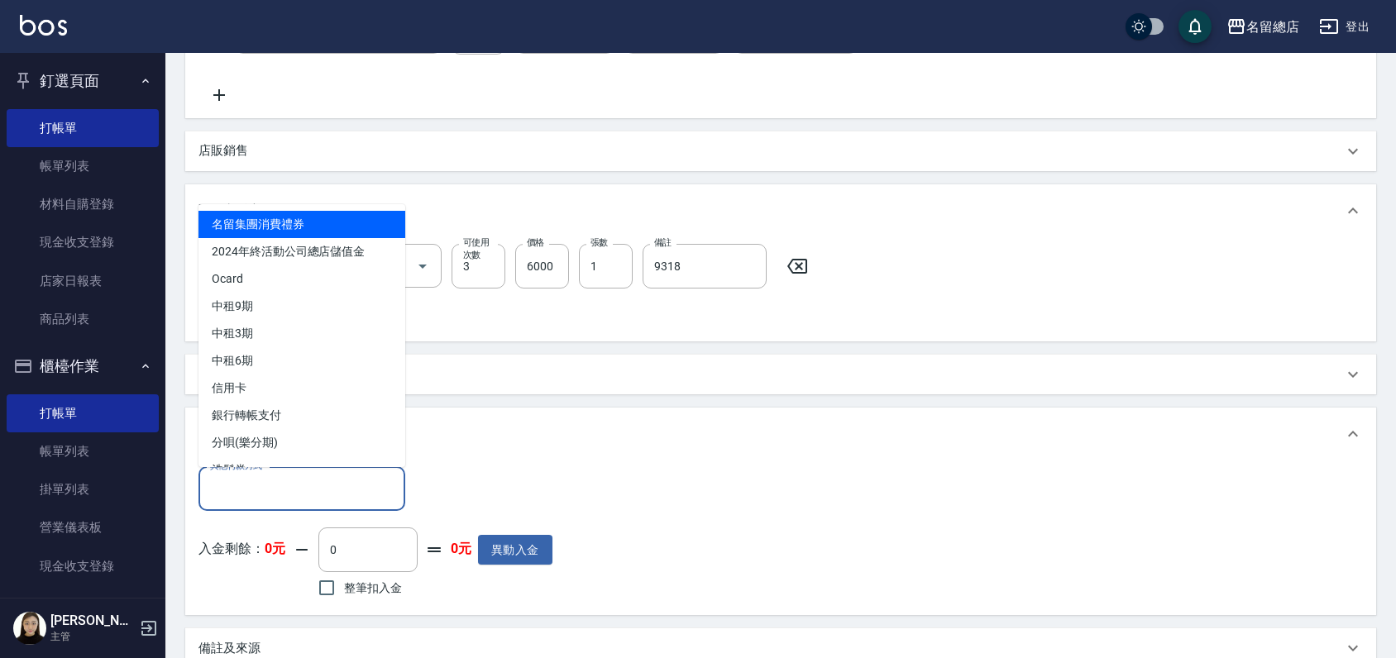
click at [245, 484] on input "其他付款方式" at bounding box center [302, 489] width 192 height 29
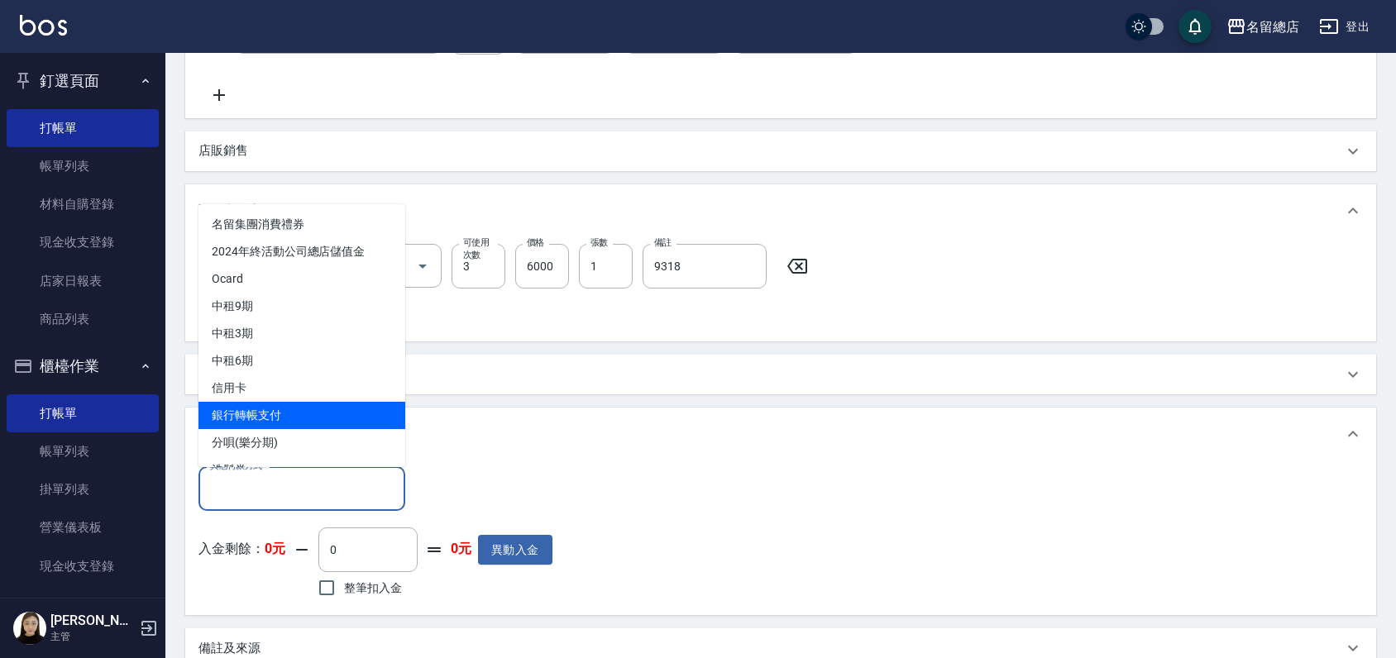
click at [256, 410] on span "銀行轉帳支付" at bounding box center [301, 415] width 207 height 27
type input "銀行轉帳支付"
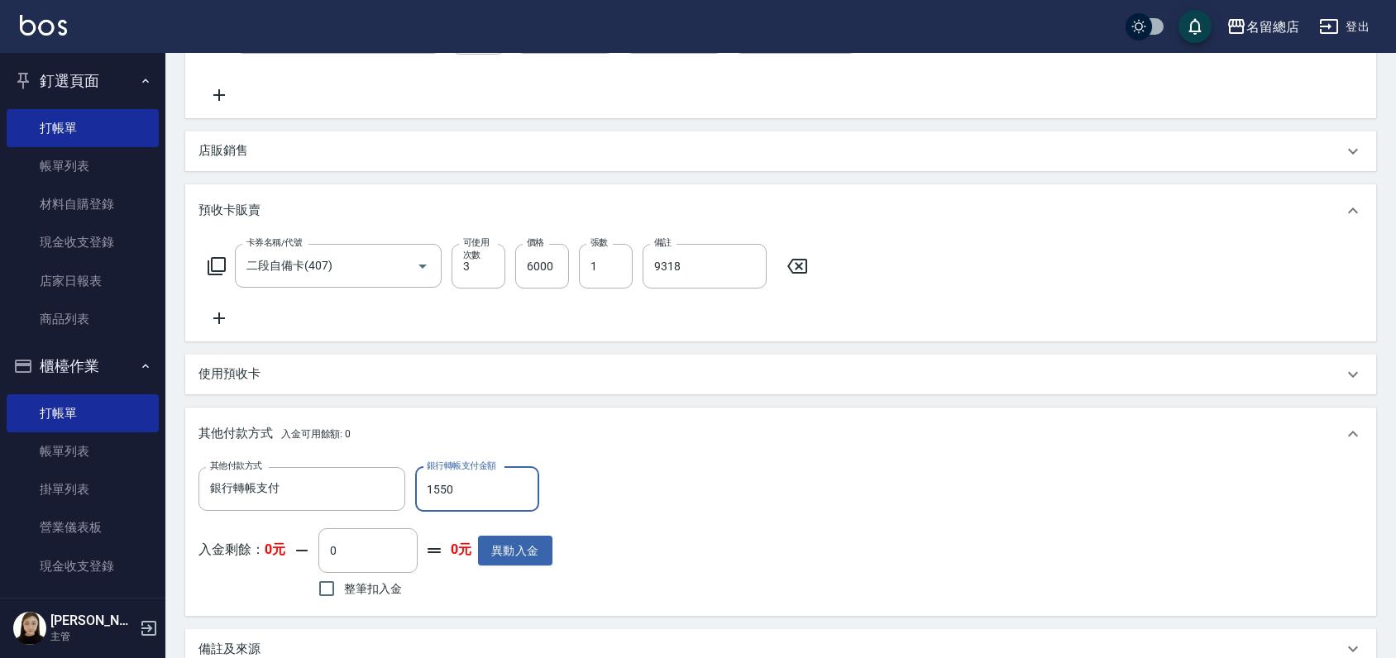
type input "15500"
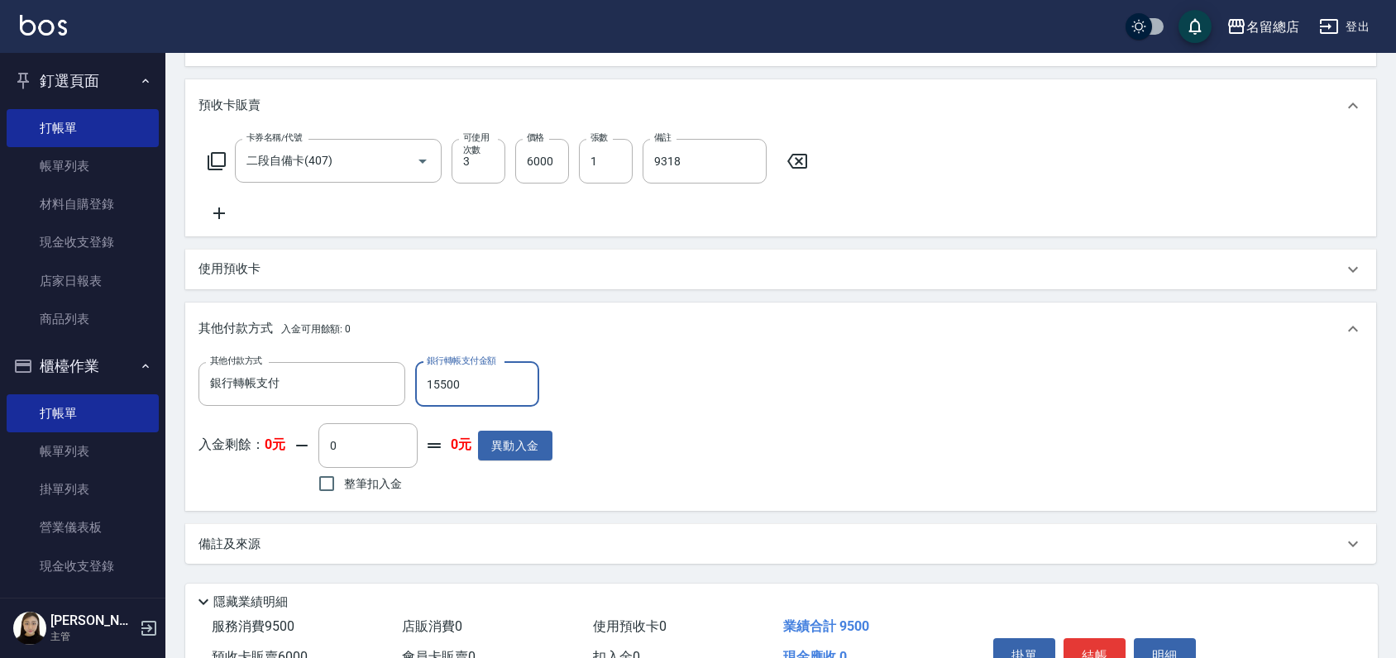
scroll to position [710, 0]
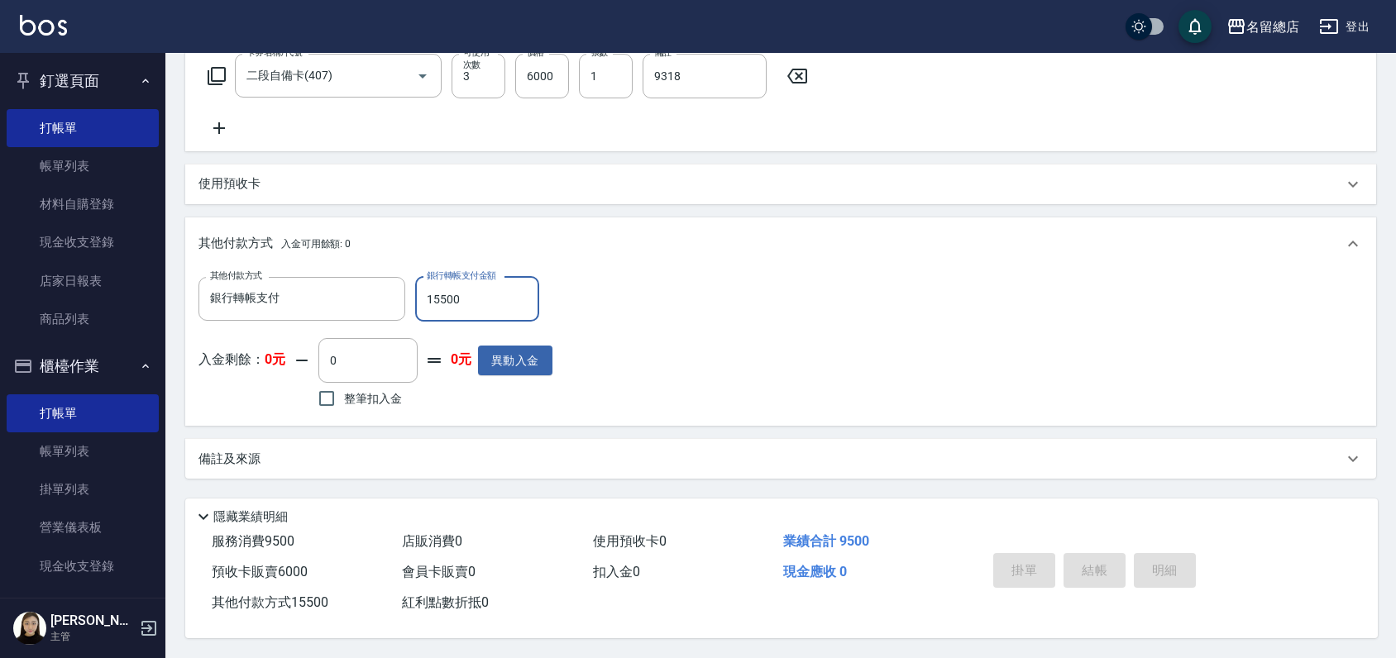
type input "[DATE] 19:21"
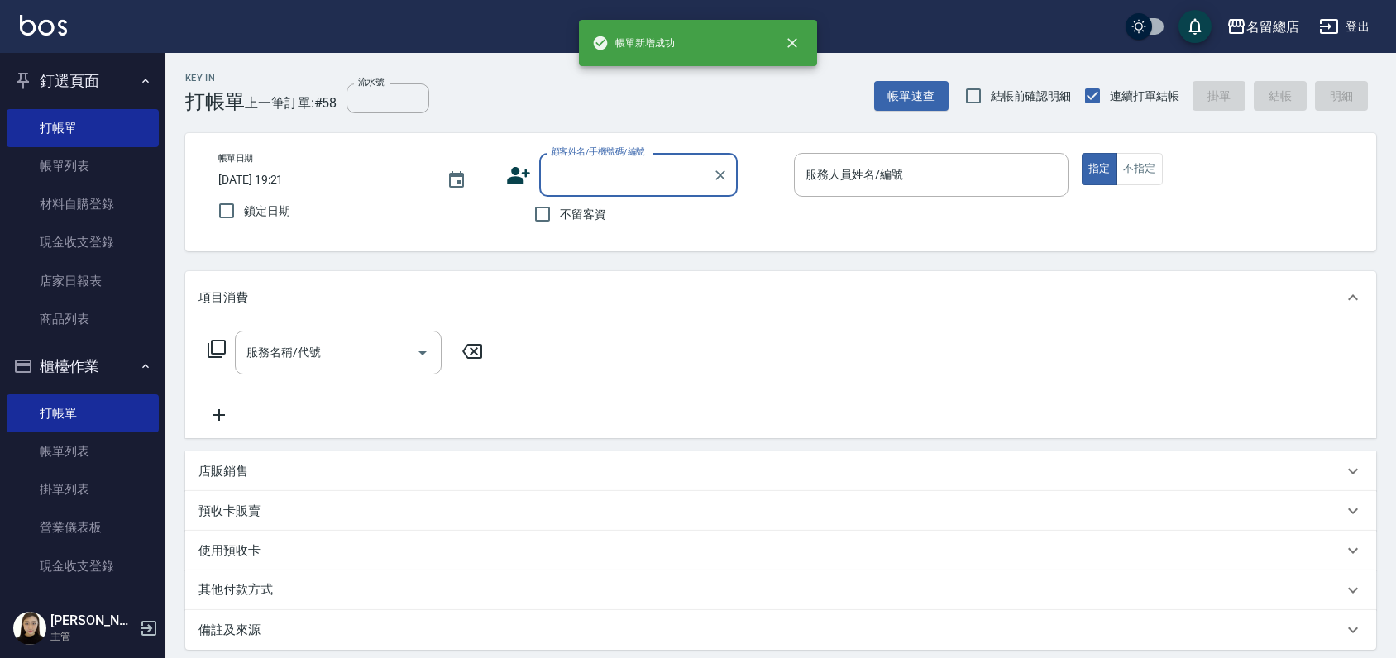
scroll to position [0, 0]
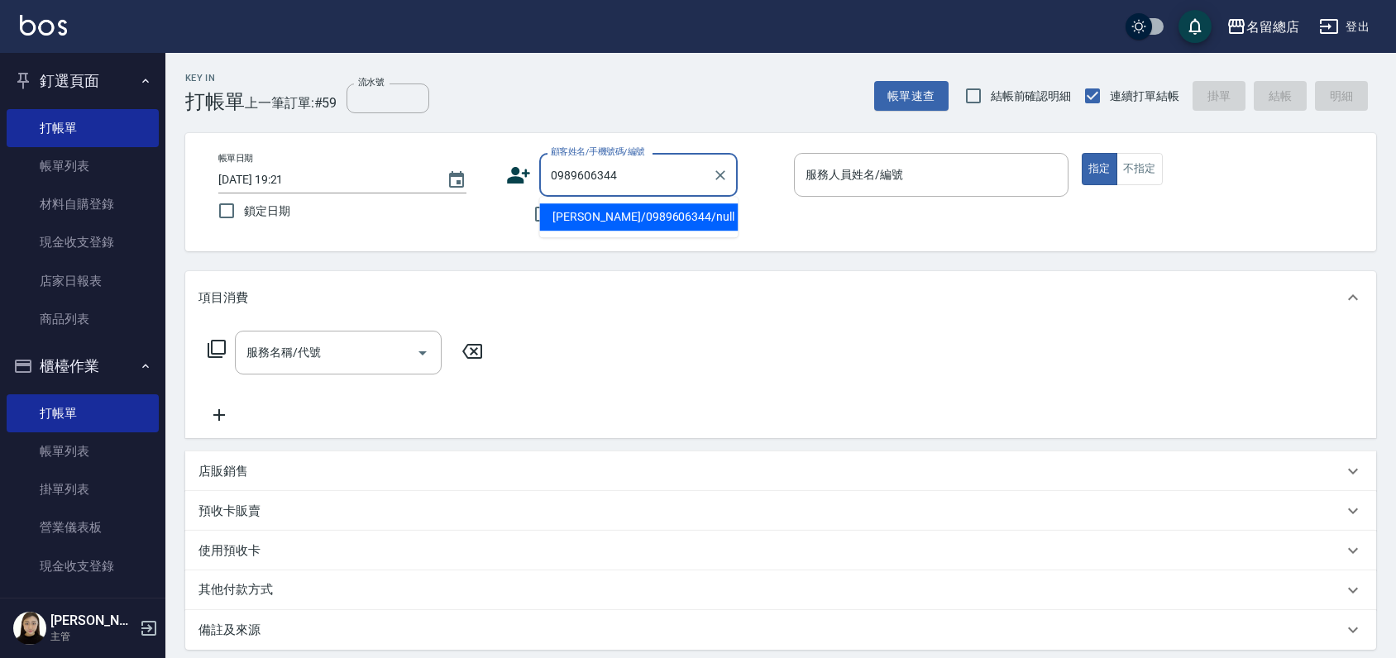
click at [561, 209] on li "[PERSON_NAME]/0989606344/null" at bounding box center [638, 216] width 198 height 27
type input "[PERSON_NAME]/0989606344/null"
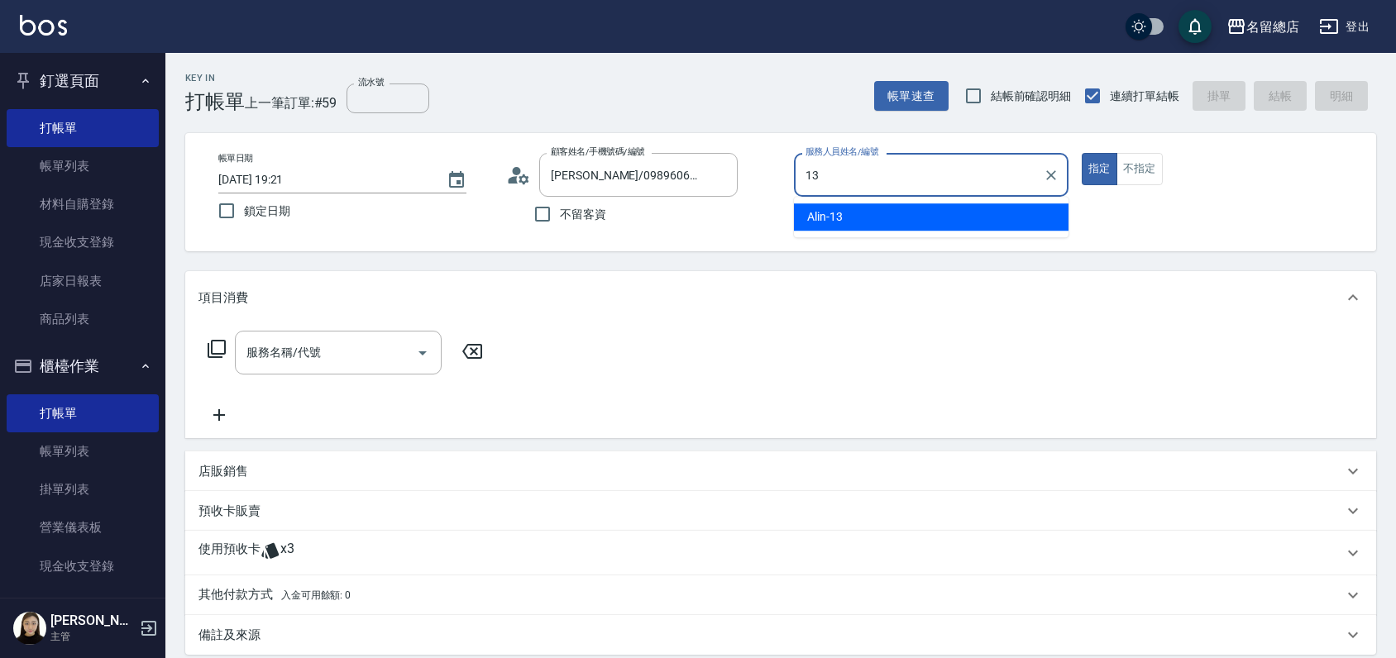
type input "Alin-13"
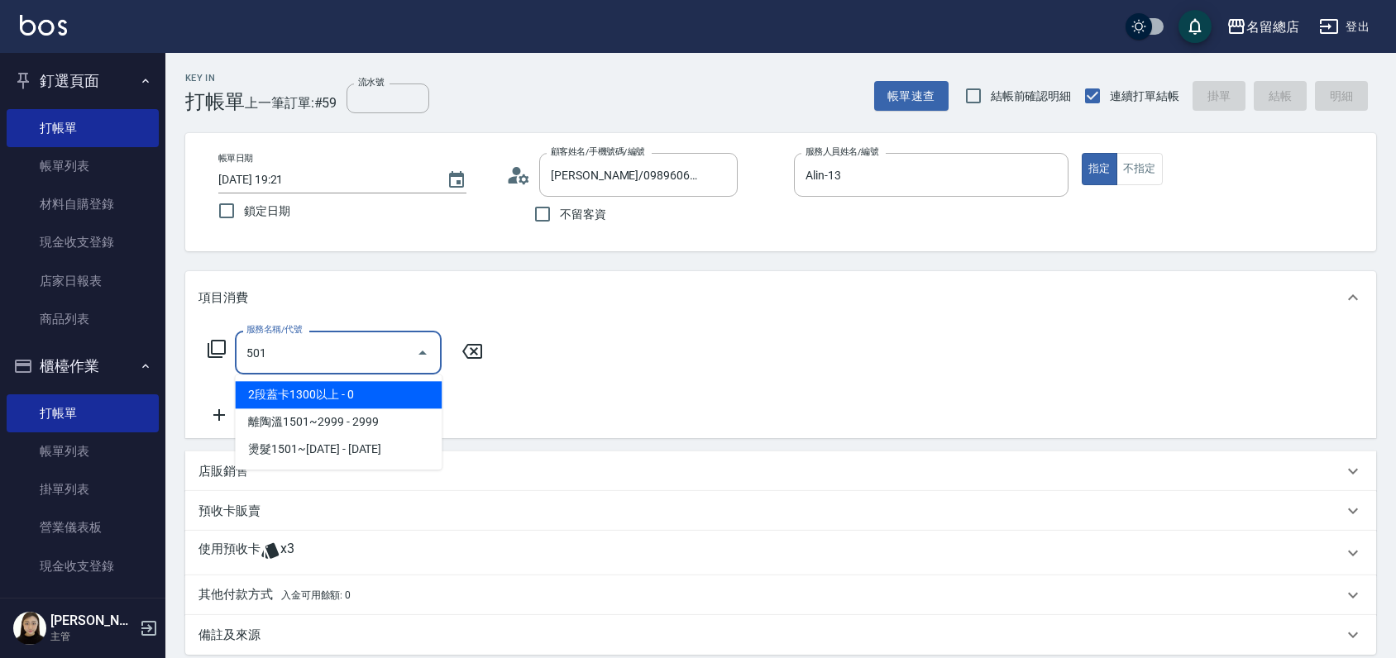
type input "2段蓋卡1300以上(501)"
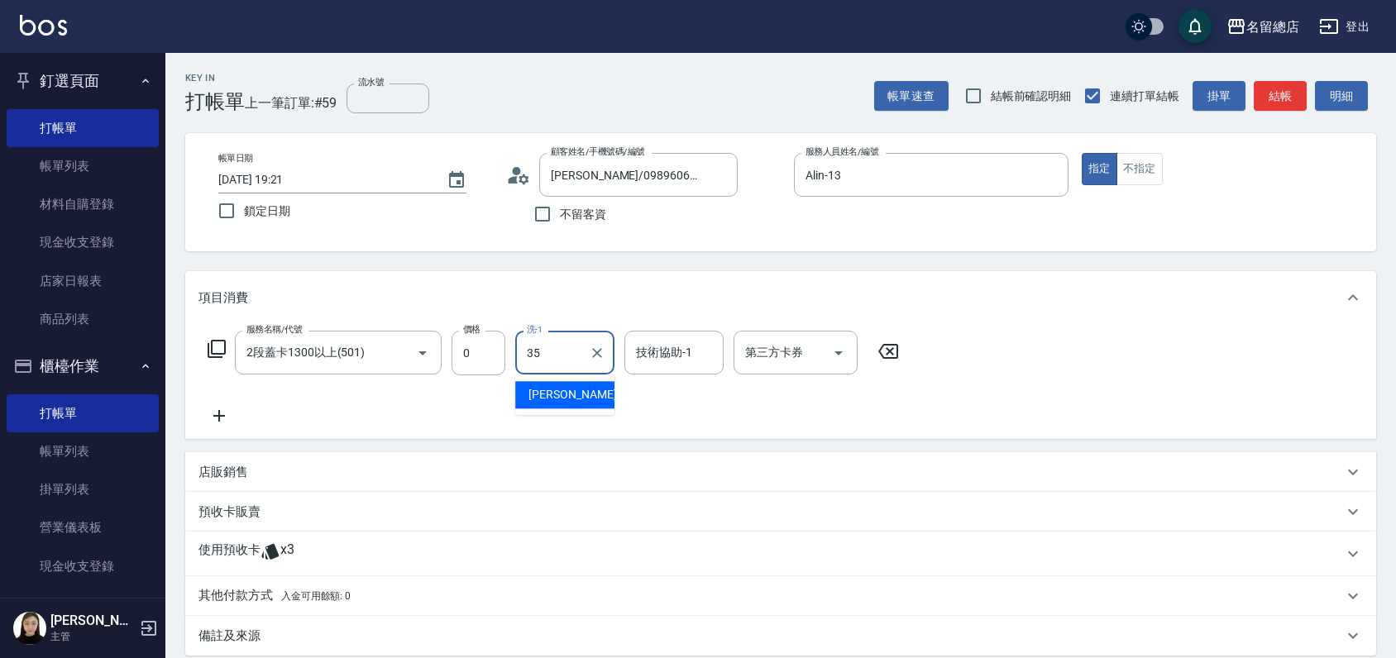
type input "[PERSON_NAME]-35"
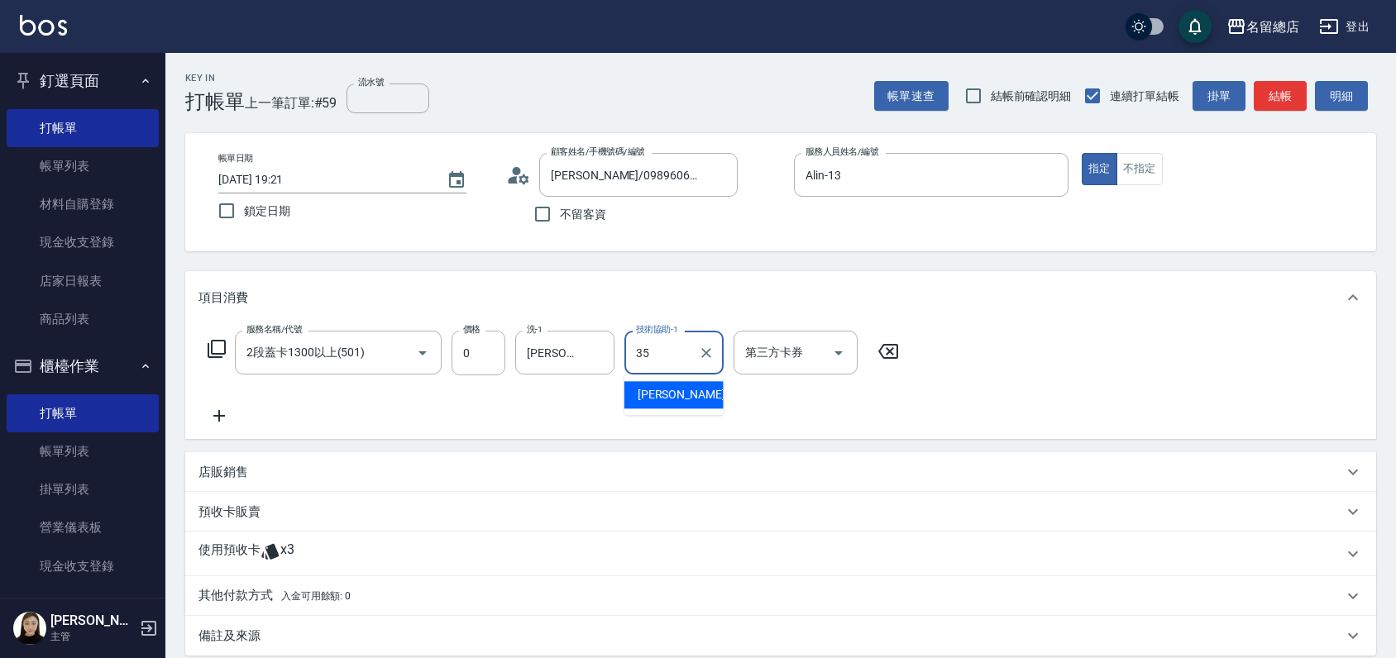
type input "[PERSON_NAME]-35"
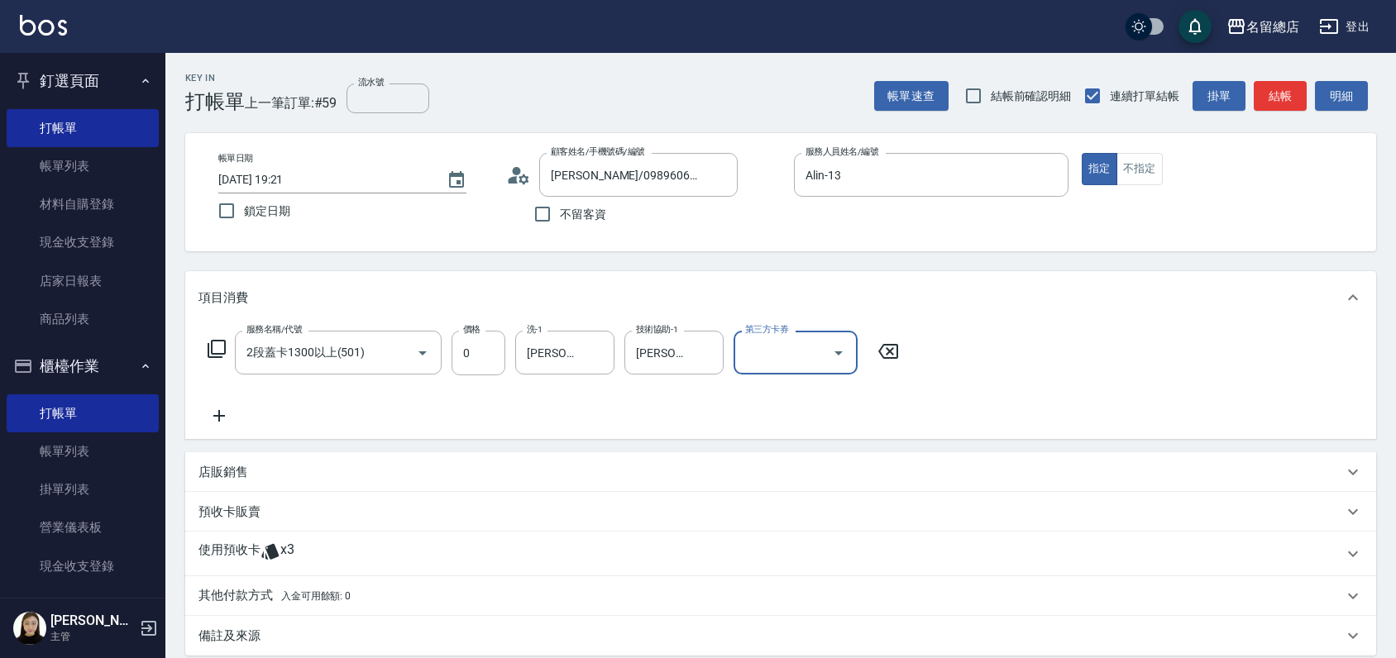
click at [220, 536] on div "使用預收卡 x3" at bounding box center [780, 554] width 1191 height 45
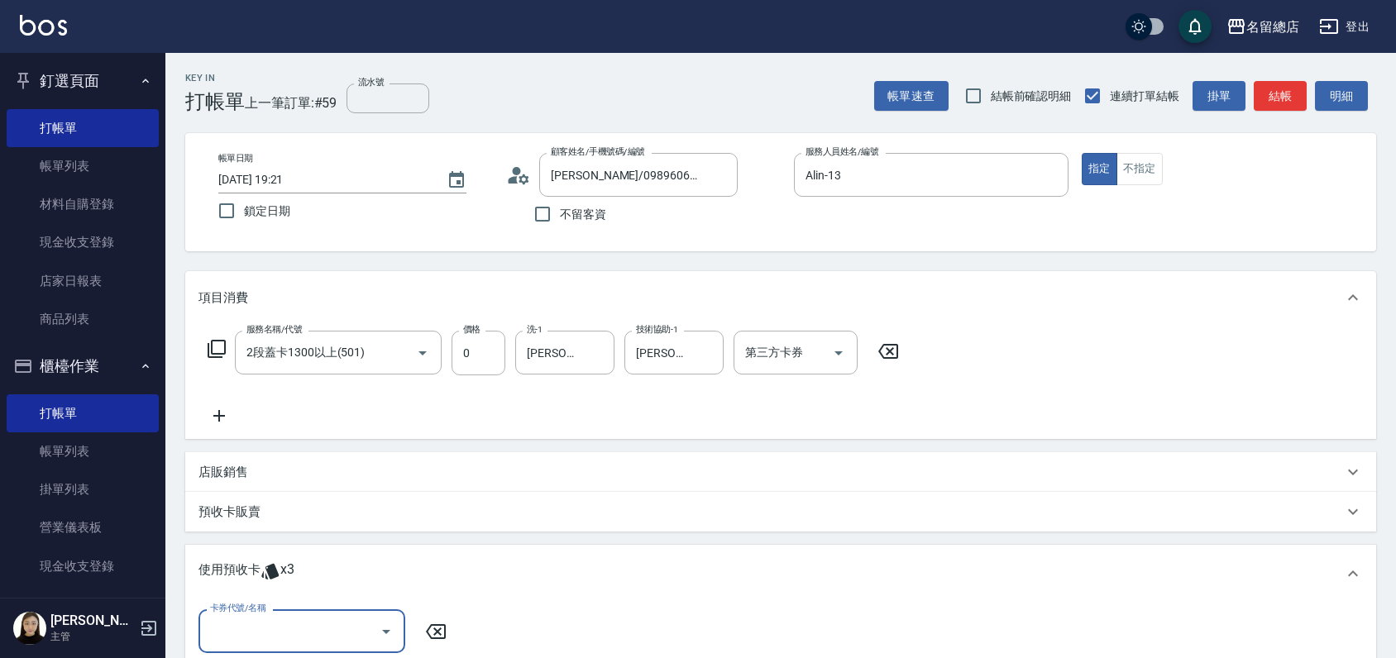
click at [233, 622] on div "卡券代號/名稱 卡券代號/名稱" at bounding box center [301, 631] width 207 height 44
click at [275, 642] on input "卡券代號/名稱" at bounding box center [289, 631] width 167 height 29
click at [311, 593] on div "二段自備卡 剩餘3張 9318" at bounding box center [301, 589] width 207 height 27
type input "二段自備卡 9318"
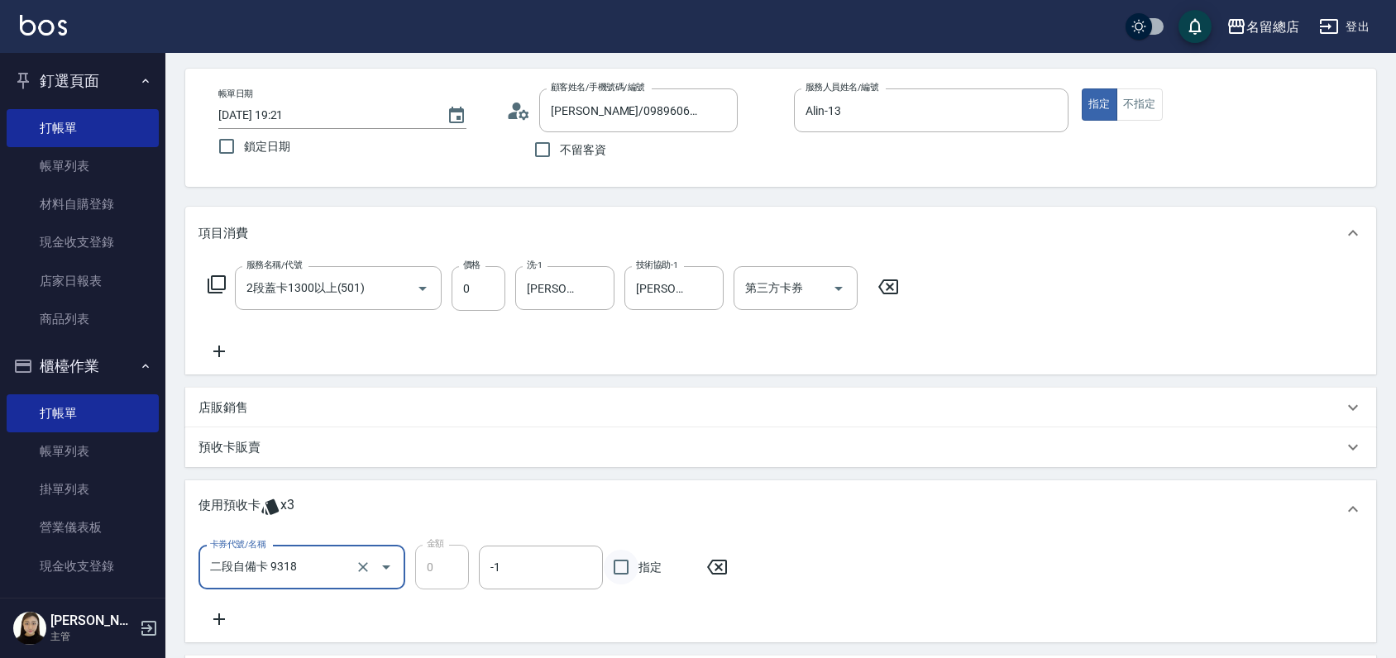
scroll to position [92, 0]
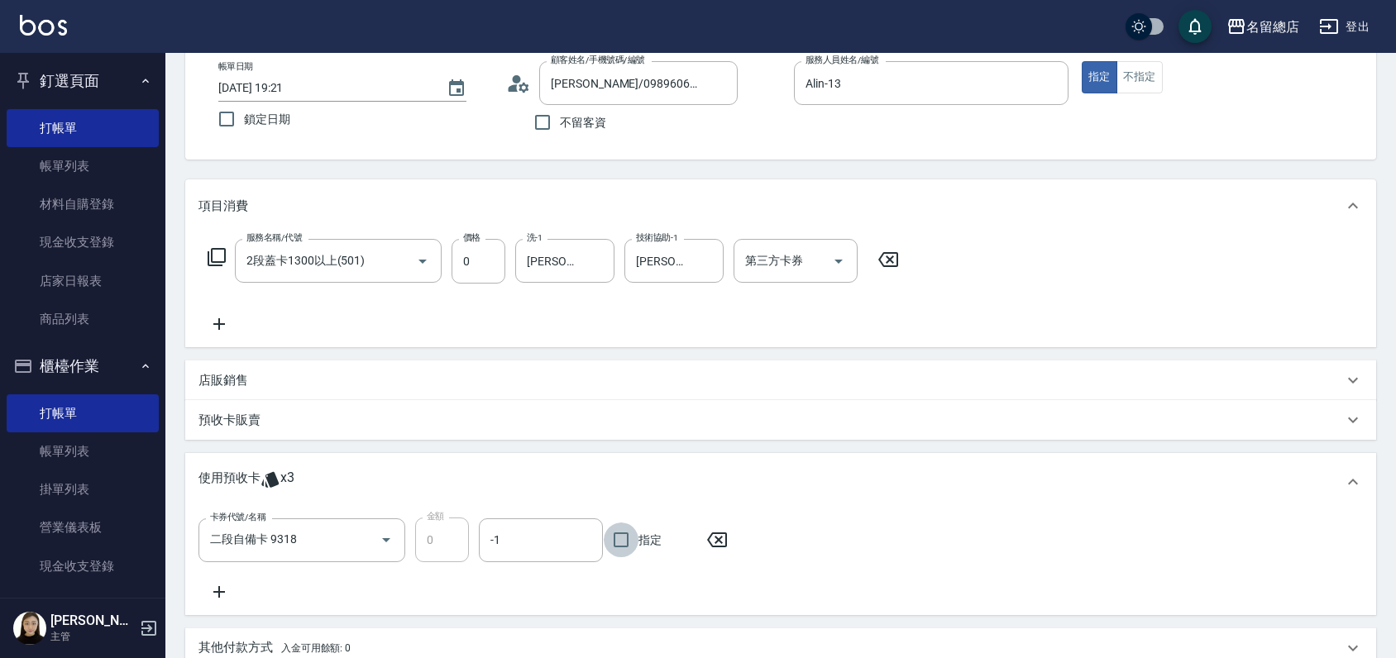
click at [613, 533] on input "指定" at bounding box center [621, 540] width 35 height 35
checkbox input "true"
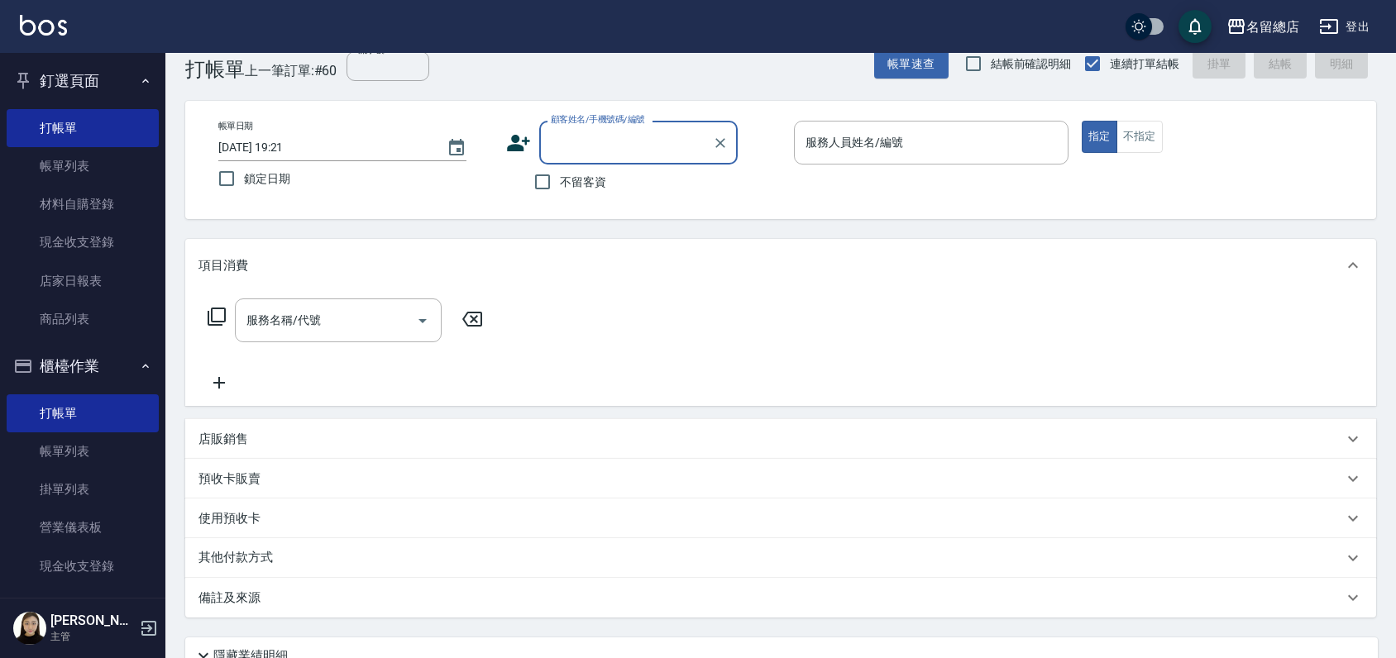
scroll to position [0, 0]
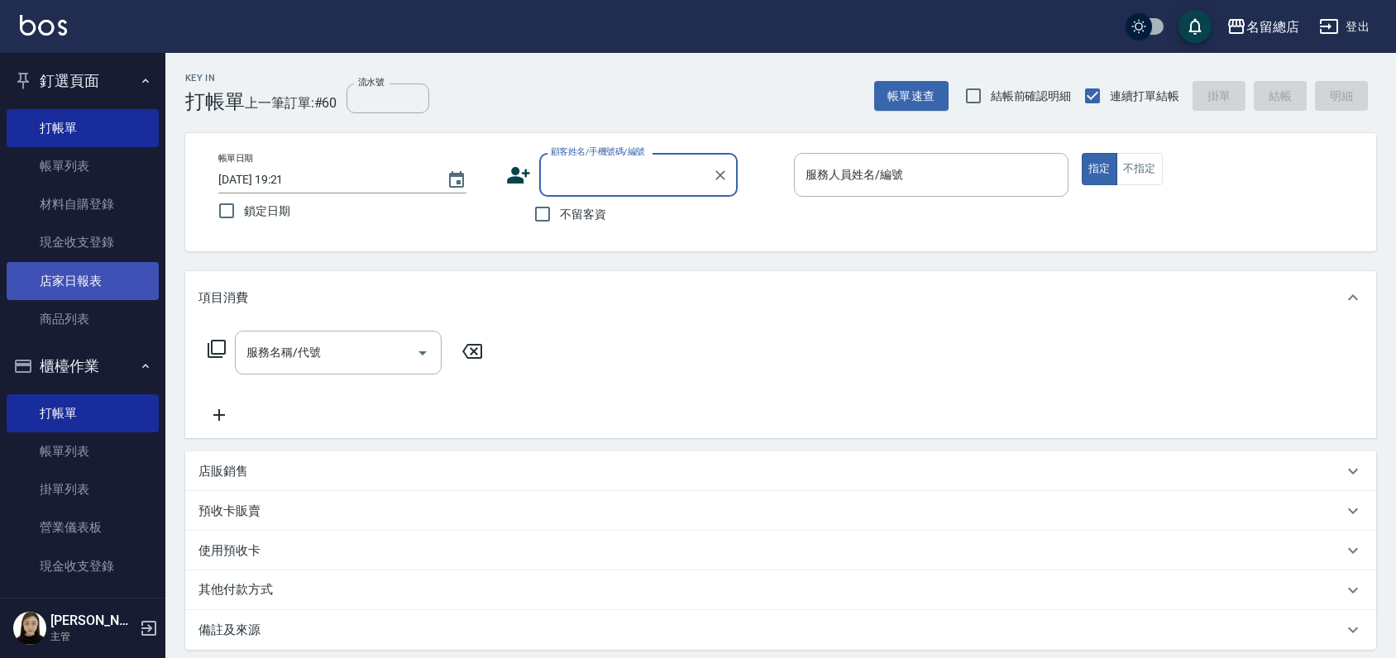
click at [75, 265] on link "店家日報表" at bounding box center [83, 281] width 152 height 38
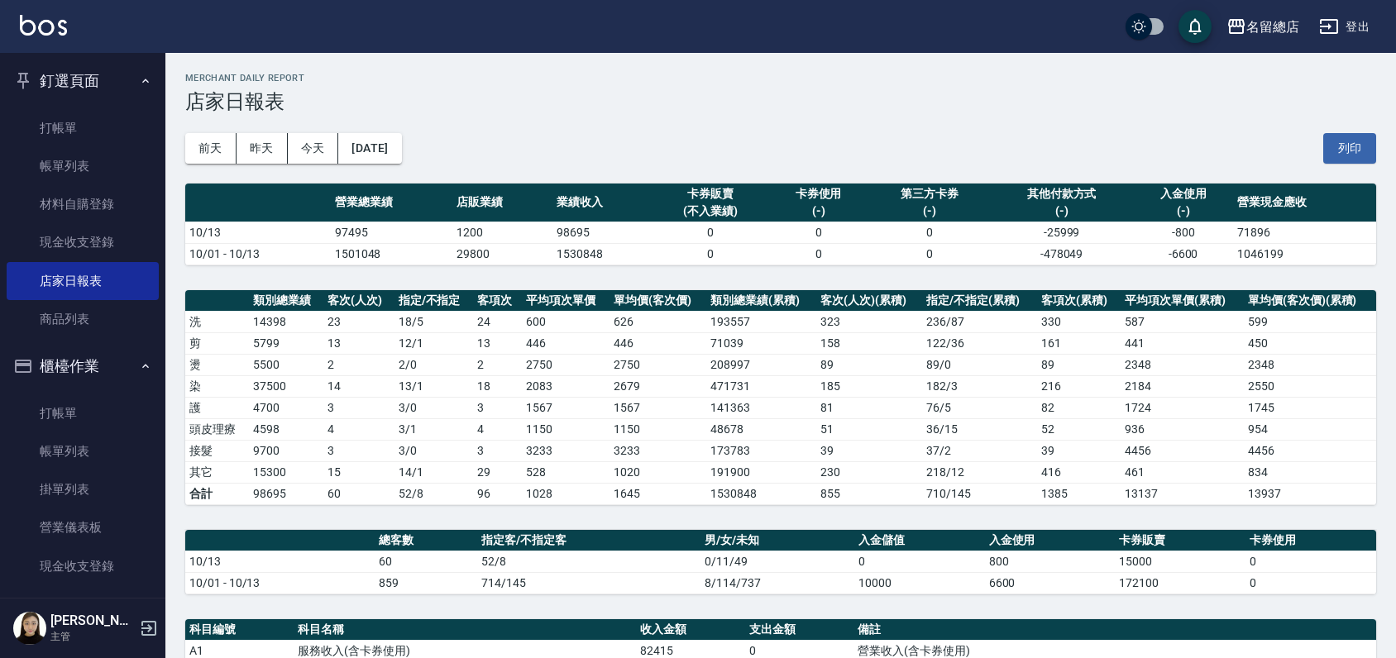
scroll to position [275, 0]
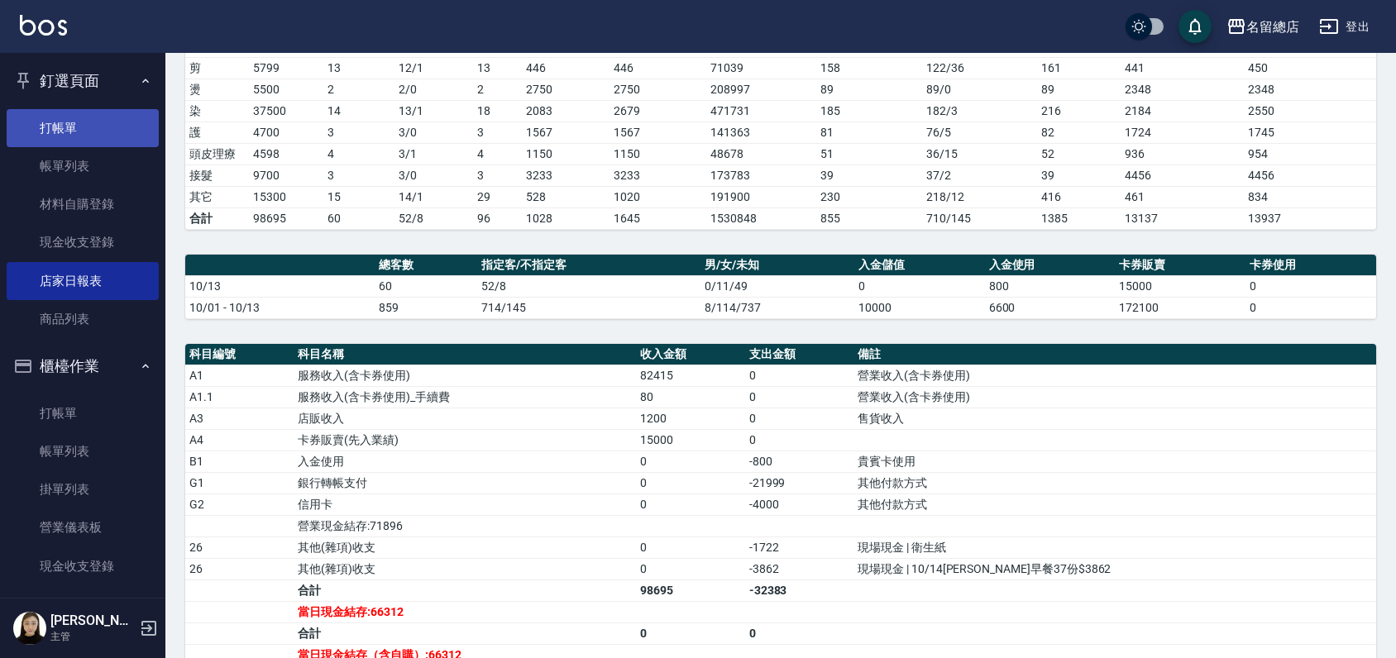
click at [99, 139] on link "打帳單" at bounding box center [83, 128] width 152 height 38
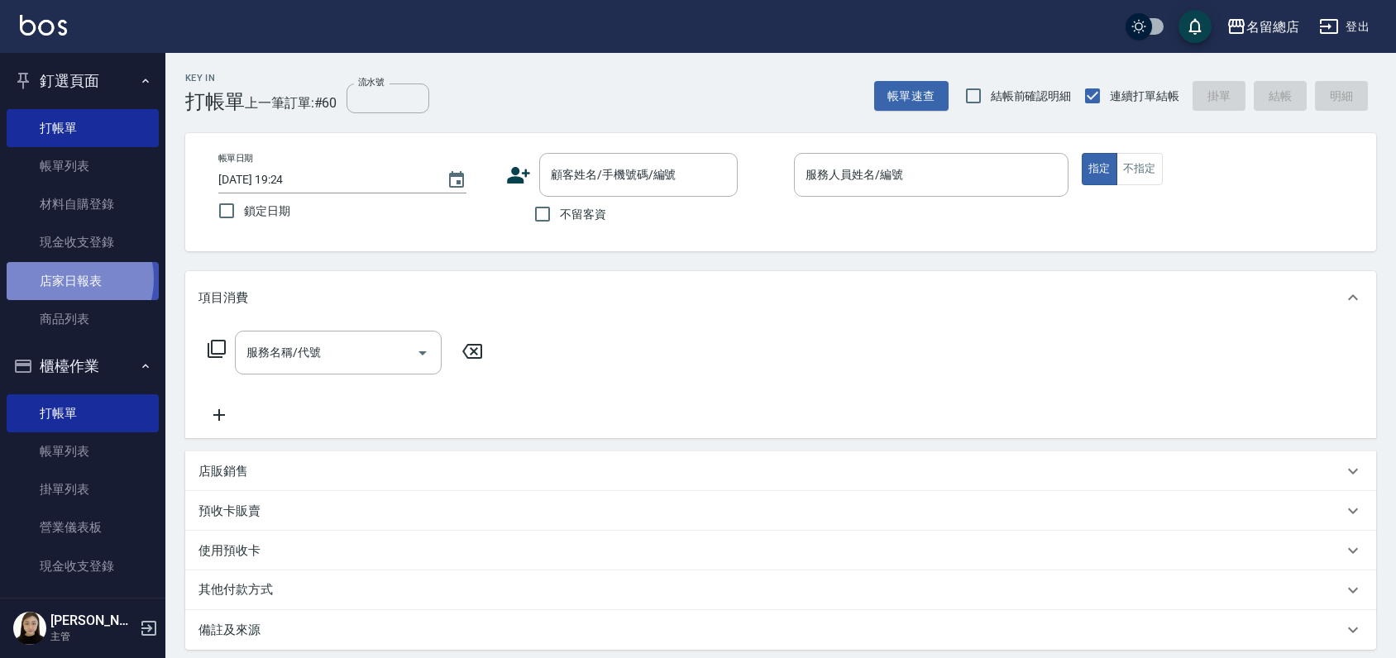
click at [68, 279] on link "店家日報表" at bounding box center [83, 281] width 152 height 38
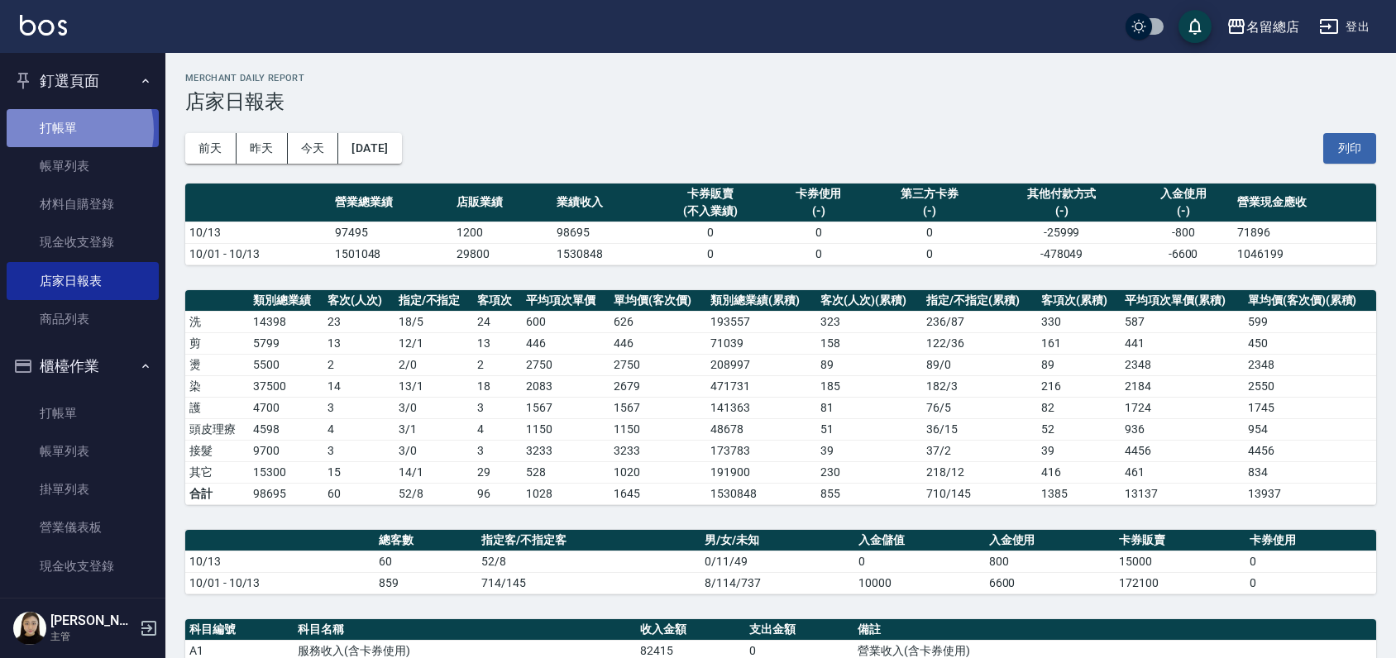
click at [64, 130] on link "打帳單" at bounding box center [83, 128] width 152 height 38
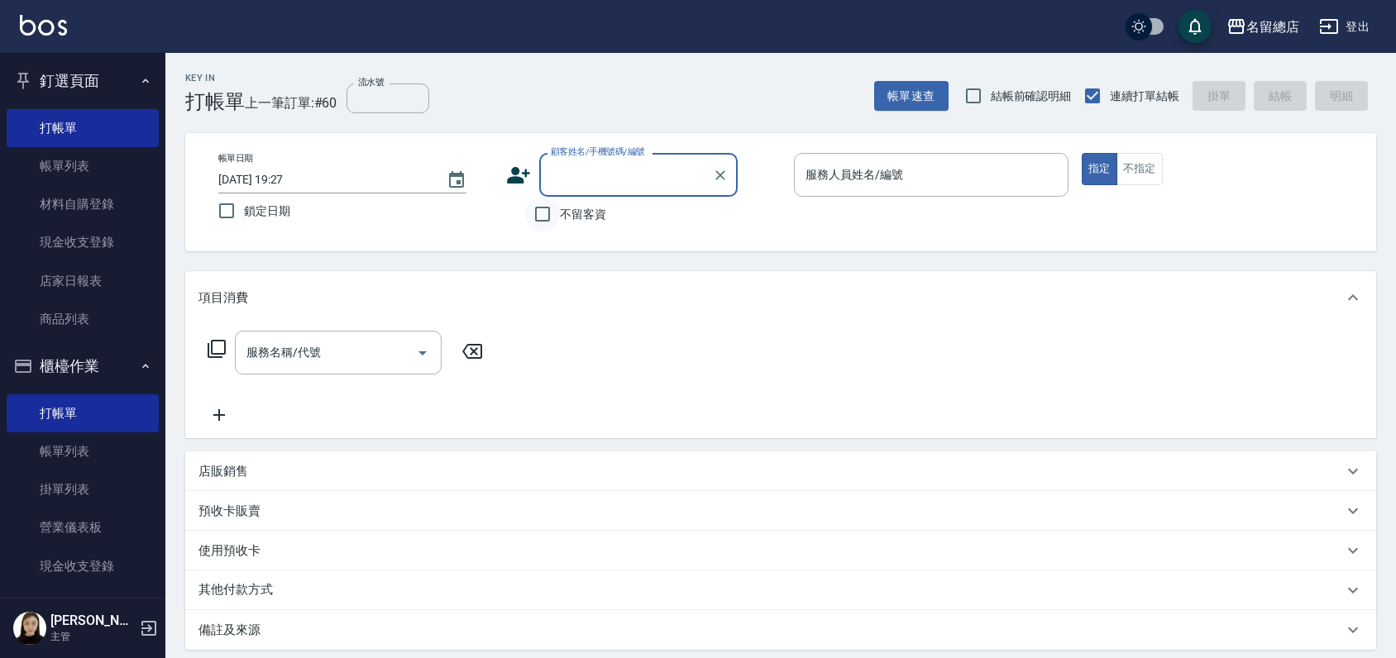
click at [536, 212] on input "不留客資" at bounding box center [542, 214] width 35 height 35
checkbox input "true"
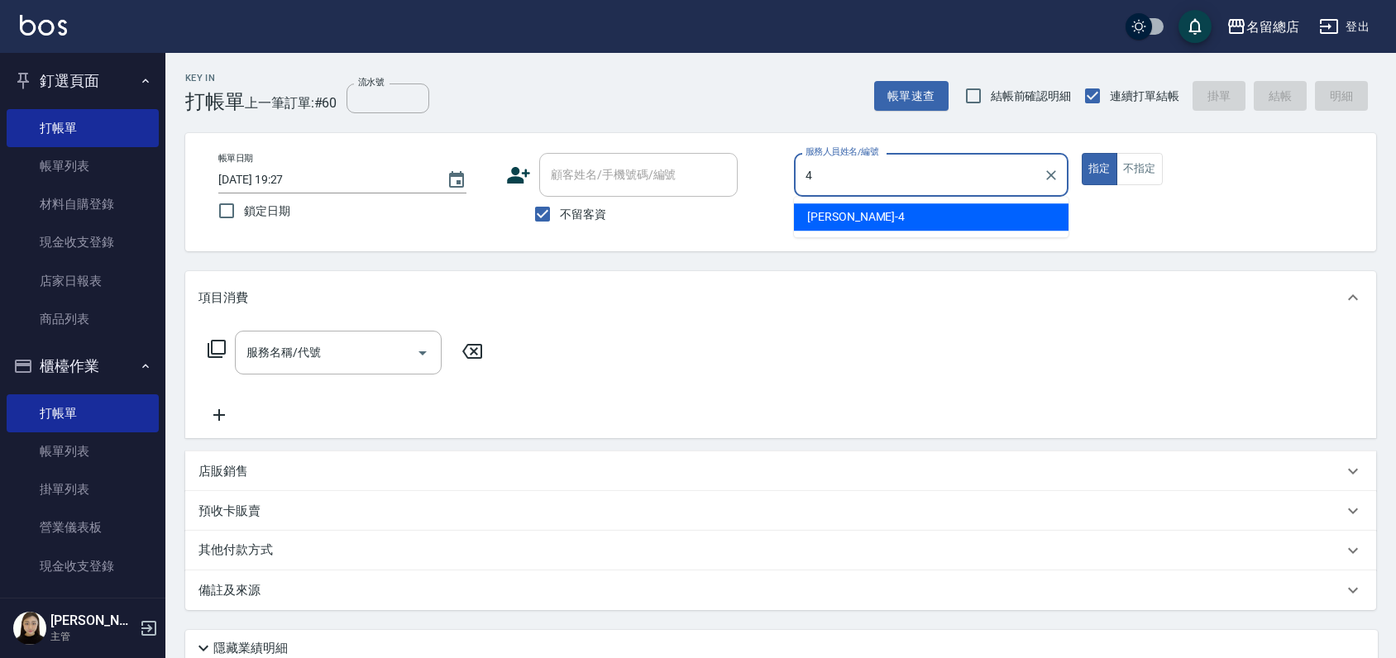
type input "[PERSON_NAME]-4"
type button "true"
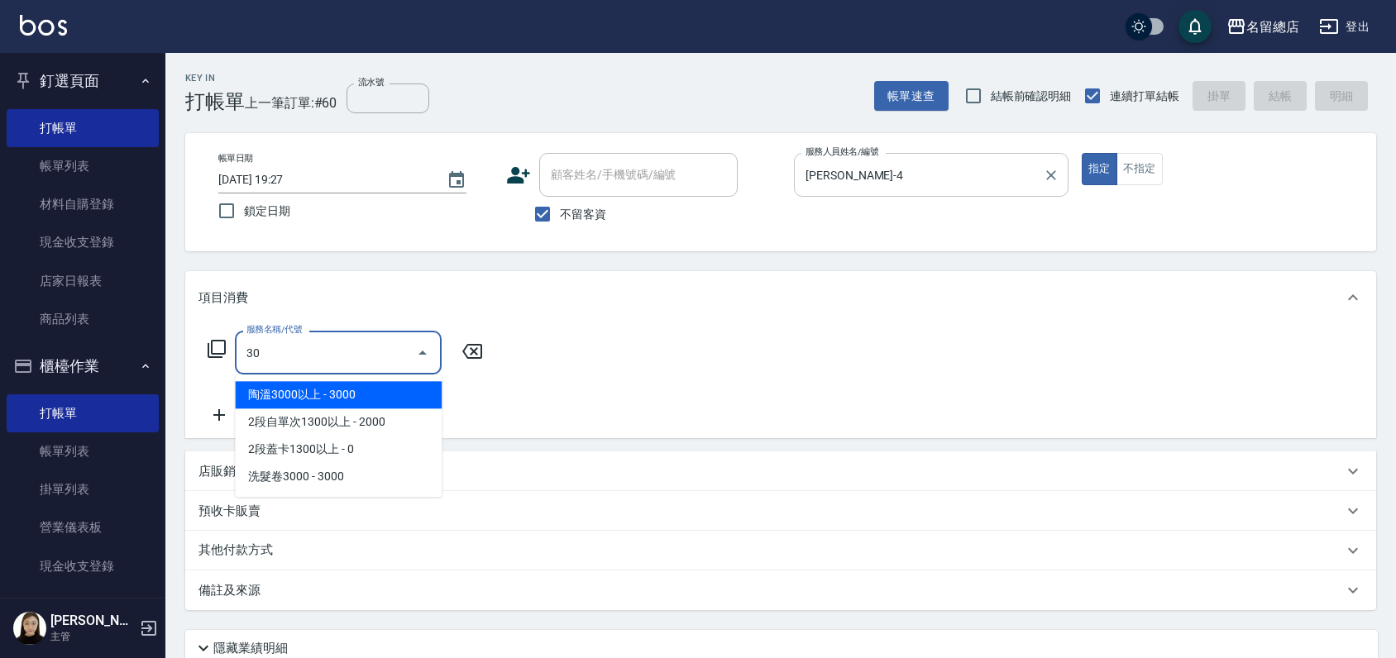
type input "3"
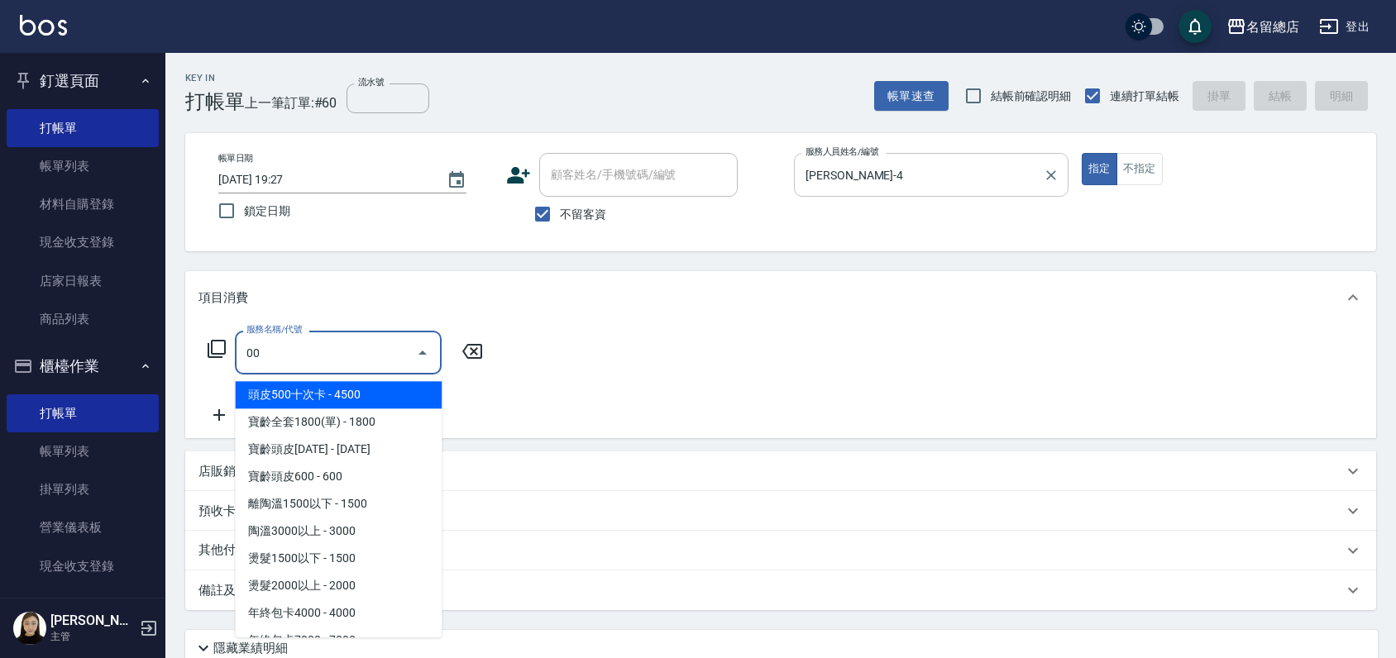
type input "0"
click at [351, 383] on span "小會計10點 - 0" at bounding box center [338, 394] width 207 height 27
type input "小會計10點(000)"
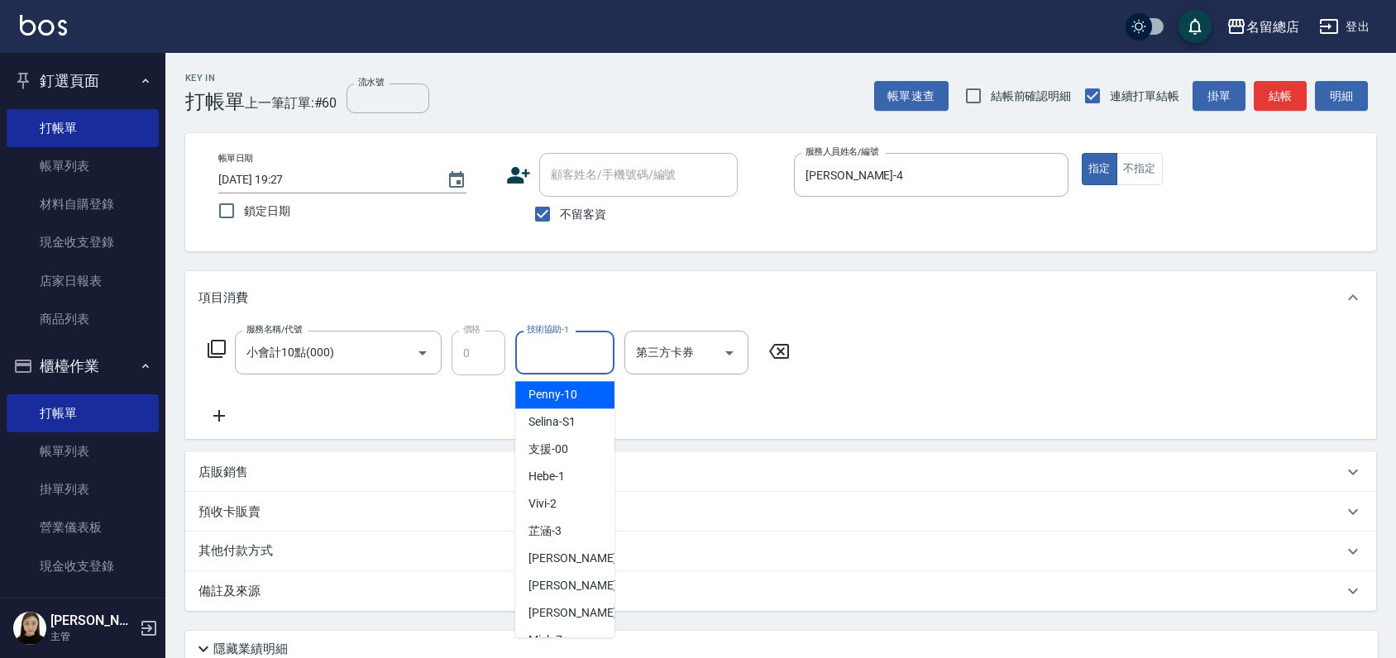
click at [530, 351] on input "技術協助-1" at bounding box center [565, 352] width 84 height 29
click at [569, 447] on div "支援 -00" at bounding box center [564, 449] width 99 height 27
type input "支援-00"
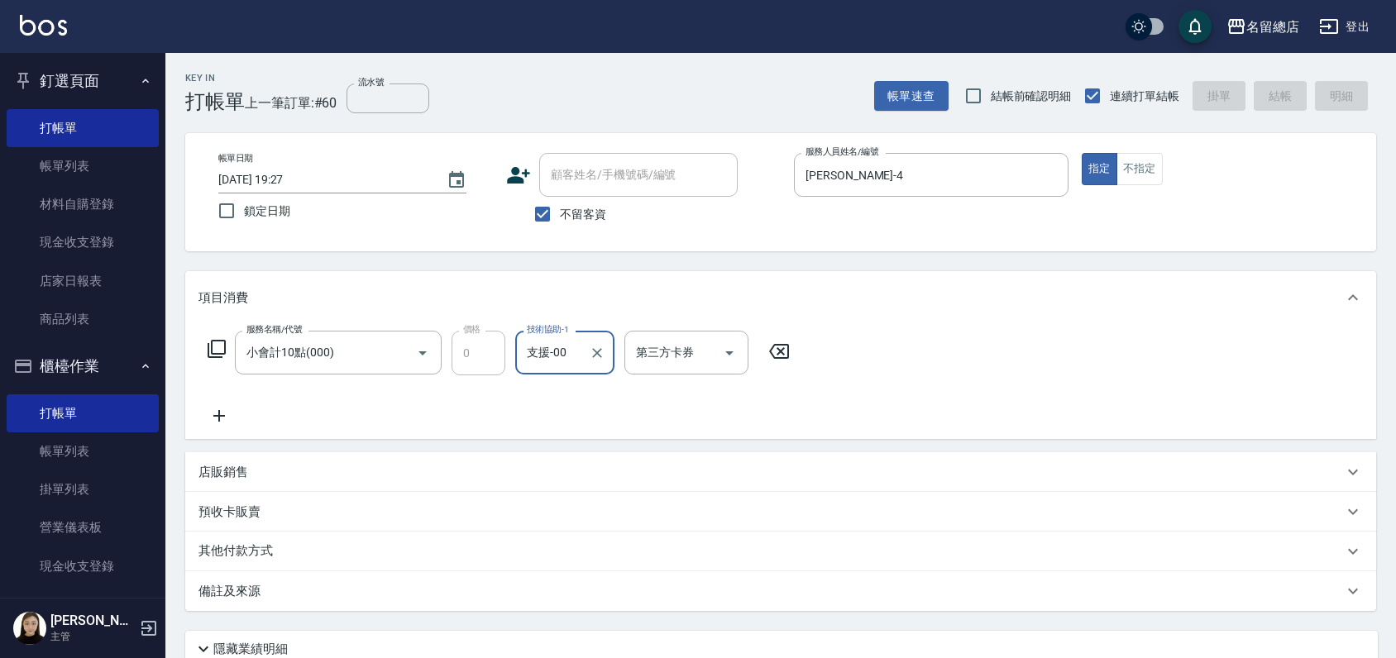
type input "[DATE] 19:42"
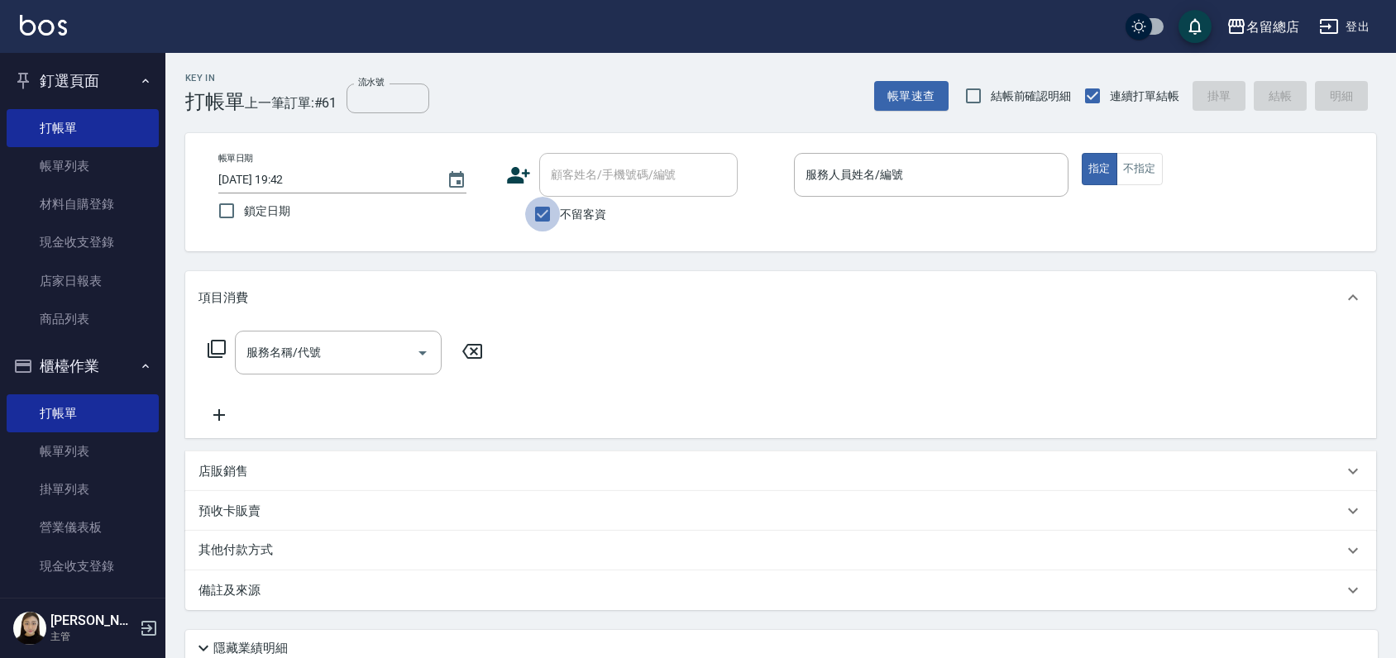
click at [547, 206] on input "不留客資" at bounding box center [542, 214] width 35 height 35
checkbox input "false"
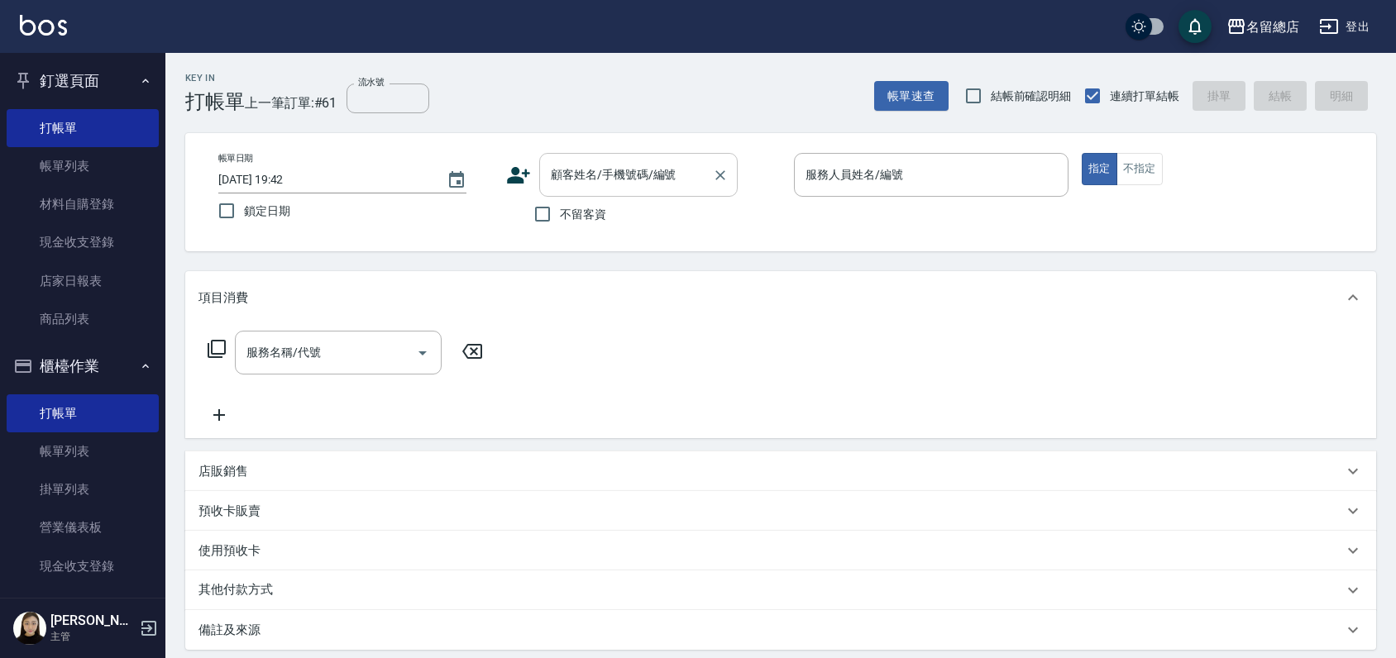
click at [563, 175] on input "顧客姓名/手機號碼/編號" at bounding box center [626, 174] width 159 height 29
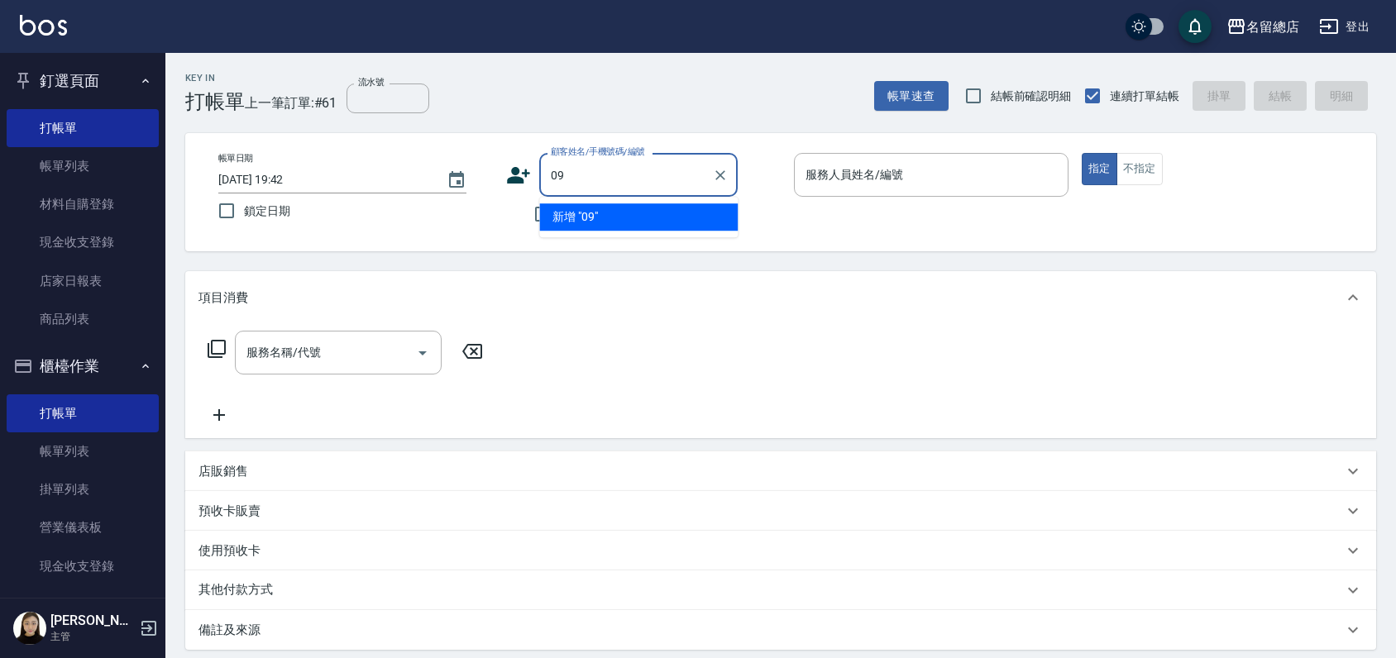
type input "0"
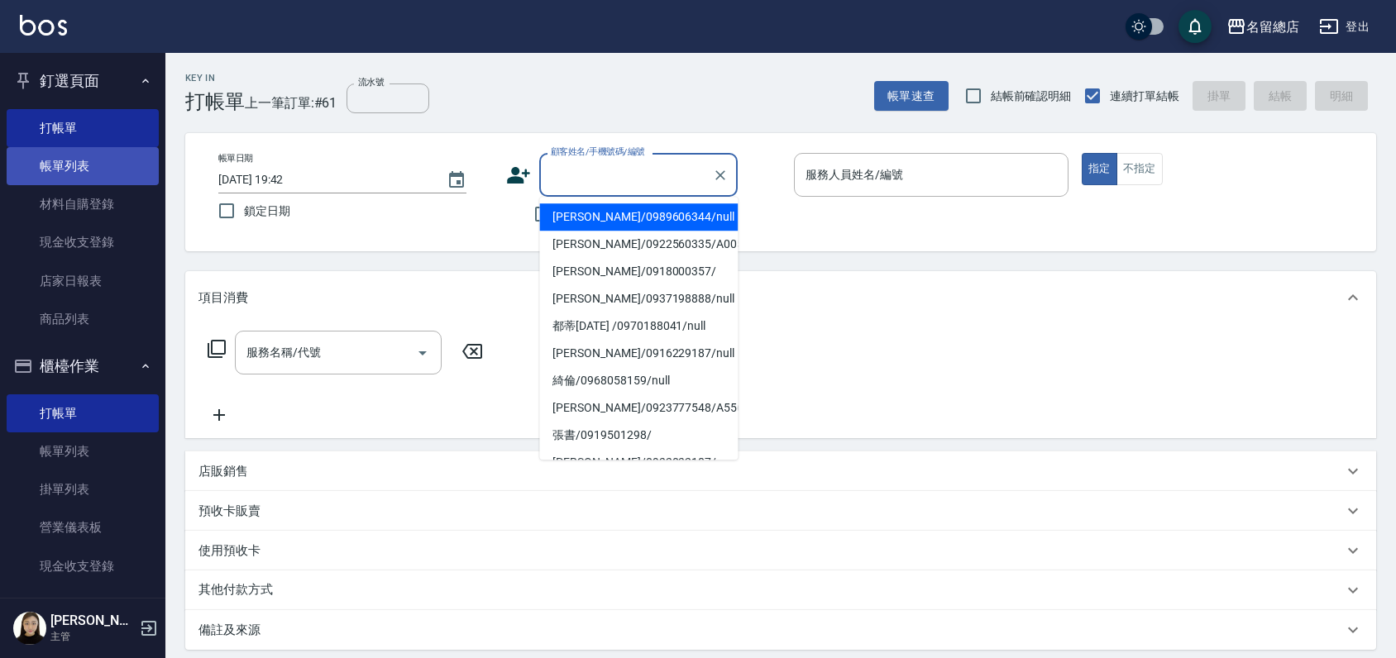
click at [68, 169] on link "帳單列表" at bounding box center [83, 166] width 152 height 38
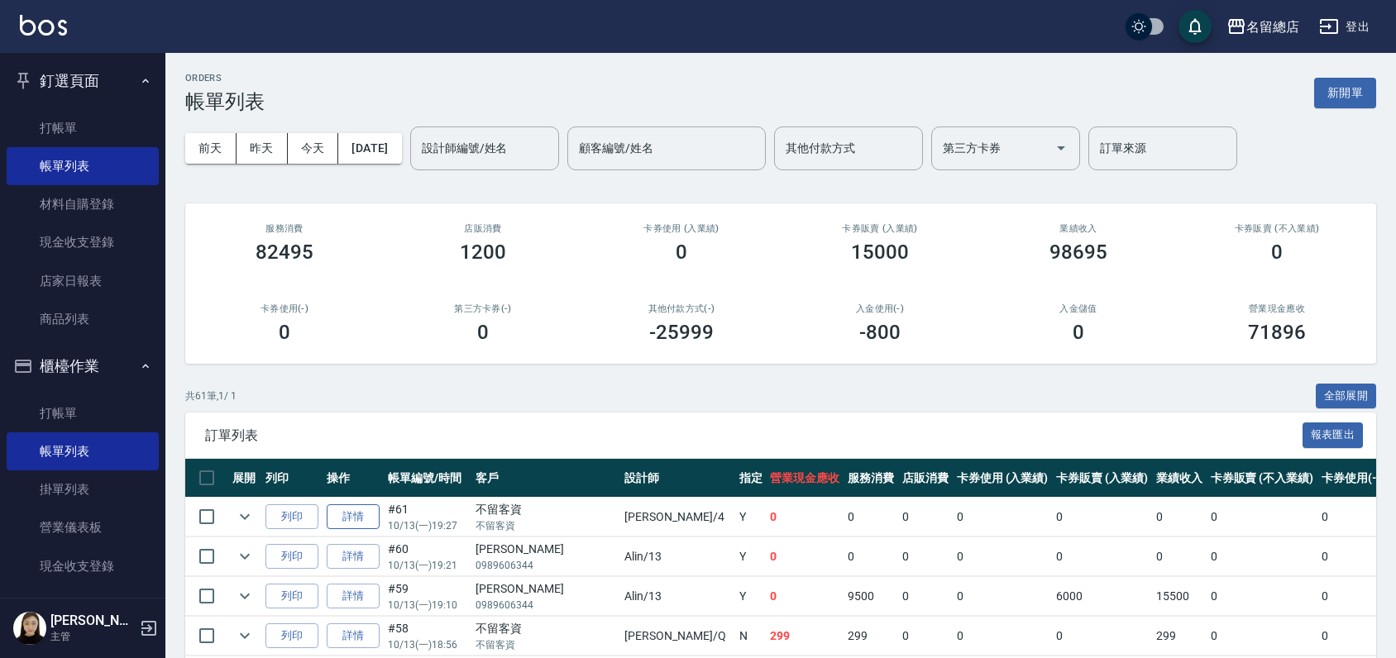
click at [355, 514] on link "詳情" at bounding box center [353, 517] width 53 height 26
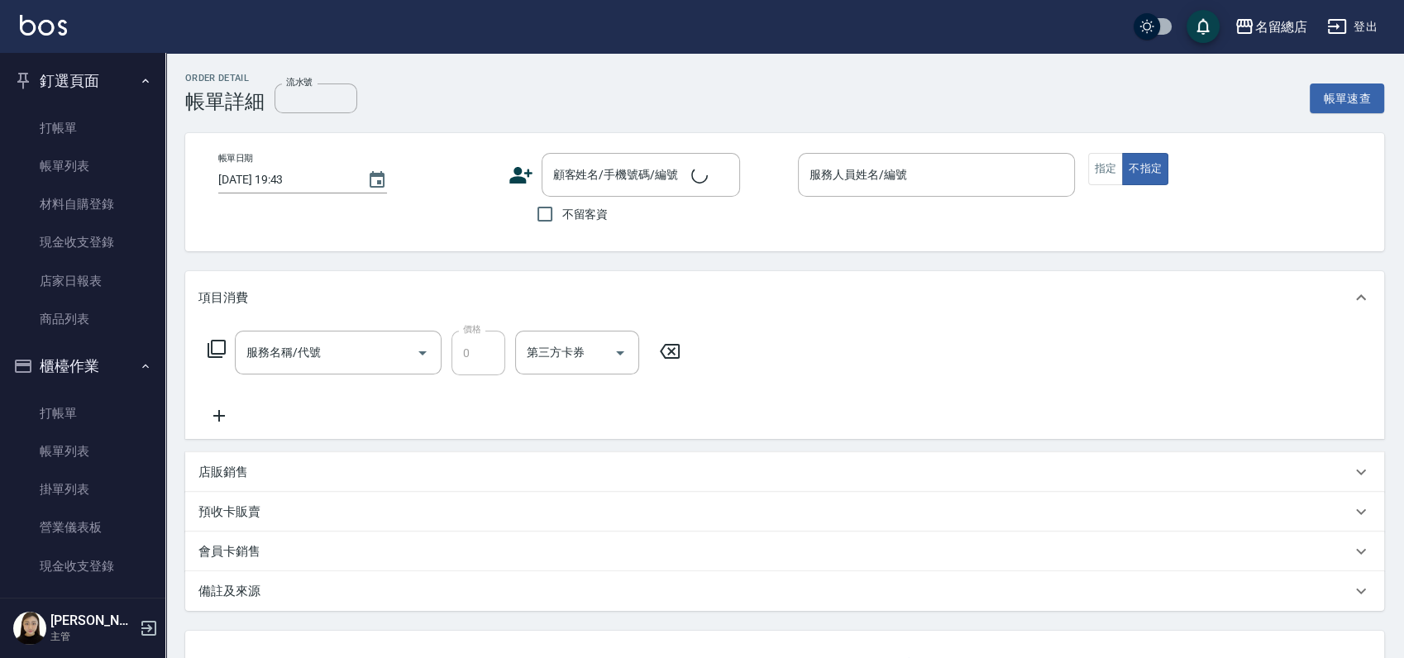
type input "[DATE] 19:27"
checkbox input "true"
type input "[PERSON_NAME]-4"
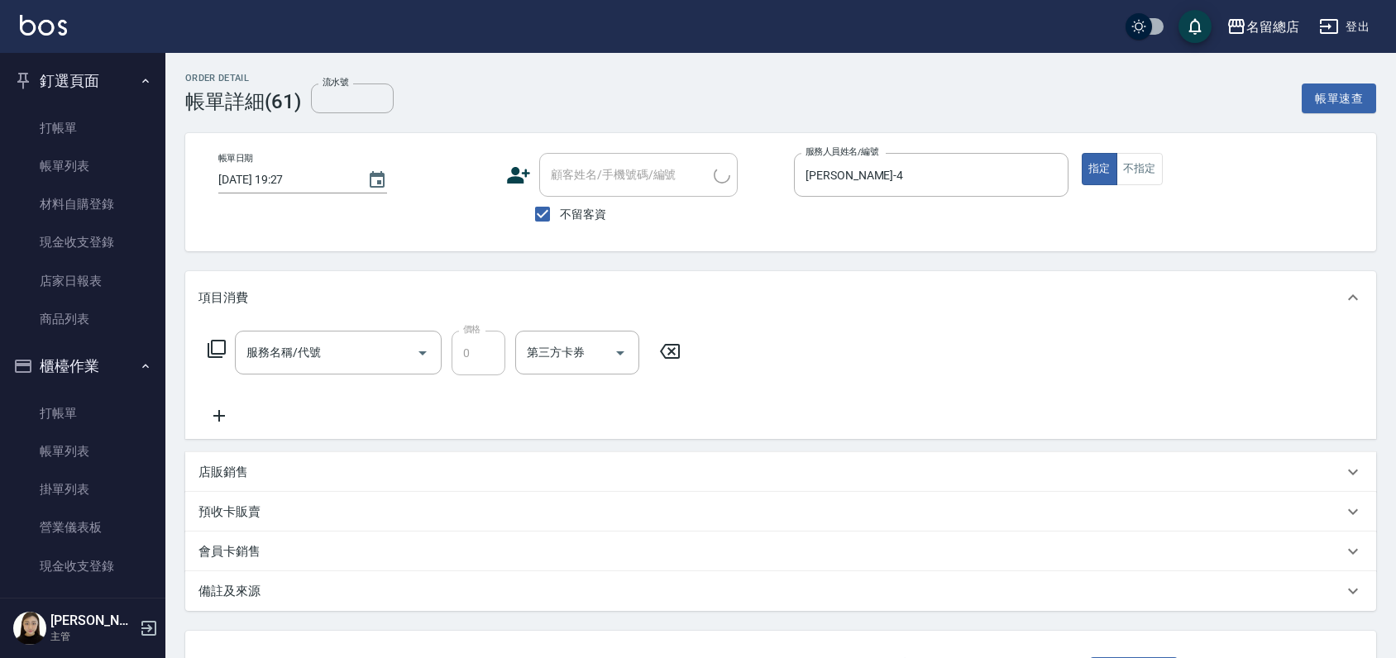
type input "小會計10點(000)"
click at [781, 348] on icon at bounding box center [778, 352] width 41 height 20
click at [284, 354] on input "服務名稱/代號" at bounding box center [325, 352] width 167 height 29
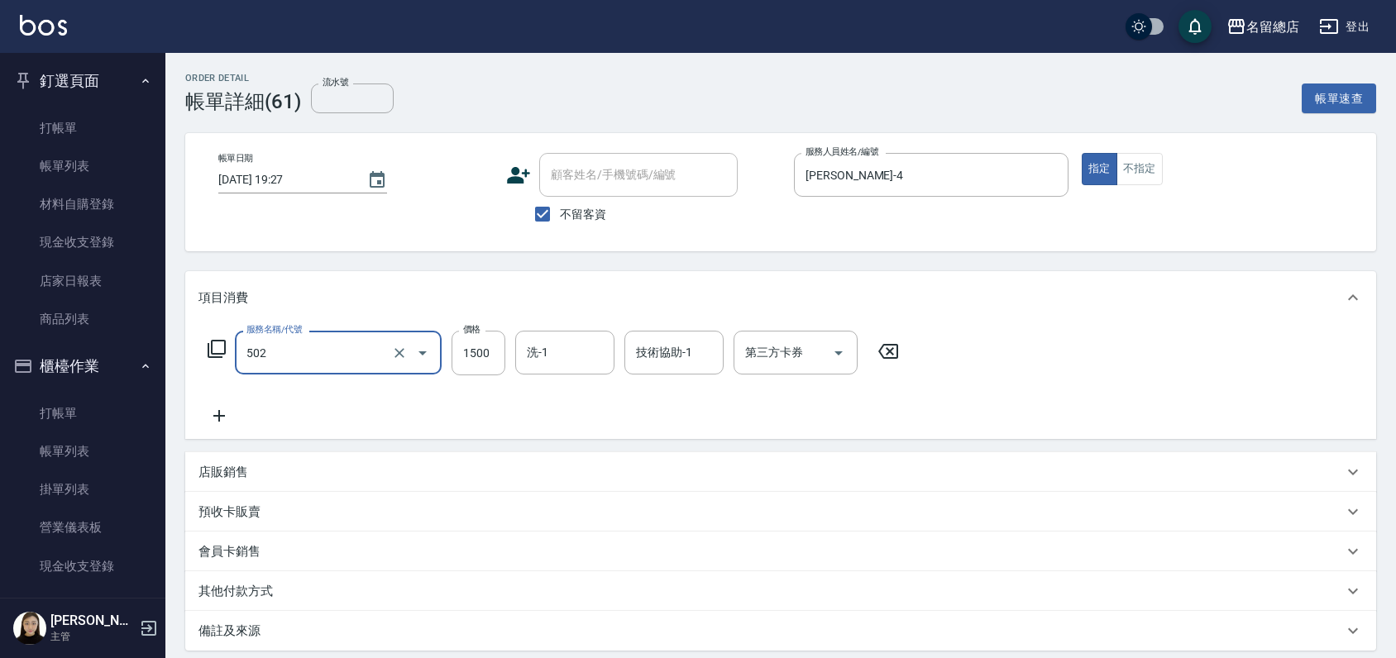
type input "染髮1500以上(502)"
type input "3000"
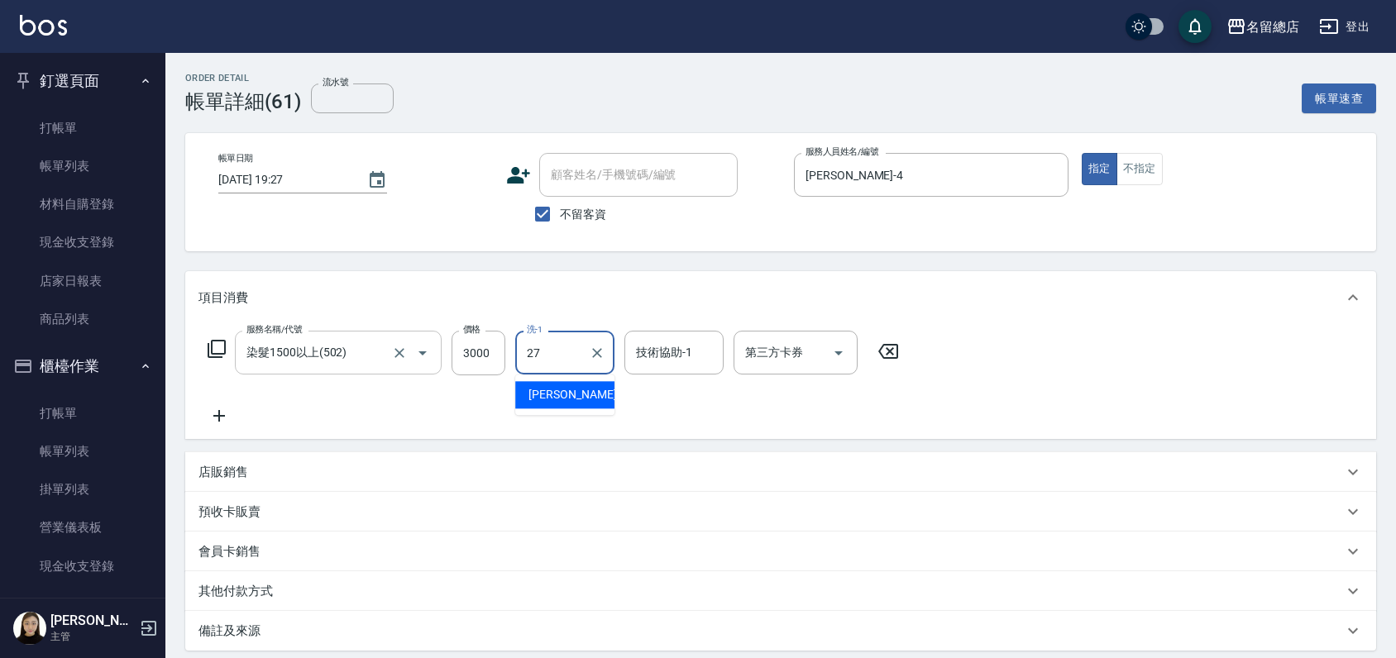
type input "[PERSON_NAME]-27"
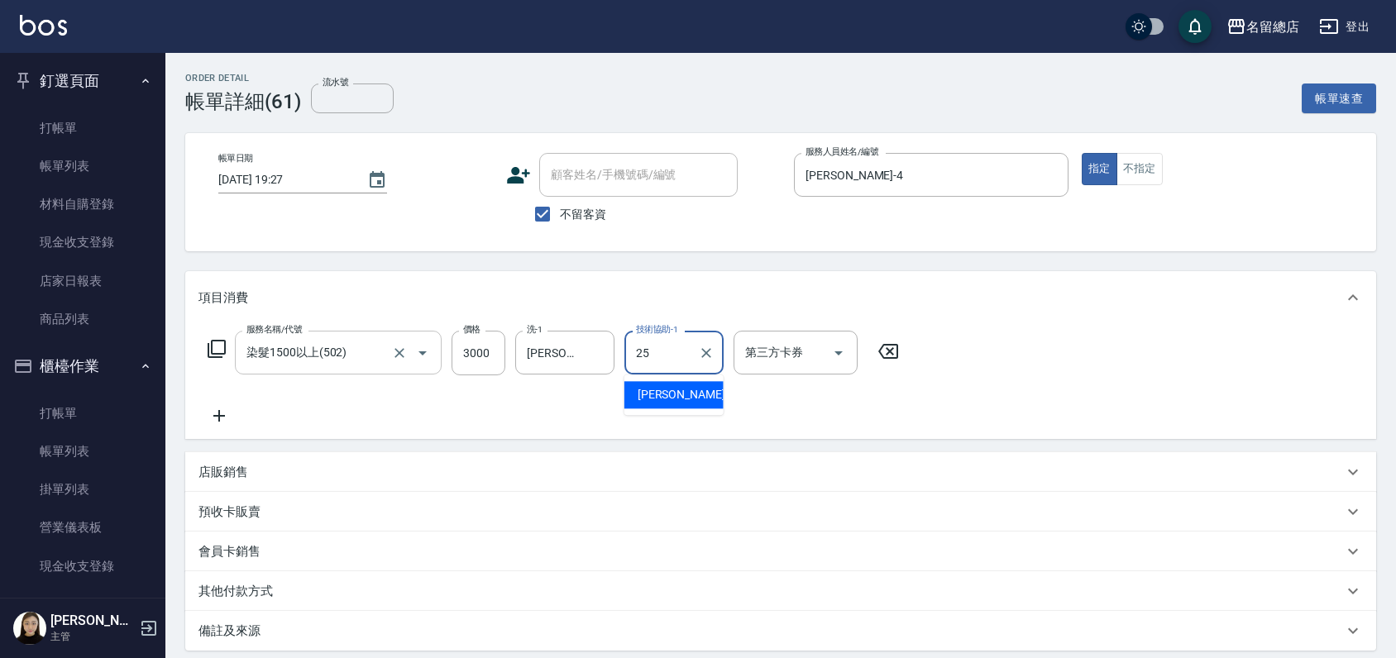
type input "[PERSON_NAME]-25"
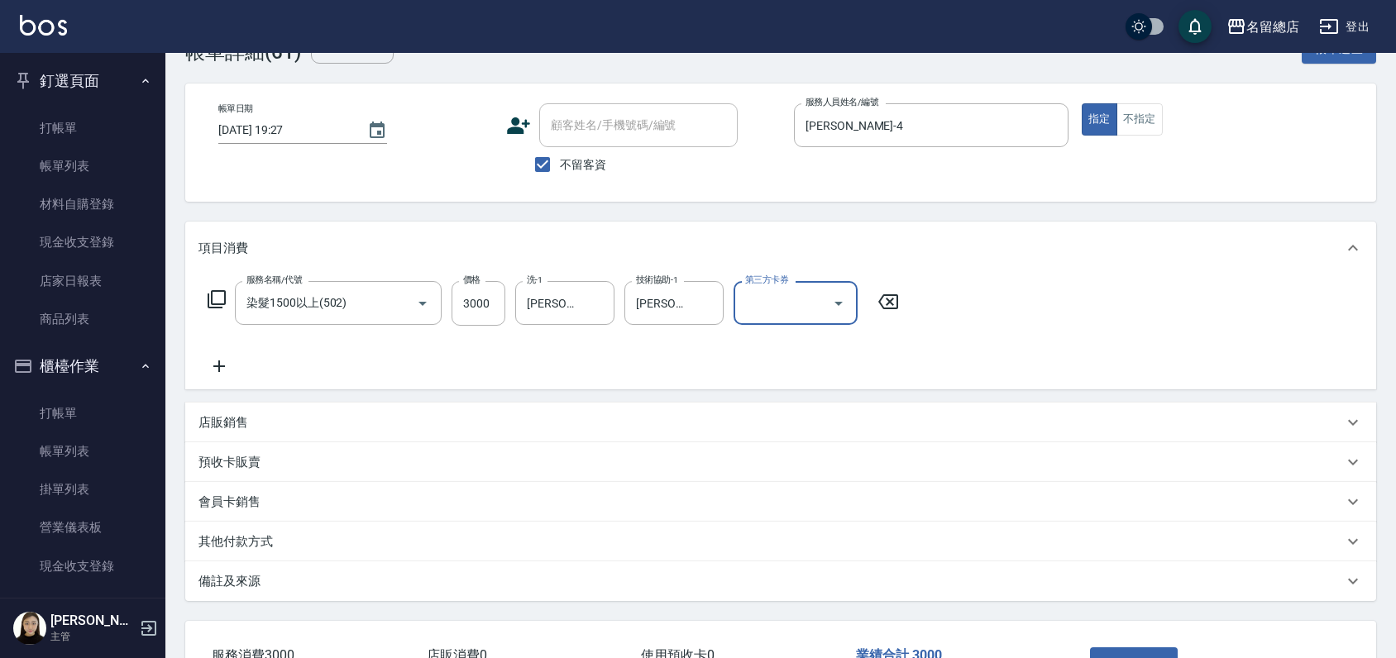
scroll to position [92, 0]
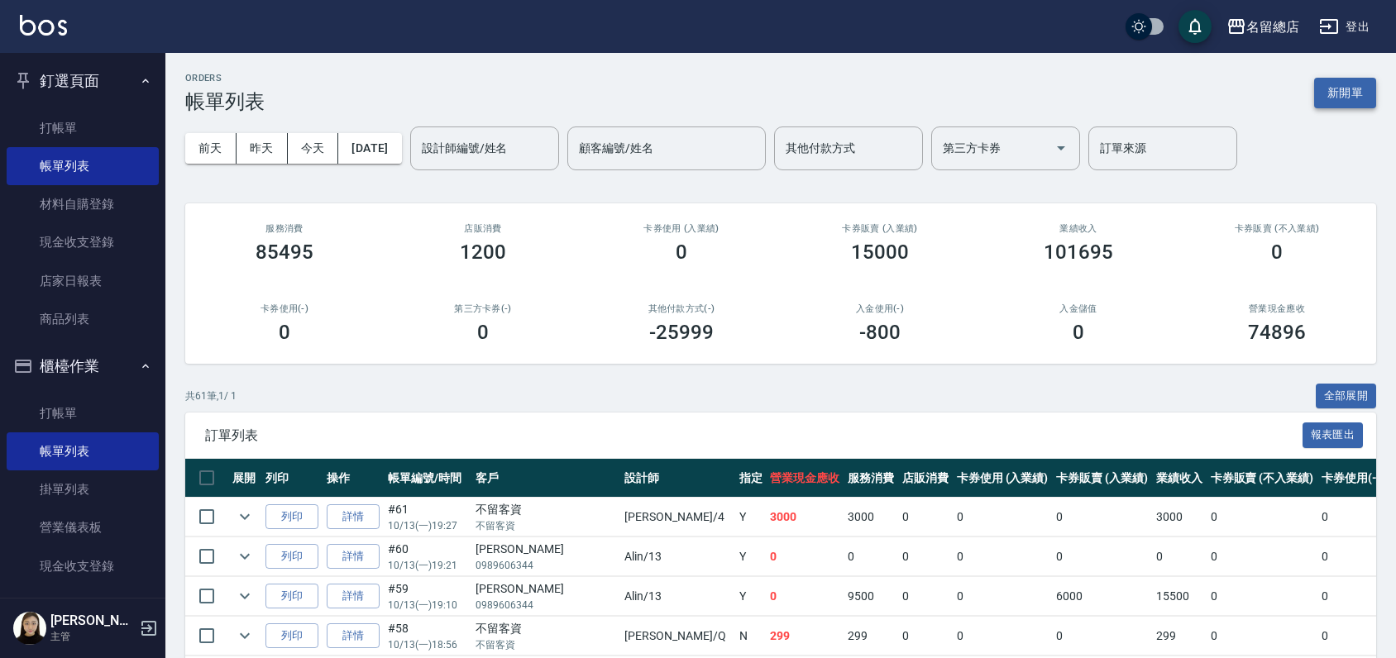
click at [1350, 89] on button "新開單" at bounding box center [1345, 93] width 62 height 31
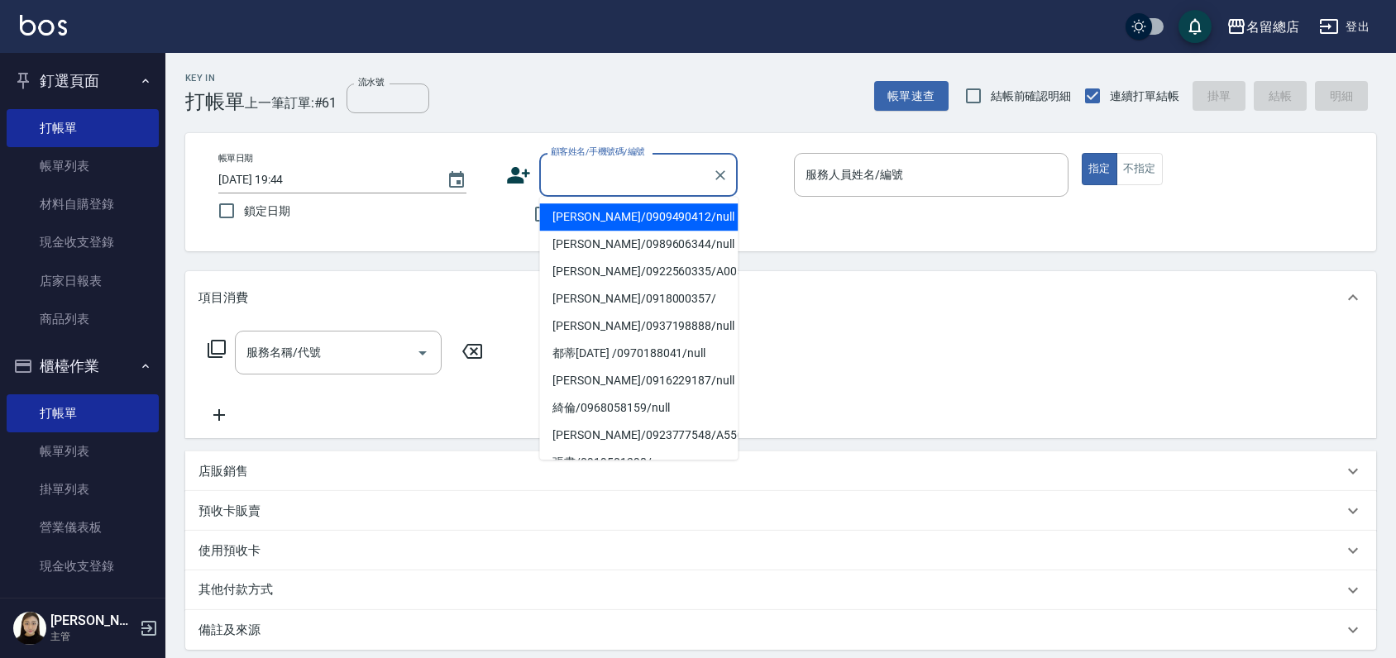
click at [601, 161] on input "顧客姓名/手機號碼/編號" at bounding box center [626, 174] width 159 height 29
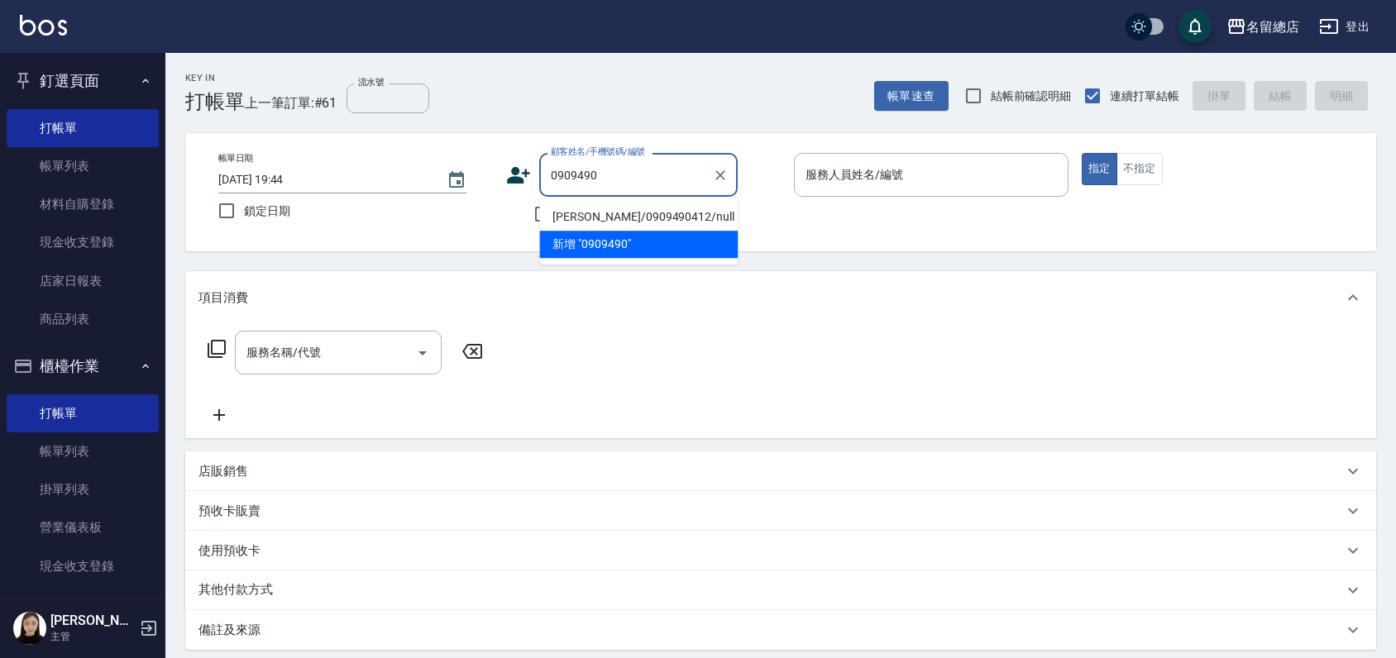
click at [651, 212] on li "[PERSON_NAME]/0909490412/null" at bounding box center [638, 216] width 198 height 27
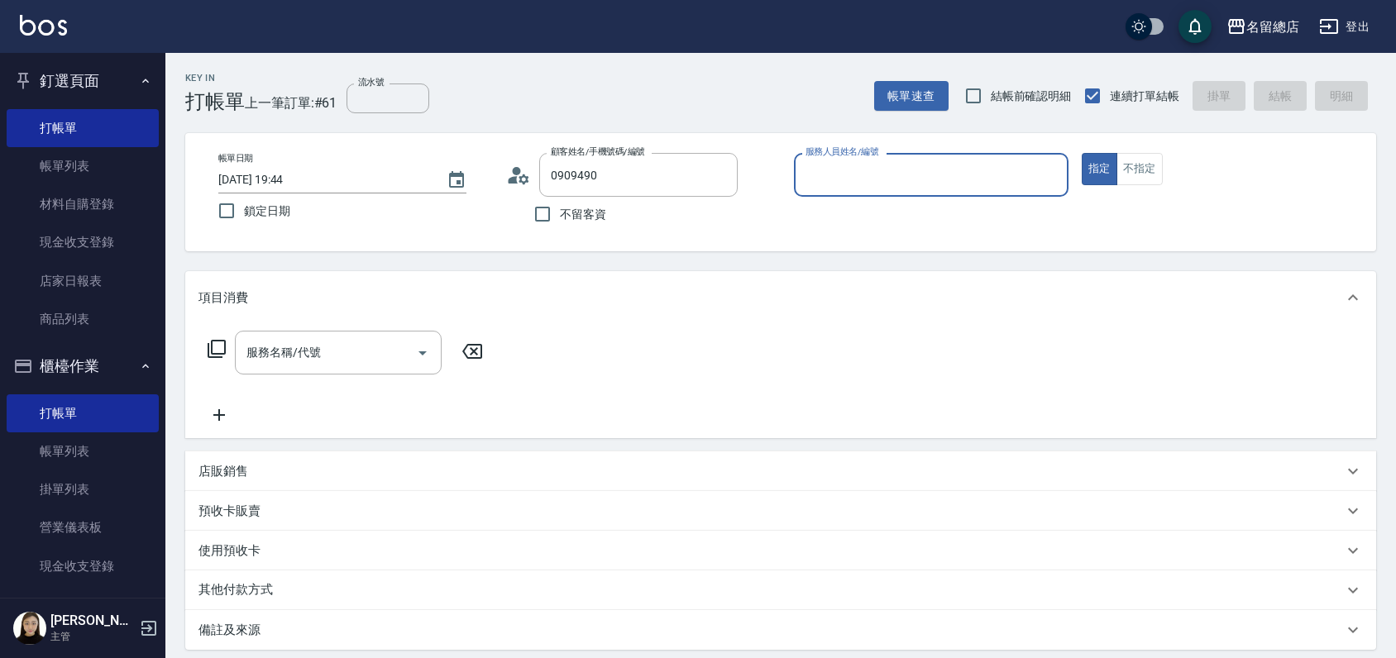
type input "[PERSON_NAME]/0909490412/null"
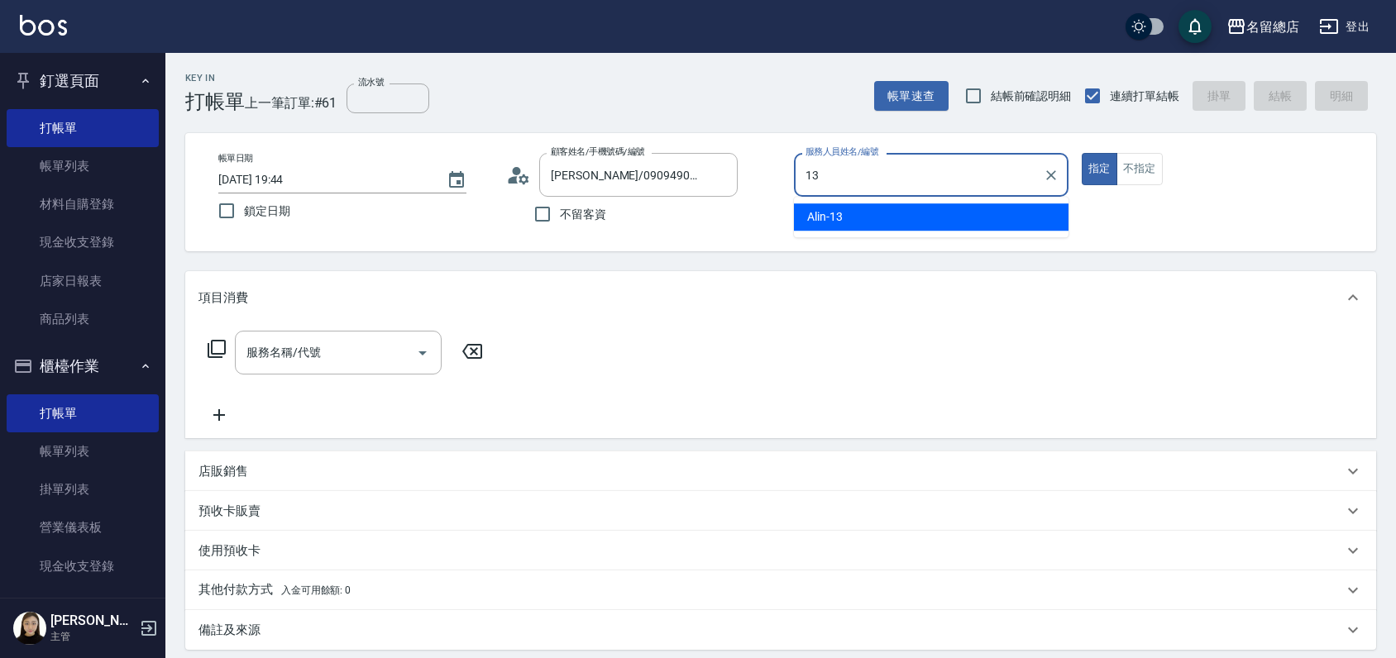
type input "Alin-13"
type button "true"
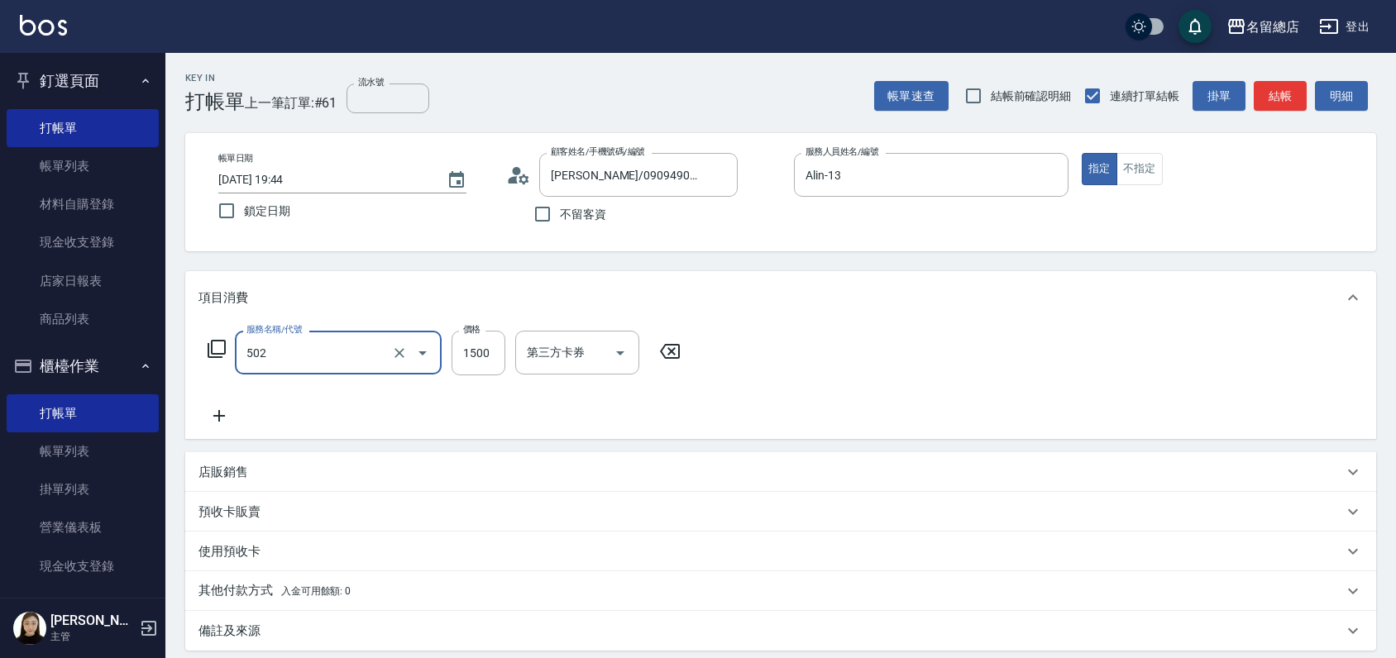
type input "染髮1500以上(502)"
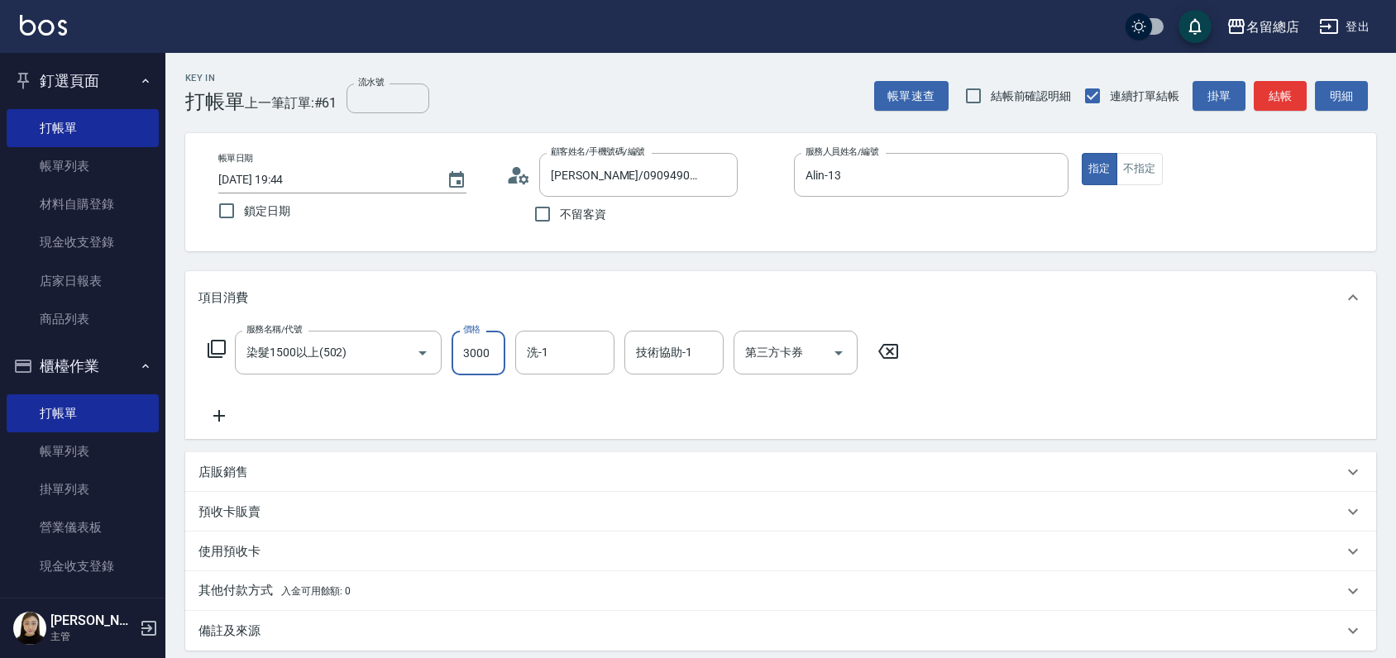
type input "3000"
type input "[PERSON_NAME]-33"
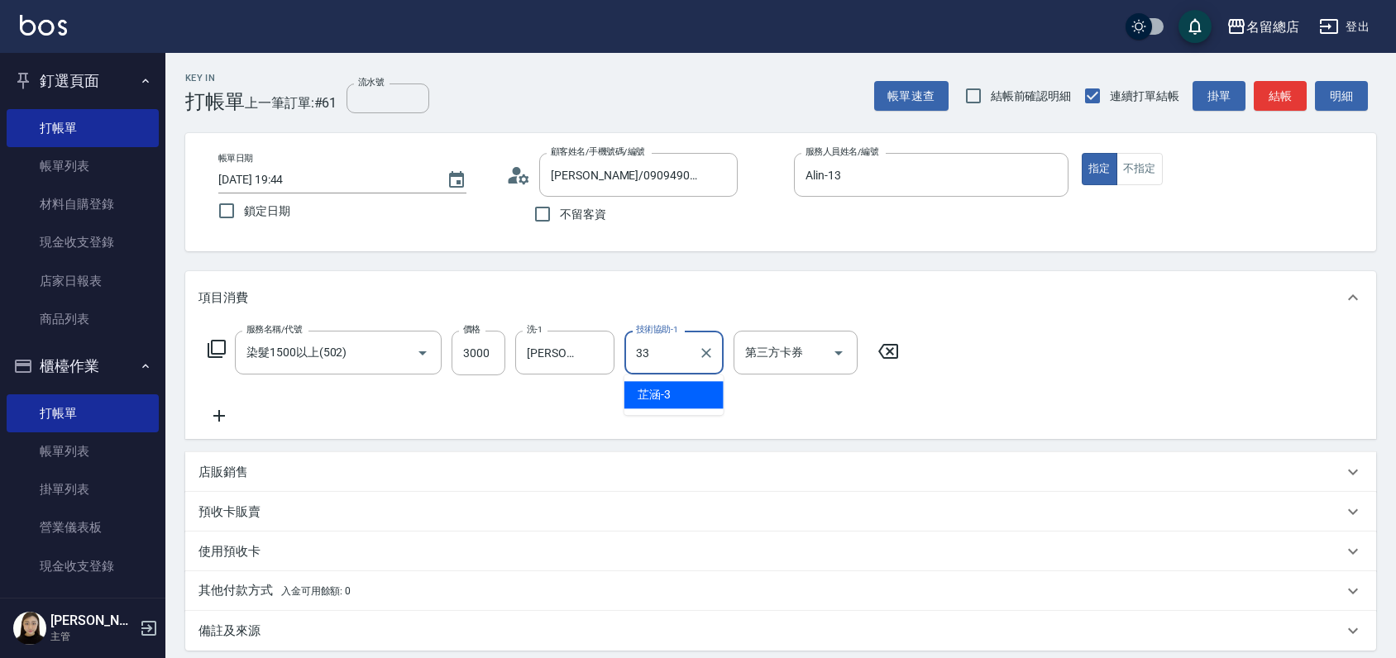
type input "[PERSON_NAME]-33"
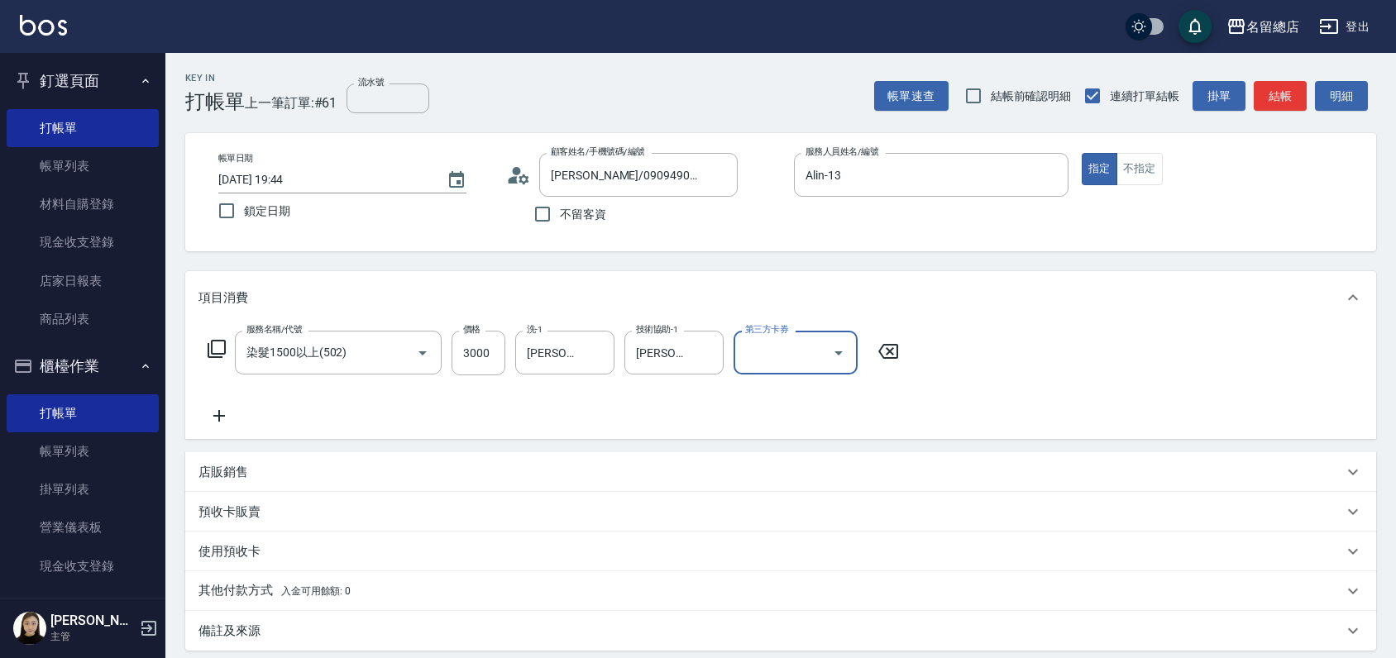
scroll to position [178, 0]
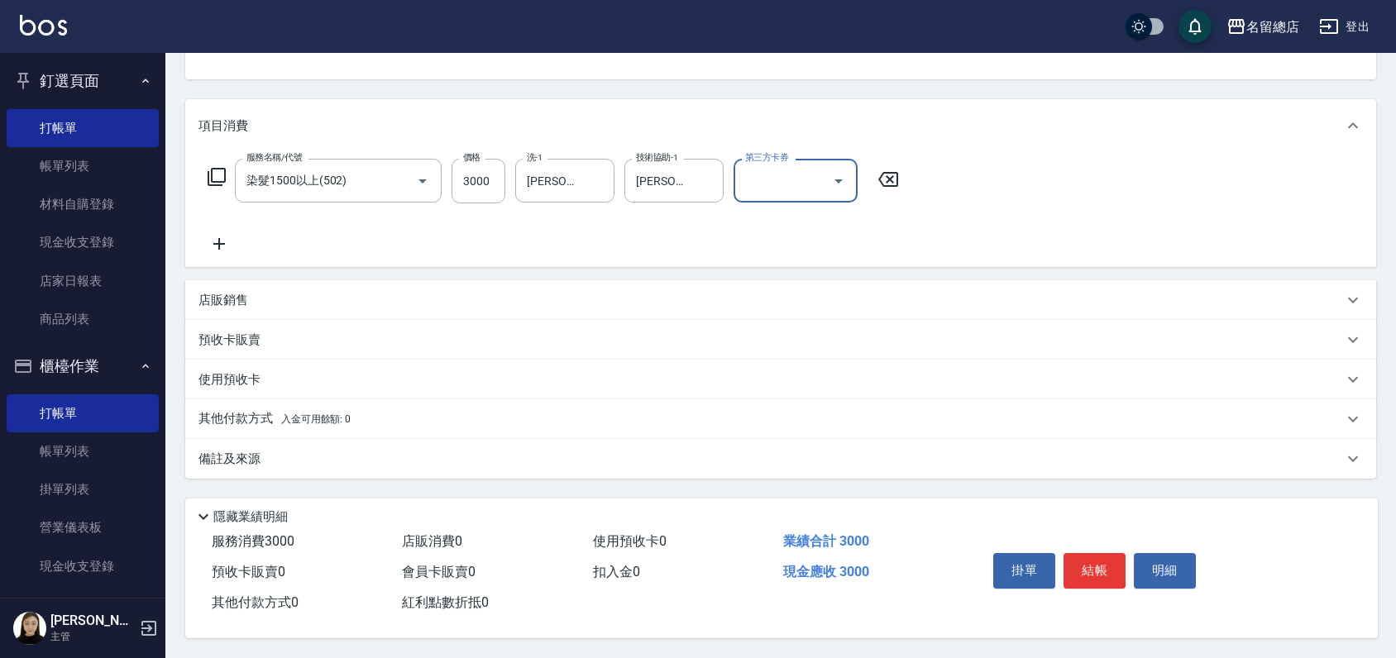
click at [306, 322] on div "預收卡販賣" at bounding box center [780, 340] width 1191 height 40
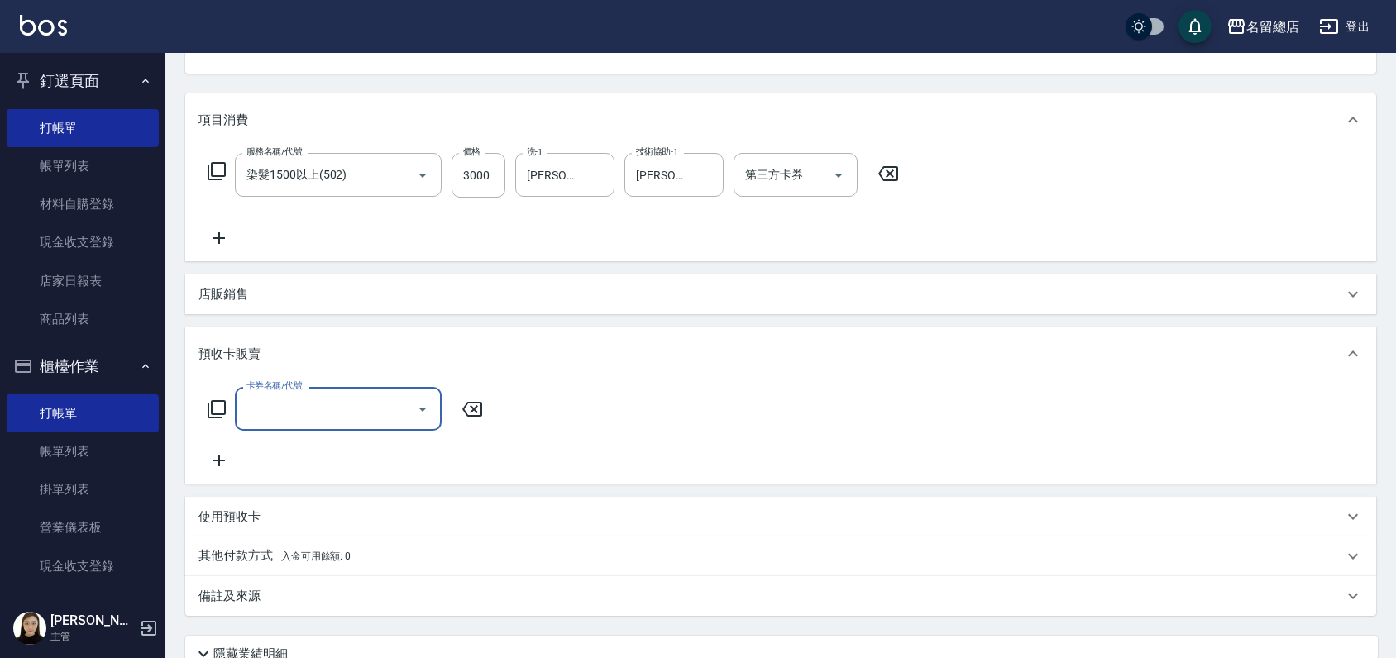
scroll to position [0, 0]
click at [278, 398] on input "卡券名稱/代號" at bounding box center [325, 408] width 167 height 29
type input "二段自備卡(407)"
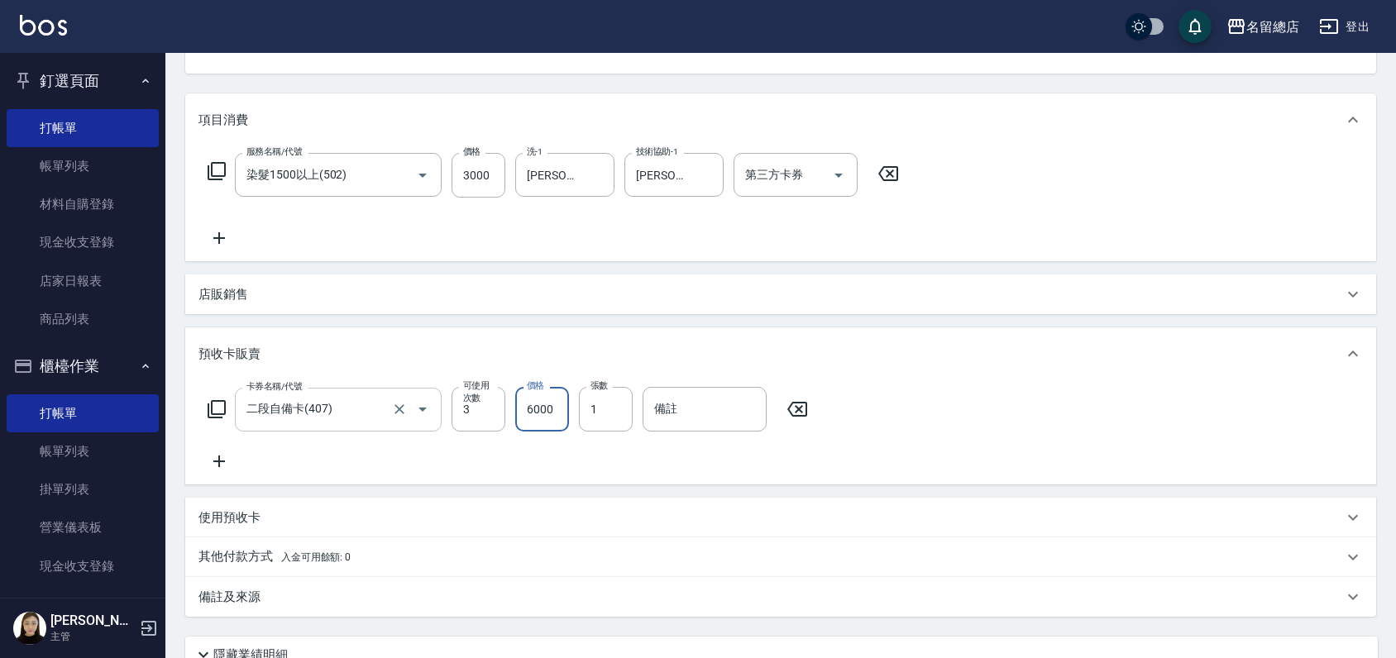
type input "6000"
type input "9319"
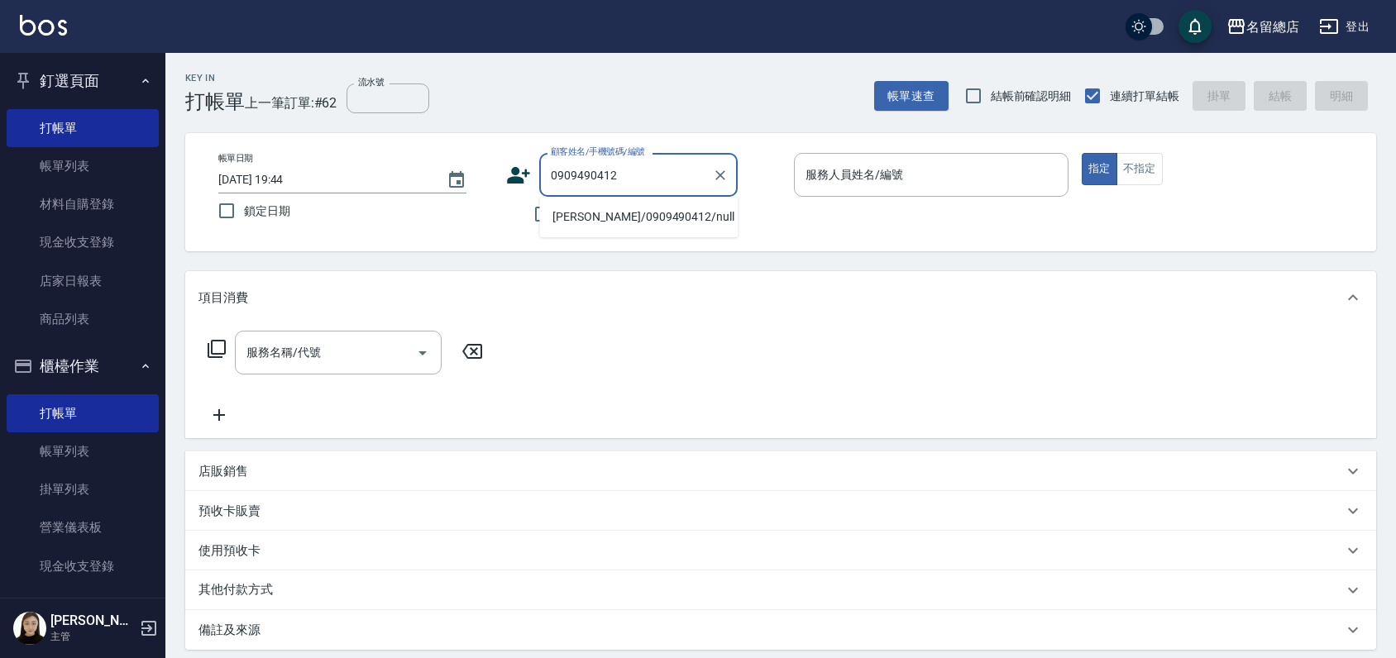
click at [613, 225] on li "[PERSON_NAME]/0909490412/null" at bounding box center [638, 216] width 198 height 27
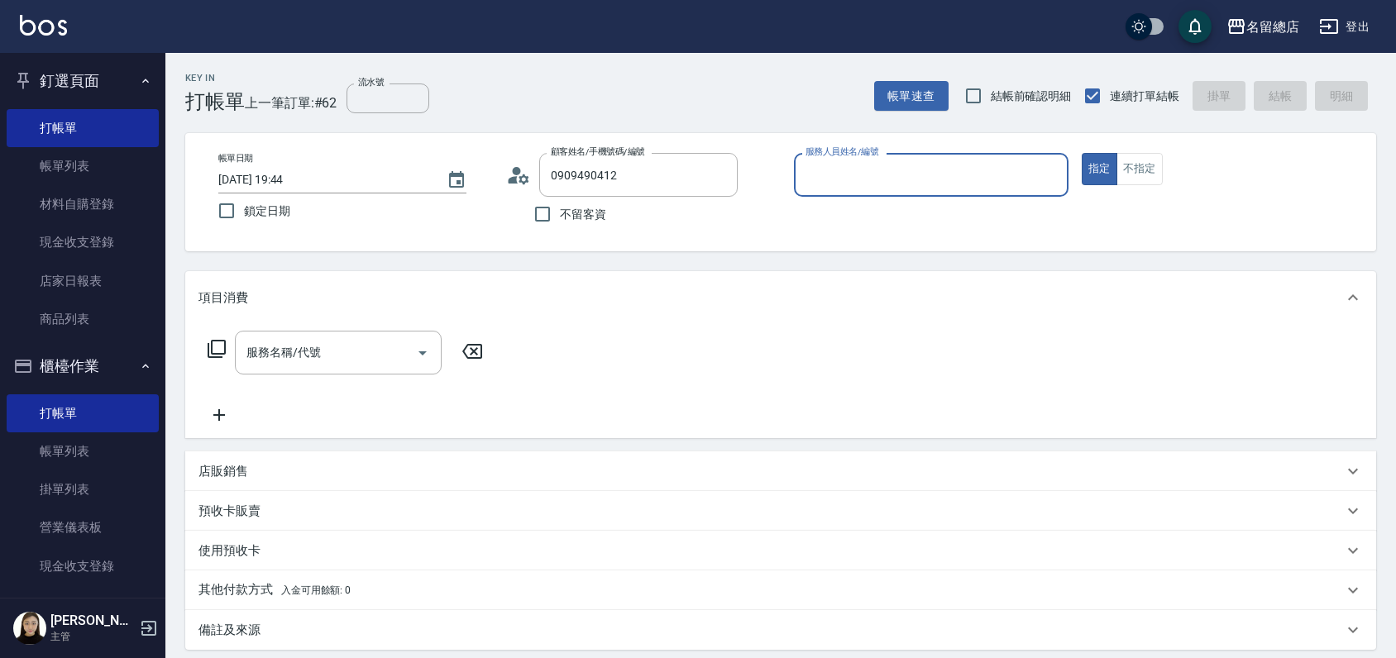
type input "[PERSON_NAME]/0909490412/null"
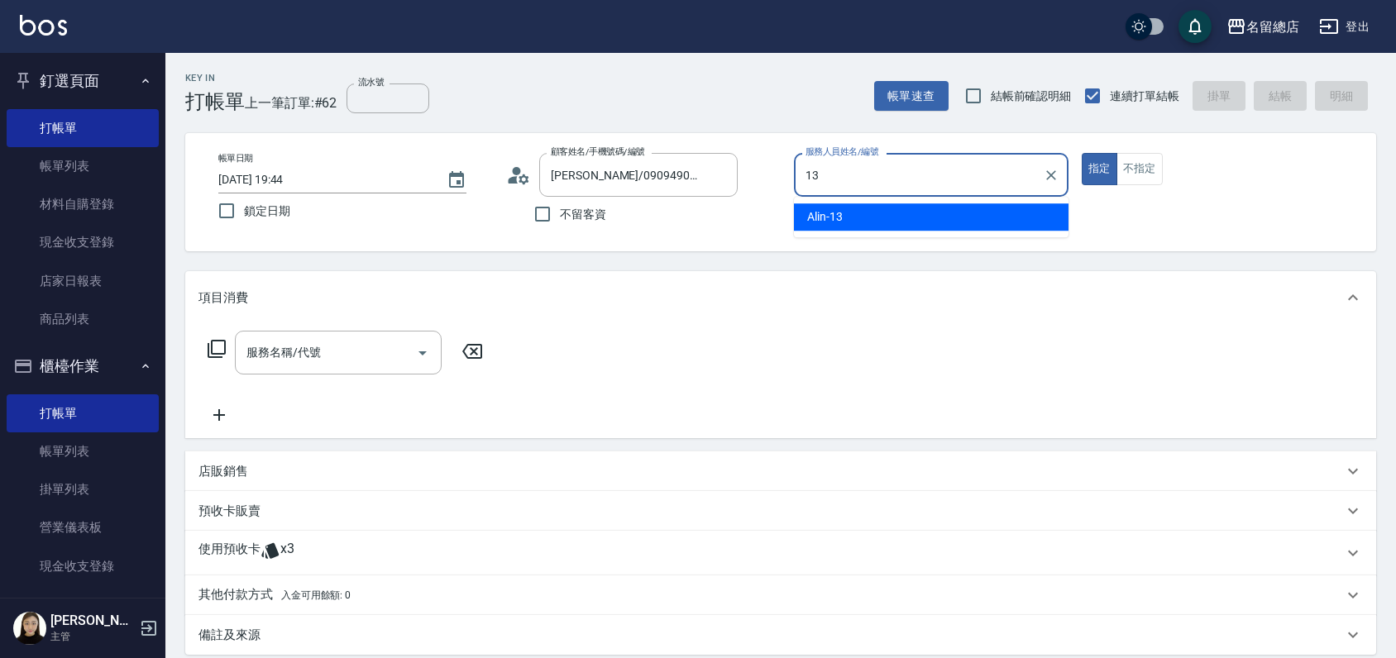
type input "Alin-13"
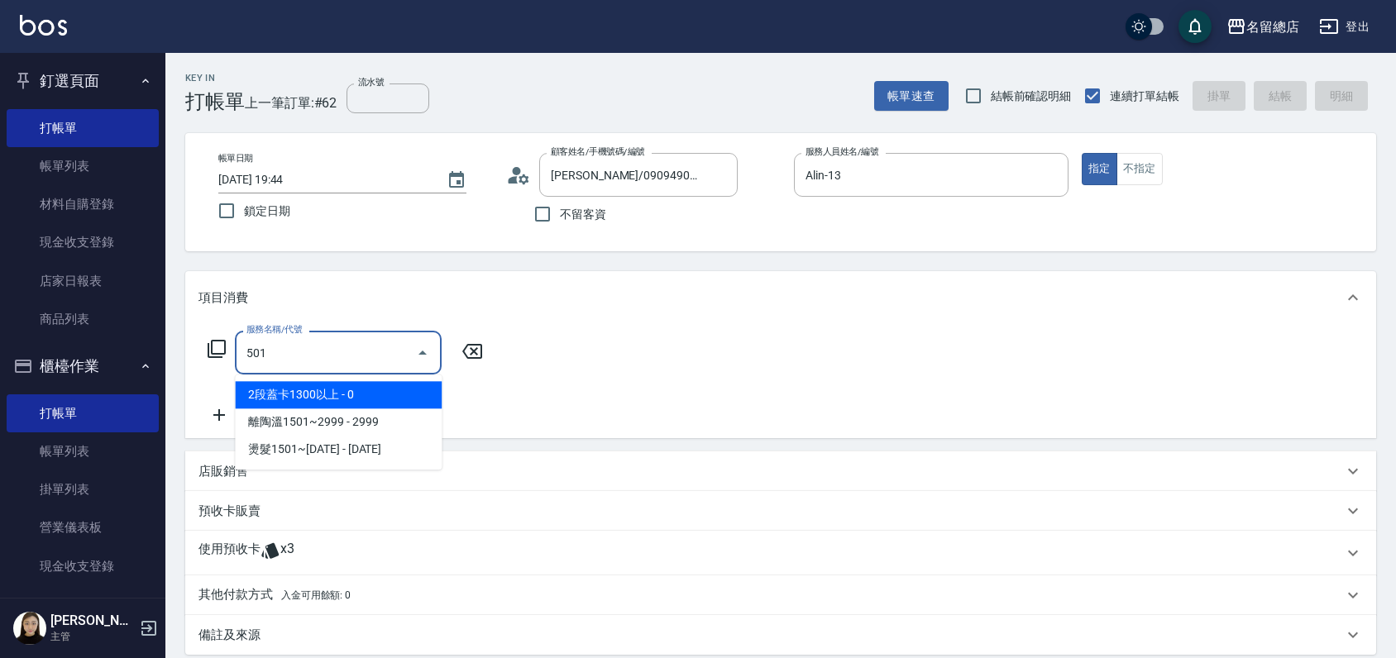
type input "2段蓋卡1300以上(501)"
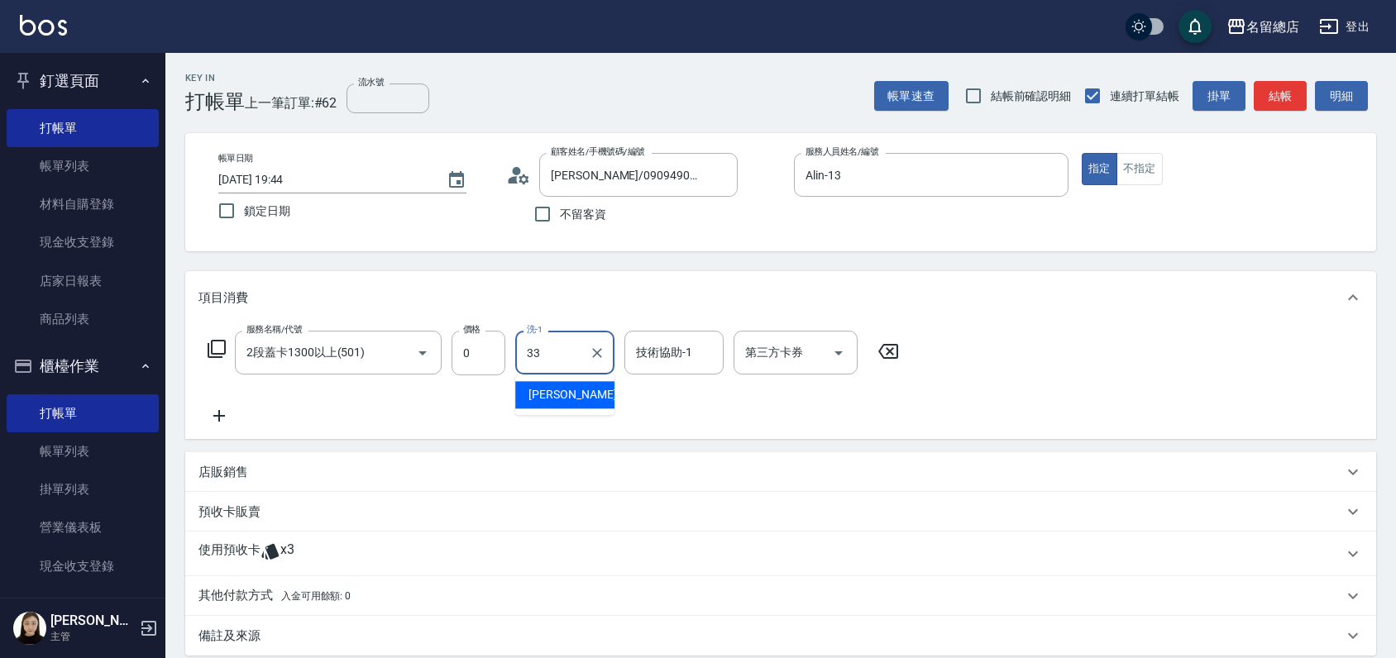
type input "[PERSON_NAME]-33"
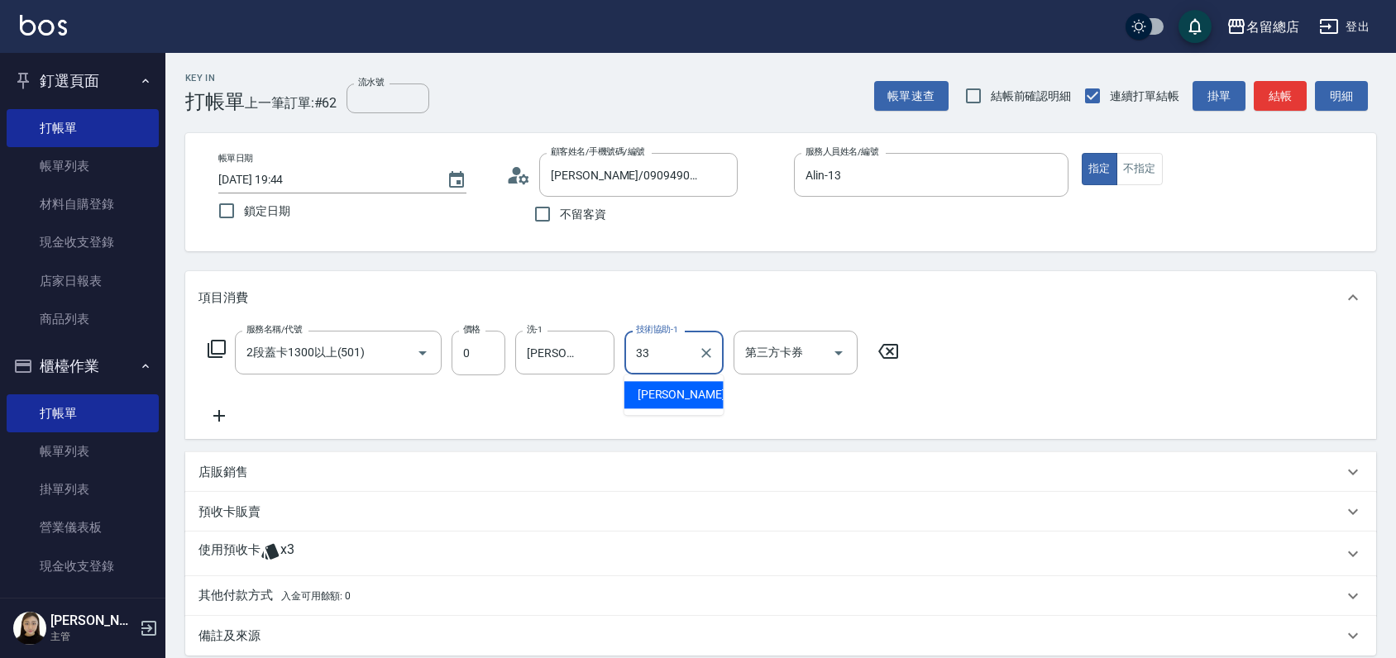
type input "[PERSON_NAME]-33"
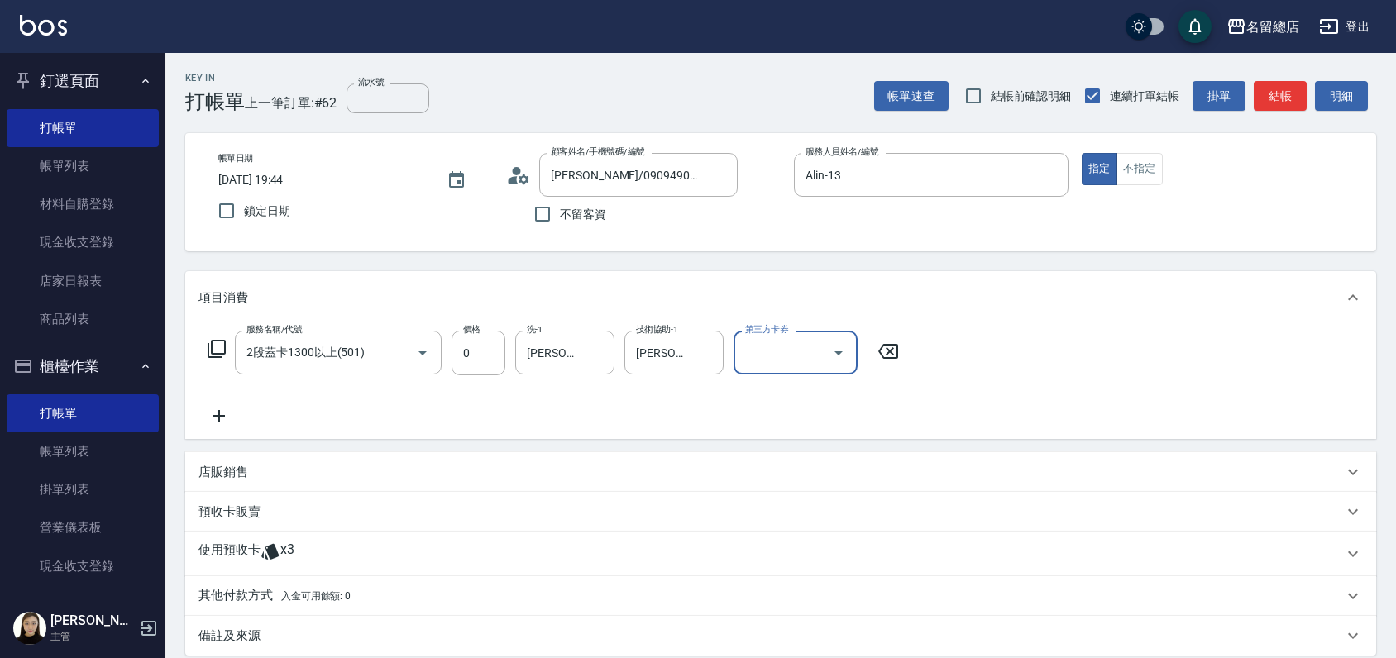
click at [318, 560] on div "使用預收卡 x3" at bounding box center [770, 554] width 1145 height 25
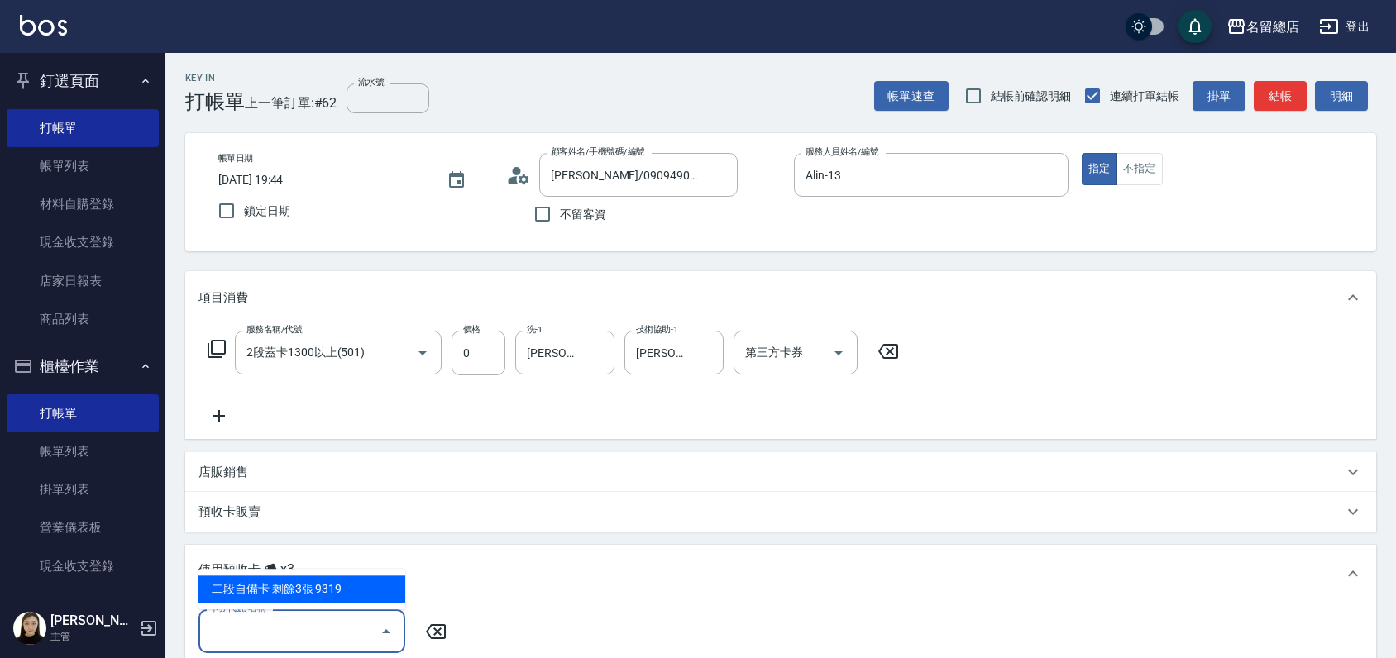
click at [328, 622] on input "卡券代號/名稱" at bounding box center [289, 631] width 167 height 29
click at [342, 586] on div "二段自備卡 剩餘3張 9319" at bounding box center [301, 589] width 207 height 27
type input "二段自備卡 9319"
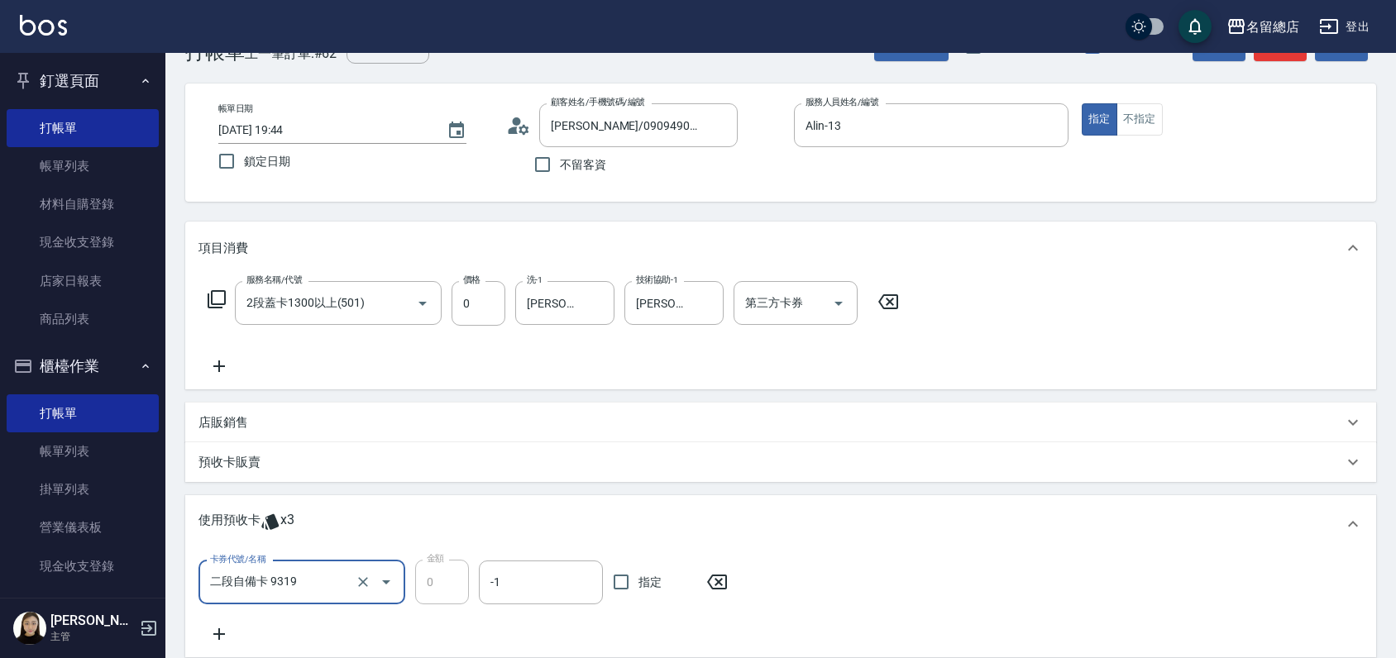
scroll to position [92, 0]
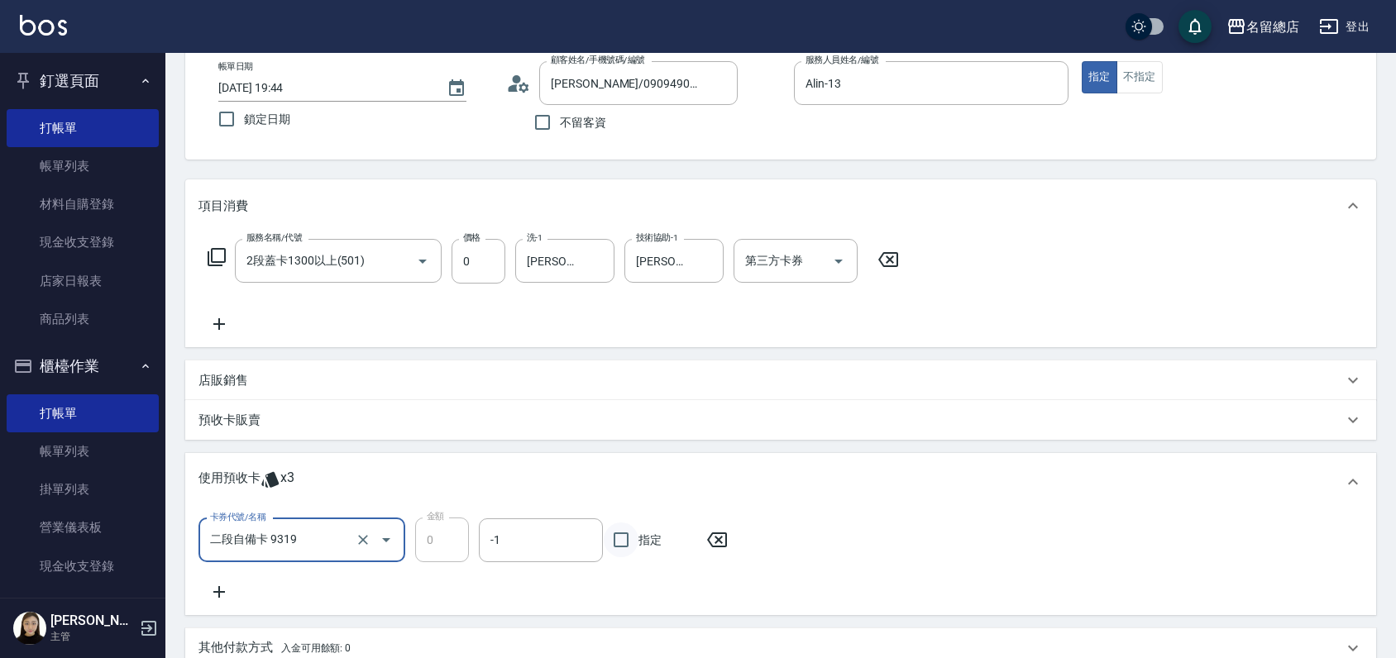
click at [623, 546] on input "指定" at bounding box center [621, 540] width 35 height 35
checkbox input "true"
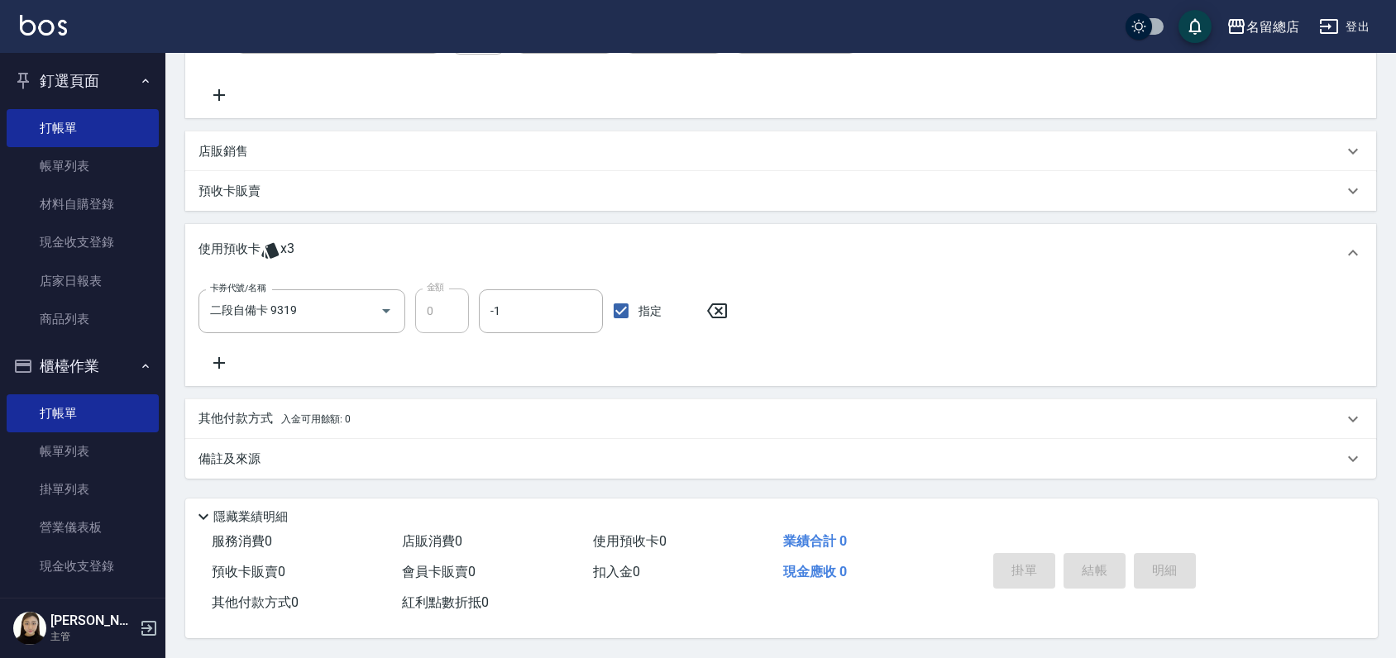
type input "[DATE] 19:45"
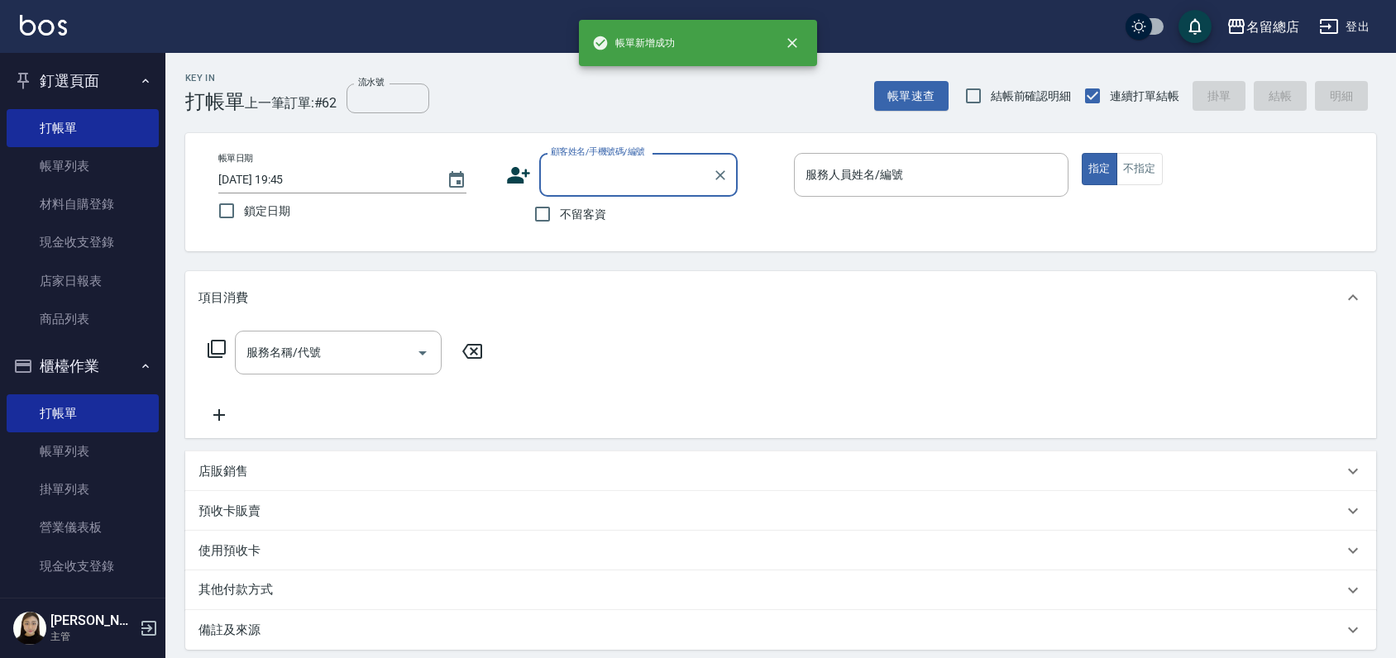
scroll to position [0, 0]
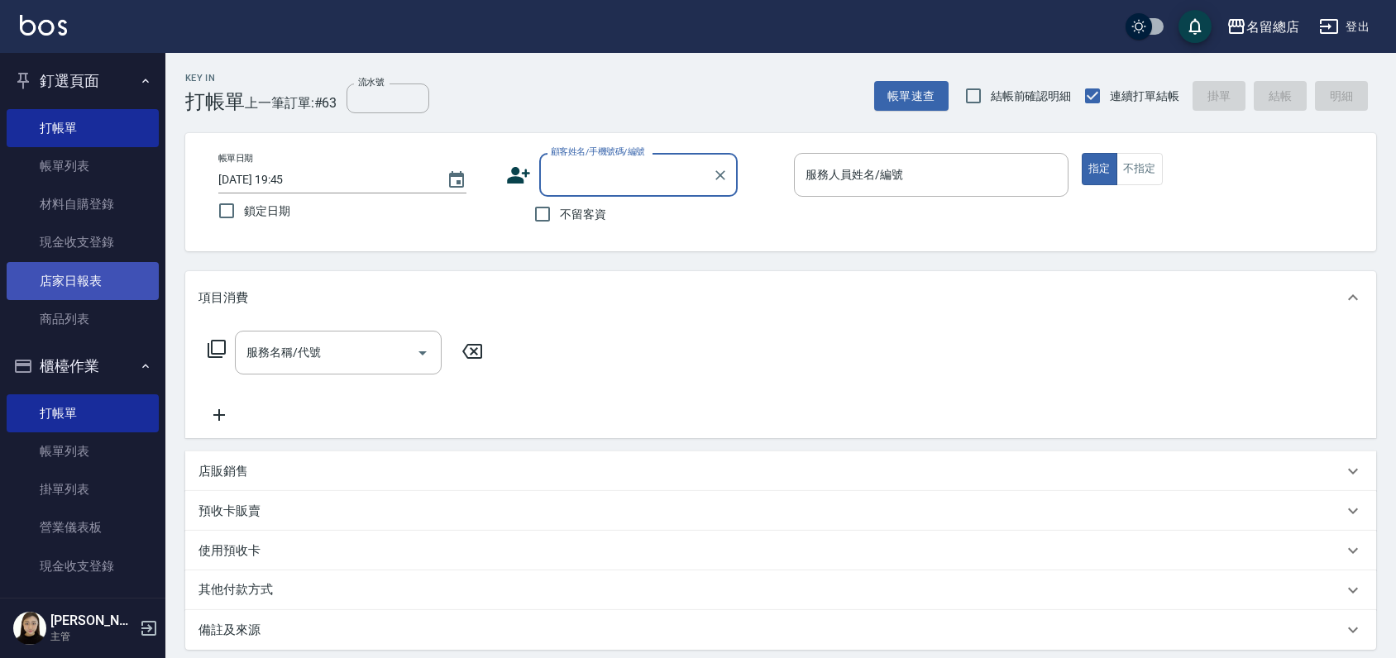
click at [79, 277] on link "店家日報表" at bounding box center [83, 281] width 152 height 38
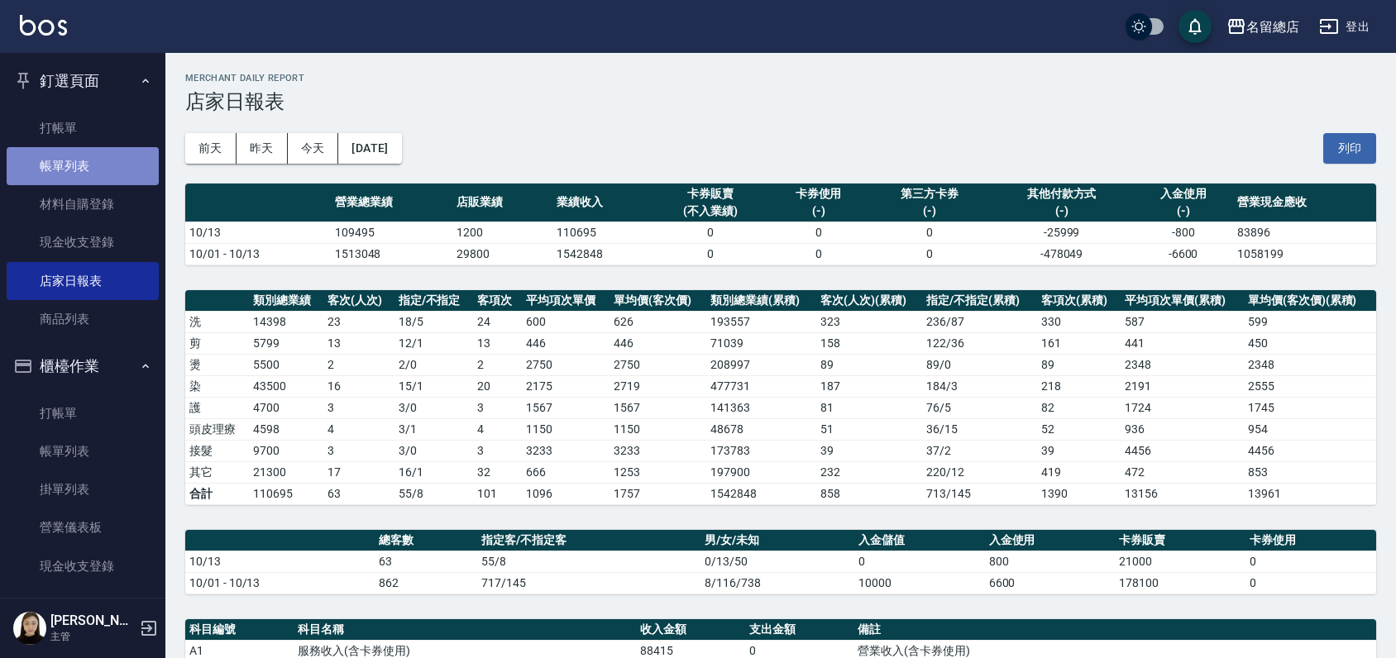
click at [89, 154] on link "帳單列表" at bounding box center [83, 166] width 152 height 38
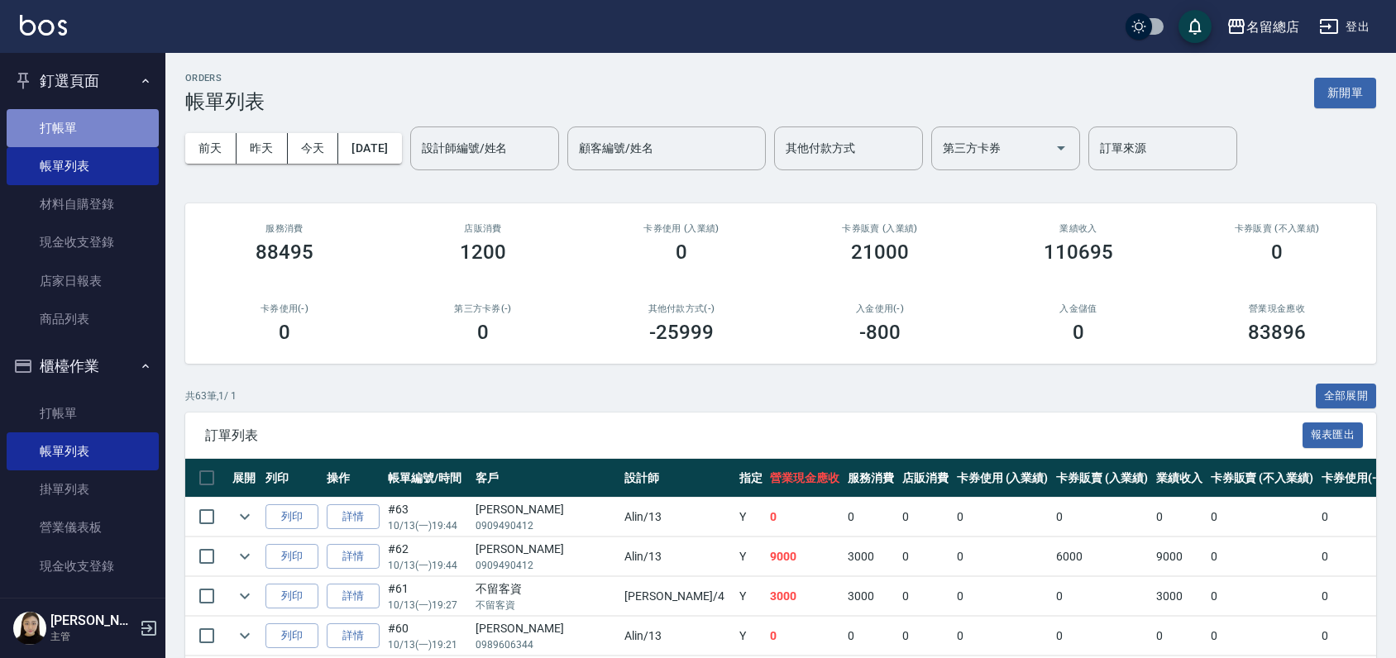
click at [89, 109] on link "打帳單" at bounding box center [83, 128] width 152 height 38
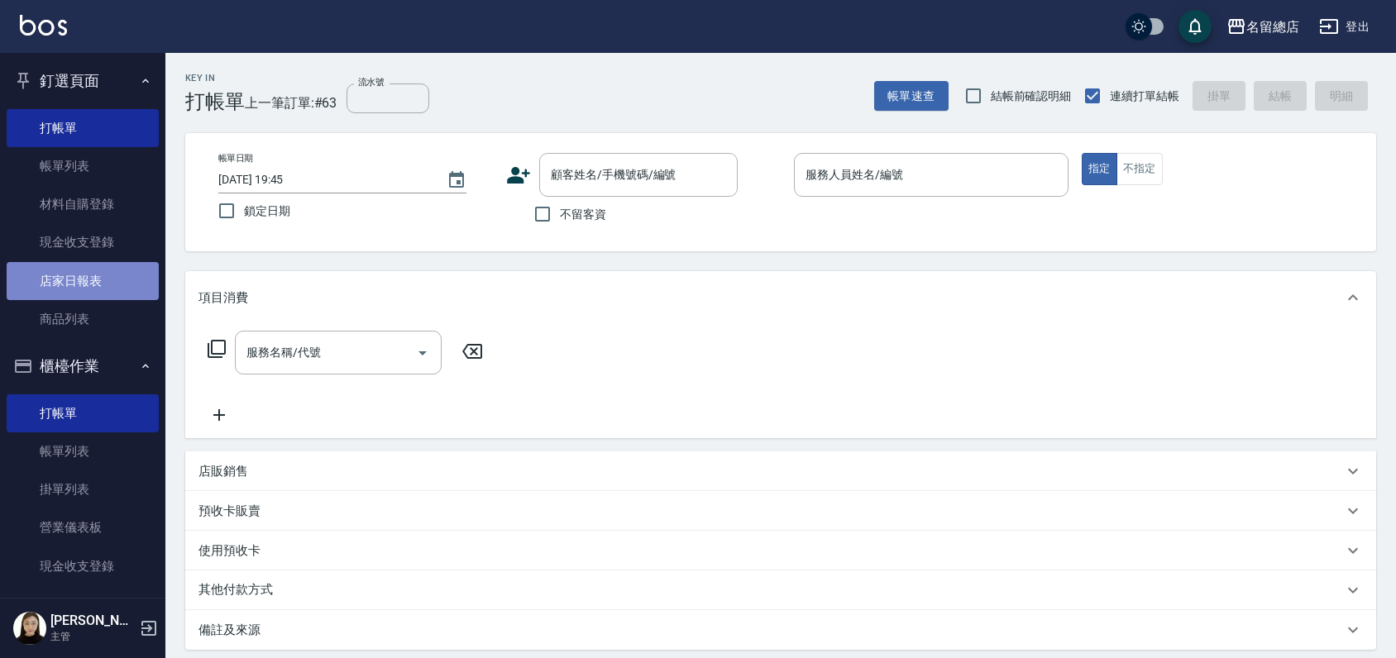
click at [86, 270] on link "店家日報表" at bounding box center [83, 281] width 152 height 38
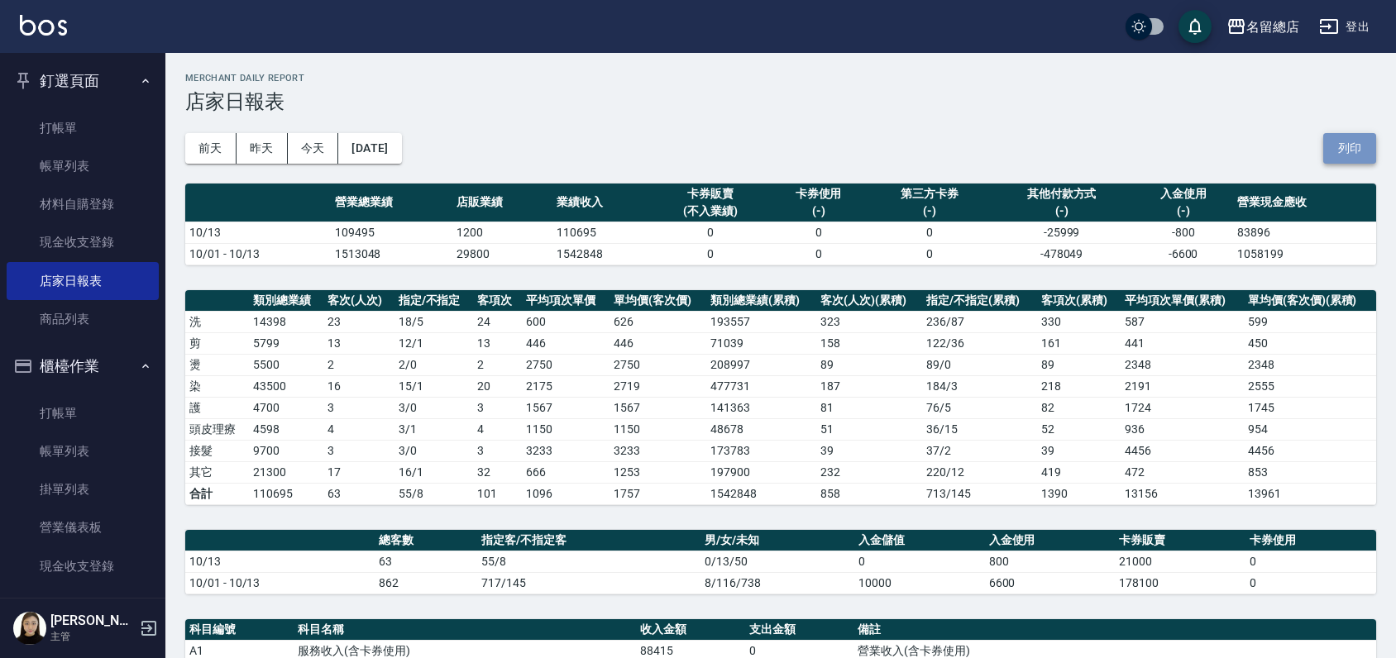
click at [1354, 139] on button "列印" at bounding box center [1349, 148] width 53 height 31
